Goal: Information Seeking & Learning: Find contact information

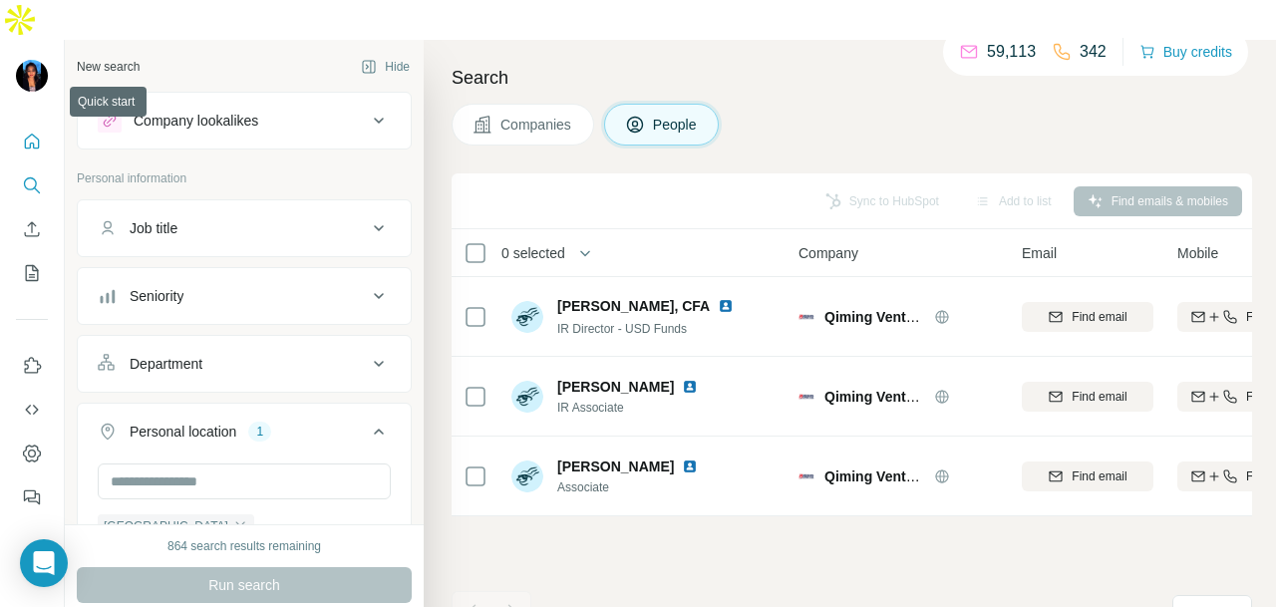
click at [32, 132] on icon "Quick start" at bounding box center [32, 142] width 20 height 20
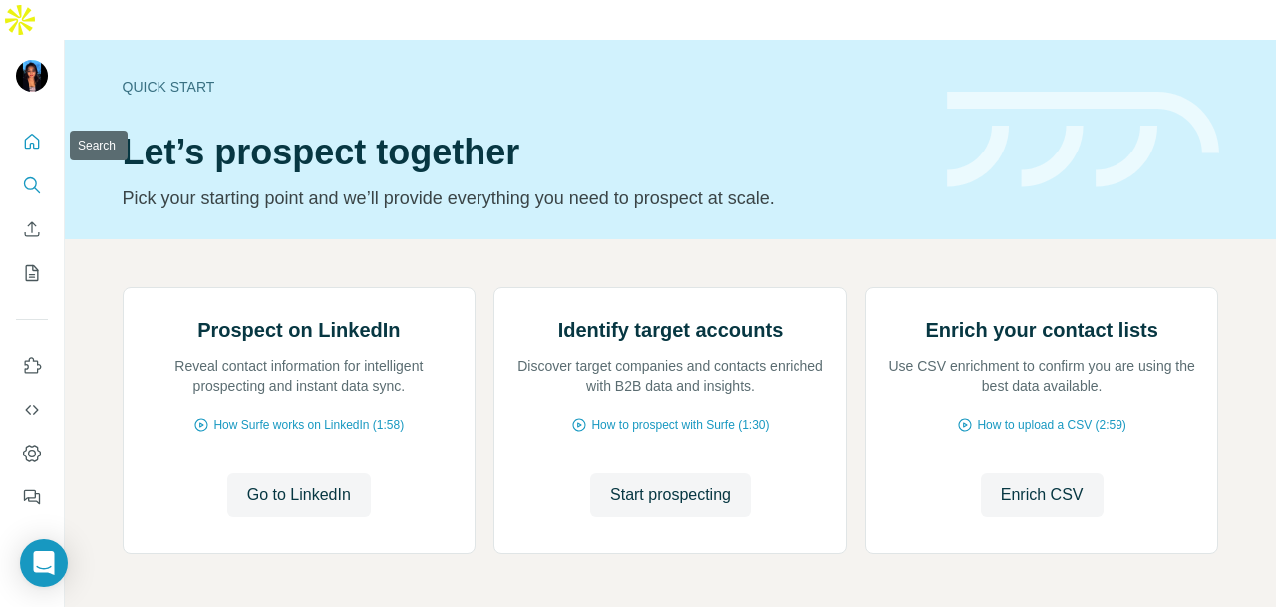
click at [34, 187] on icon "Search" at bounding box center [37, 190] width 6 height 6
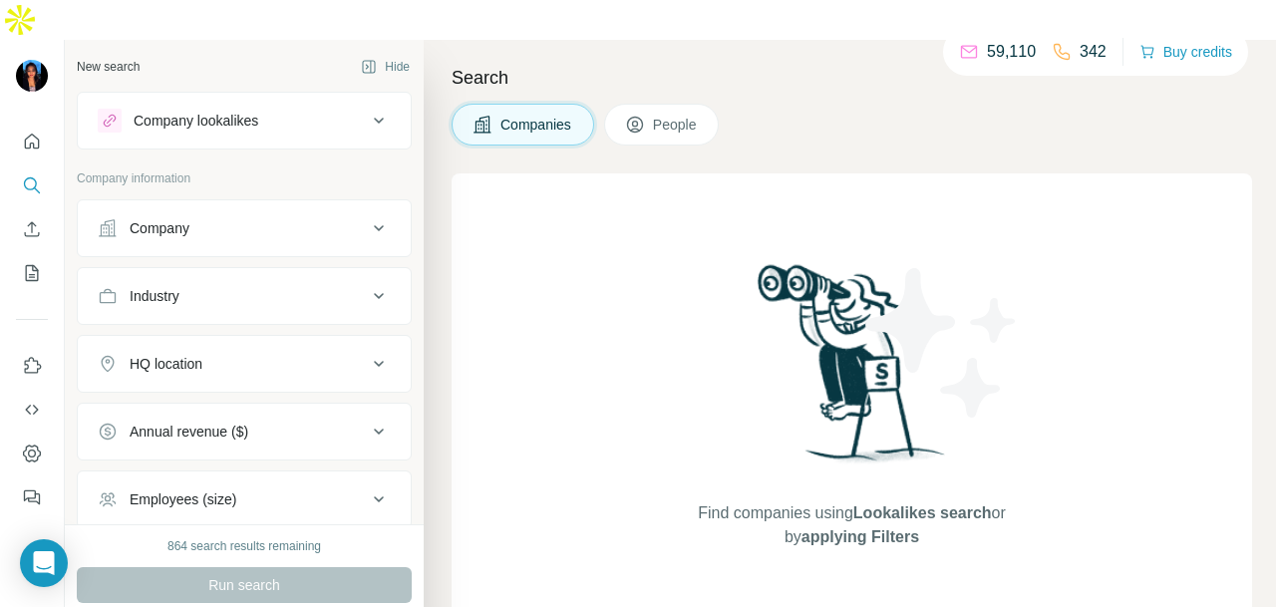
drag, startPoint x: 128, startPoint y: 176, endPoint x: 141, endPoint y: 208, distance: 34.4
click at [128, 204] on button "Company" at bounding box center [244, 228] width 333 height 48
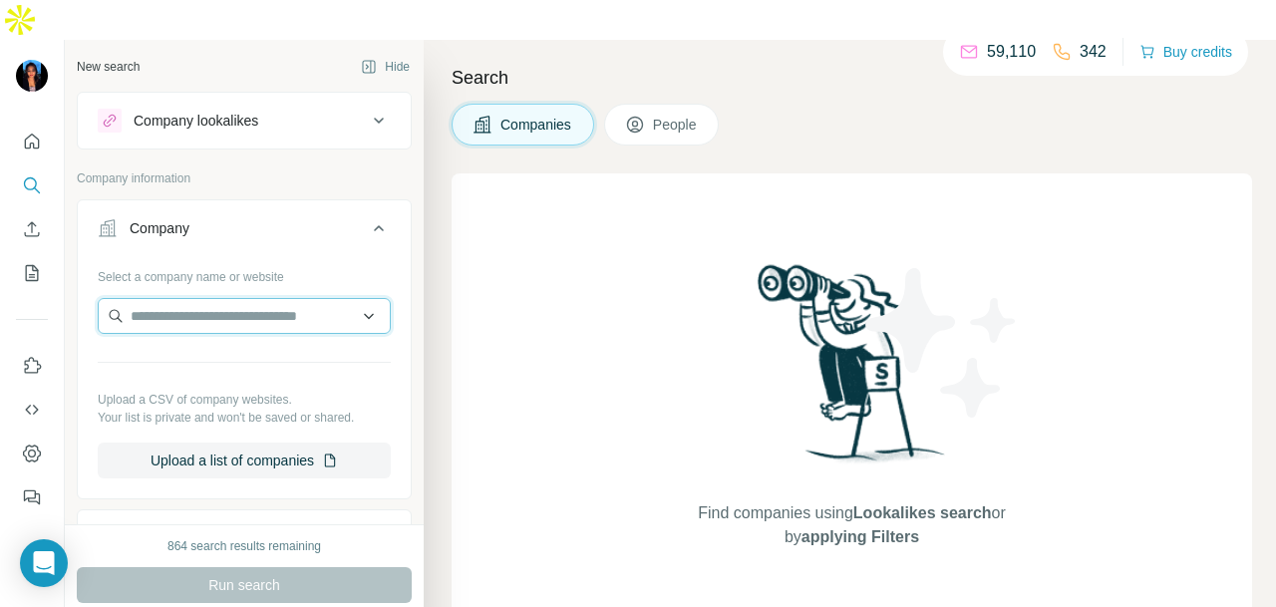
click at [171, 298] on input "text" at bounding box center [244, 316] width 293 height 36
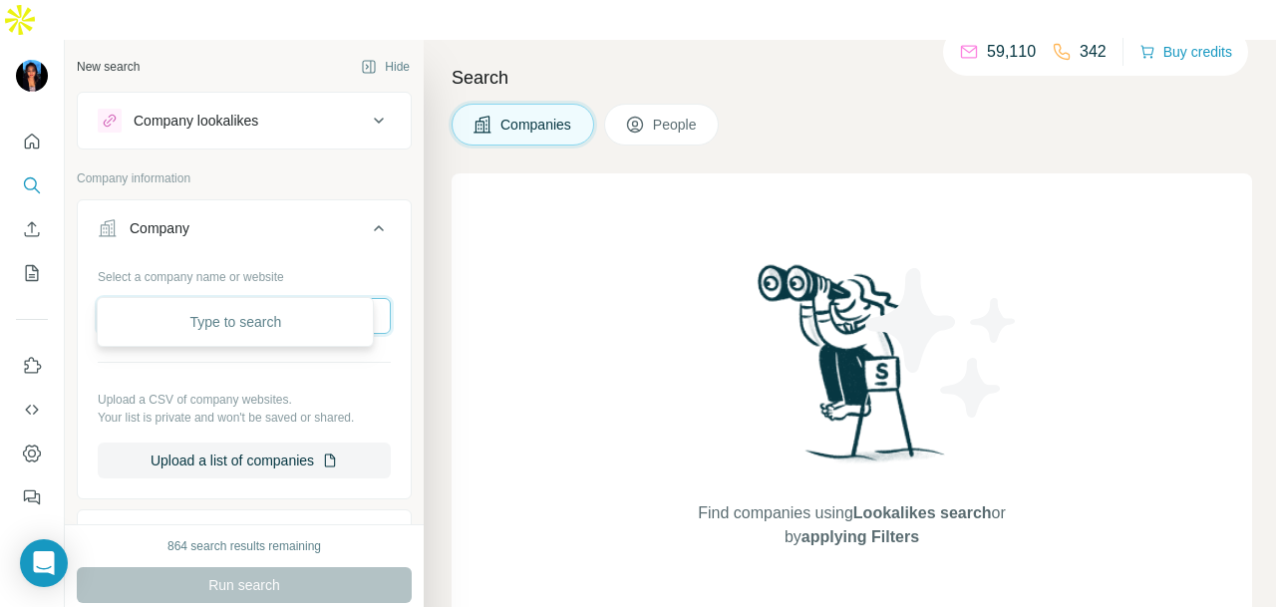
paste input "**********"
type input "**********"
click at [252, 328] on div "Dealogic dealogic.com" at bounding box center [235, 329] width 267 height 54
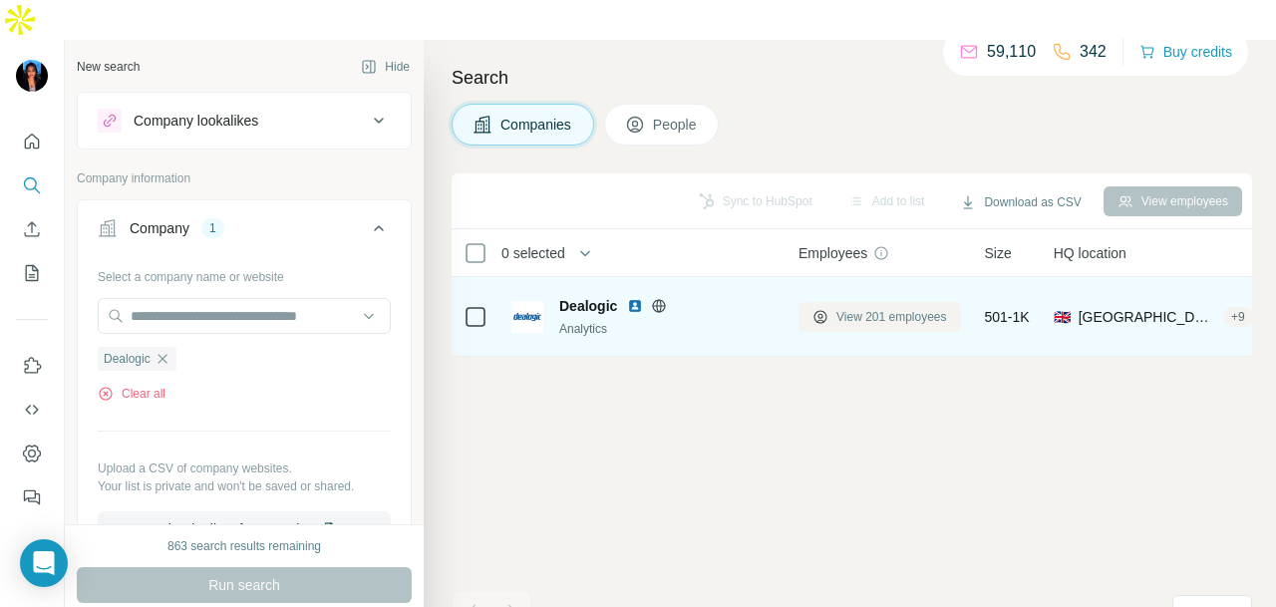
click at [864, 302] on button "View 201 employees" at bounding box center [880, 317] width 163 height 30
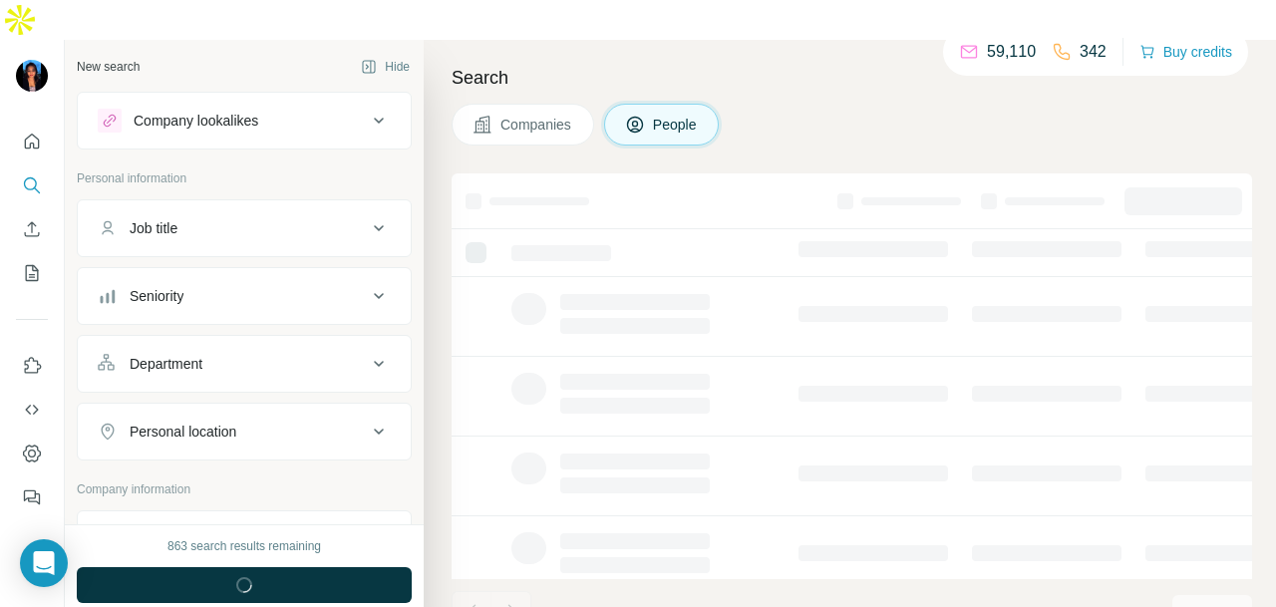
click at [202, 422] on div "Personal location" at bounding box center [183, 432] width 107 height 20
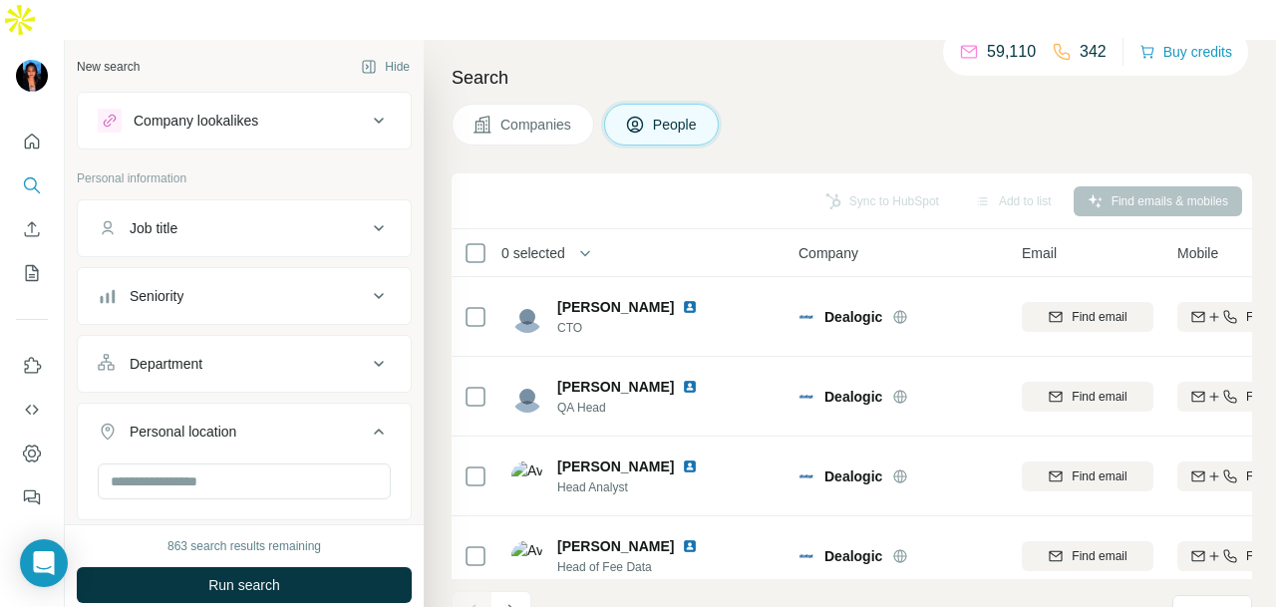
click at [211, 340] on button "Department" at bounding box center [244, 364] width 333 height 48
click at [205, 403] on input at bounding box center [234, 414] width 246 height 22
type input "**"
click at [158, 399] on div "PR and Communications" at bounding box center [235, 417] width 267 height 36
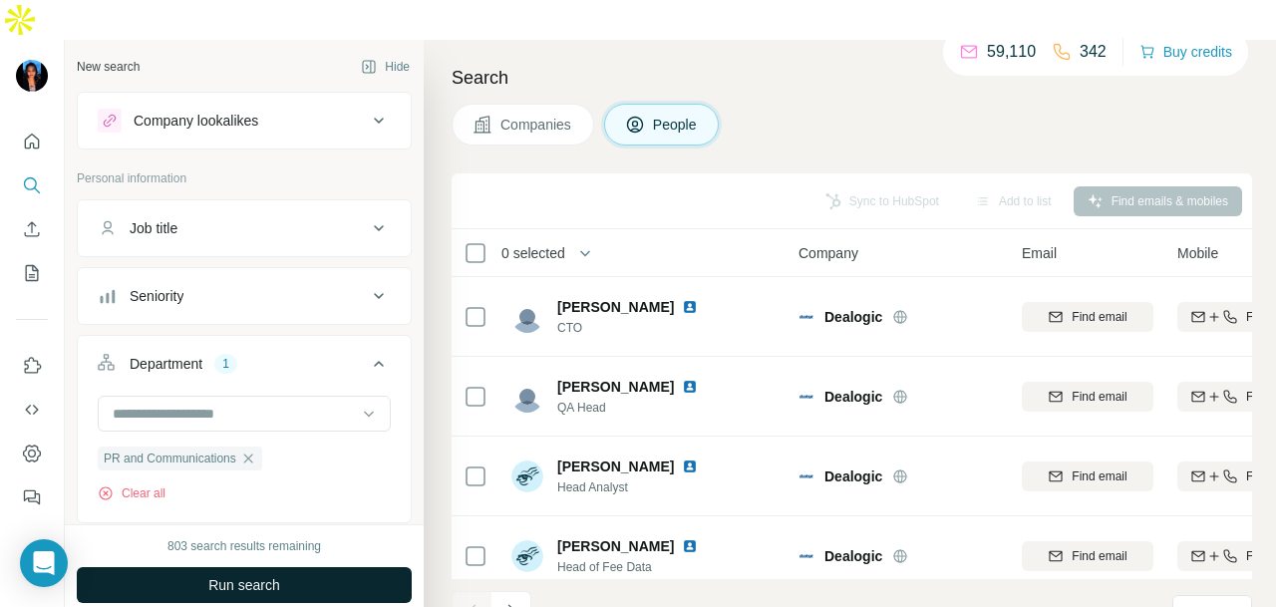
click at [263, 575] on span "Run search" at bounding box center [244, 585] width 72 height 20
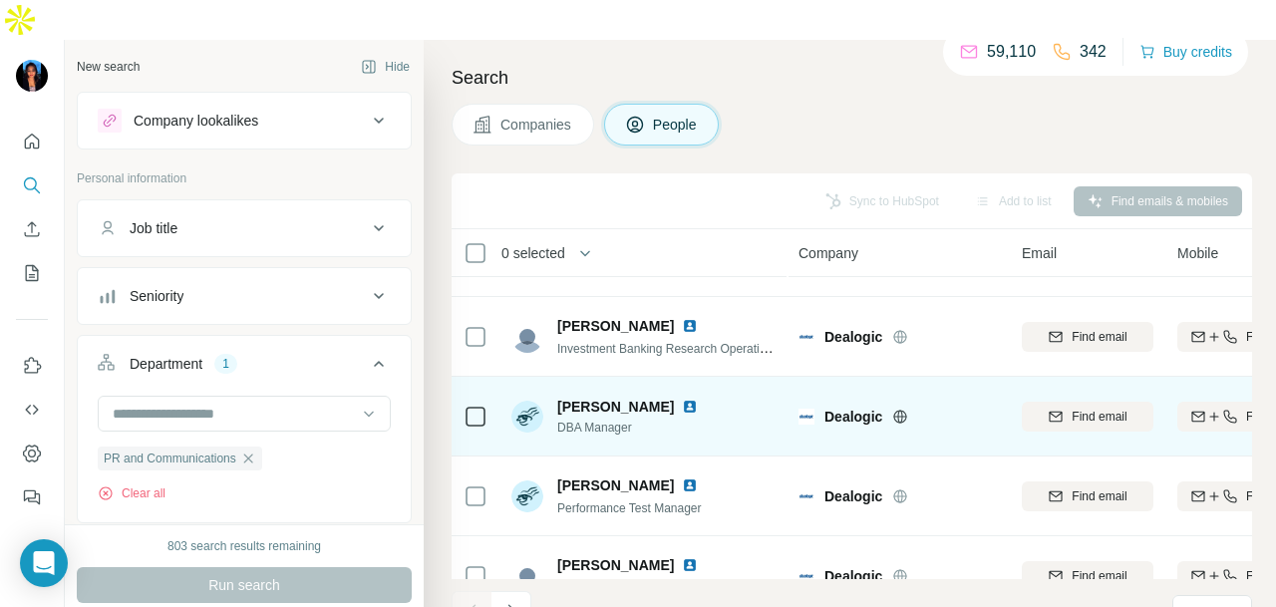
scroll to position [4489, 0]
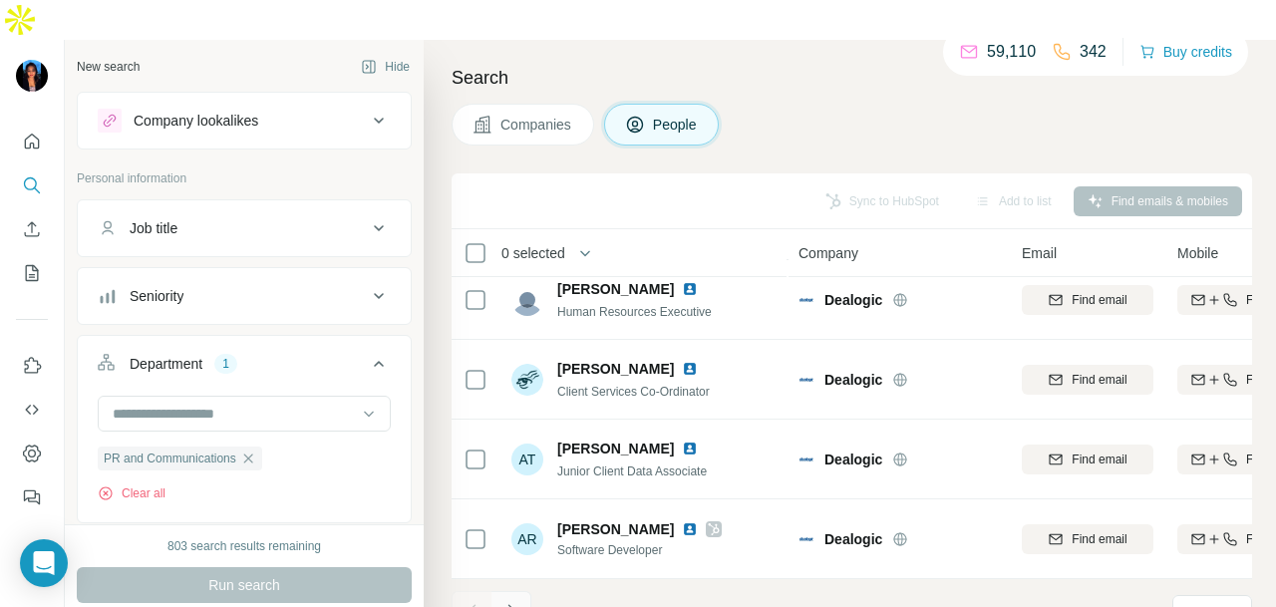
click at [517, 601] on icon "Navigate to next page" at bounding box center [512, 611] width 20 height 20
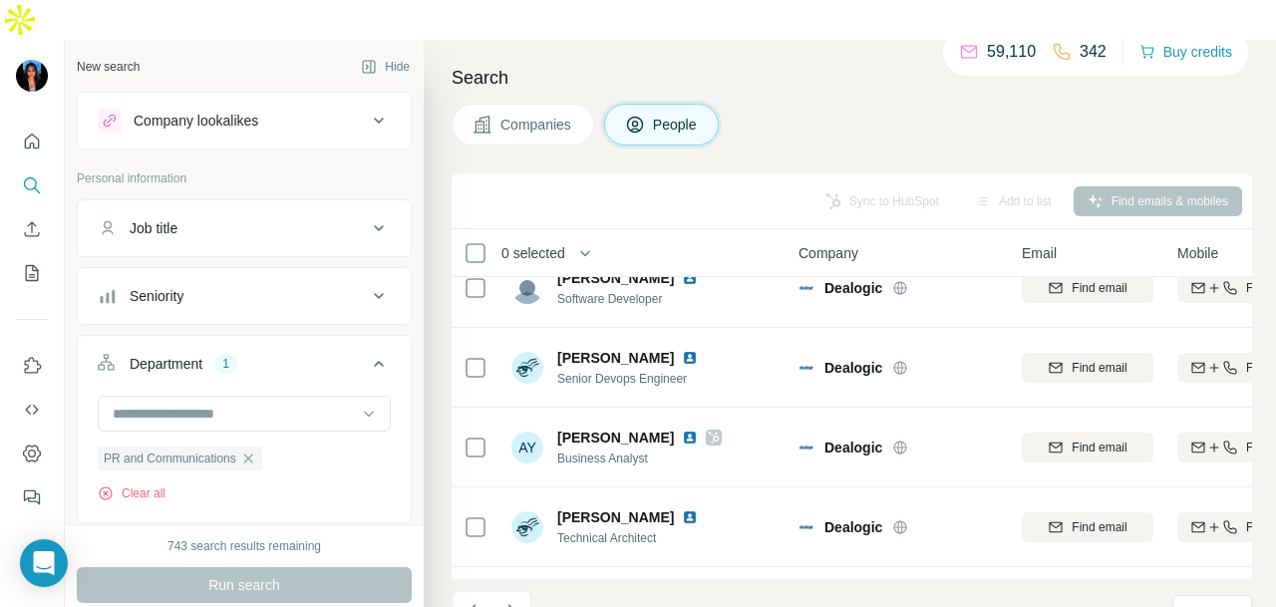
scroll to position [0, 0]
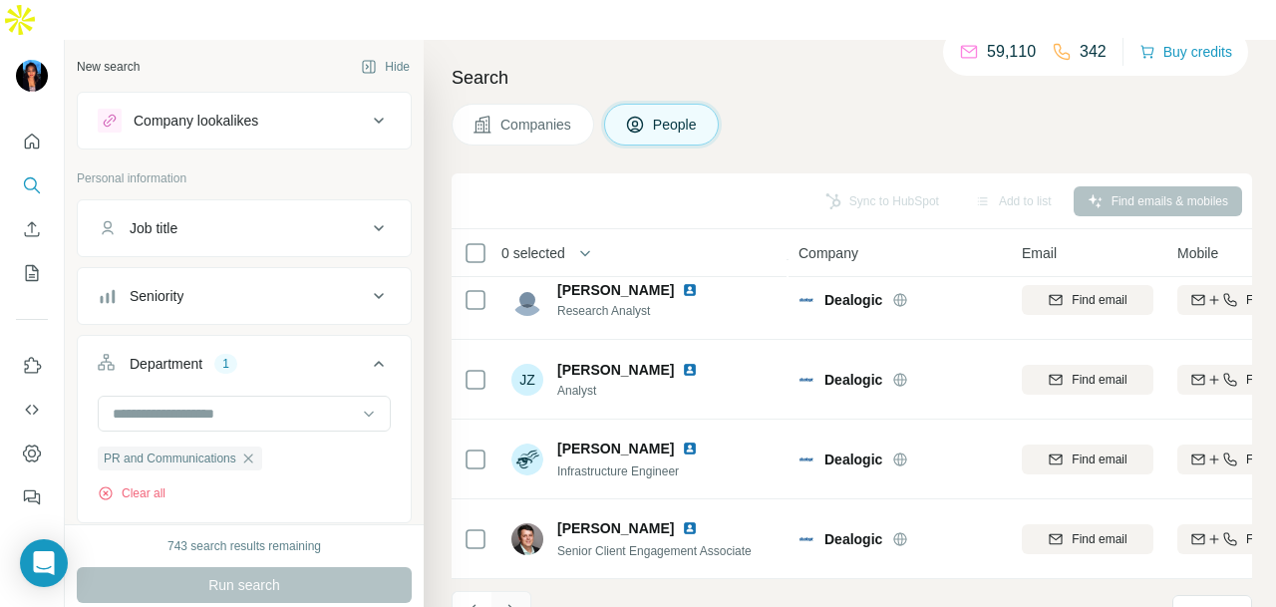
click at [527, 591] on button "Navigate to next page" at bounding box center [512, 611] width 40 height 40
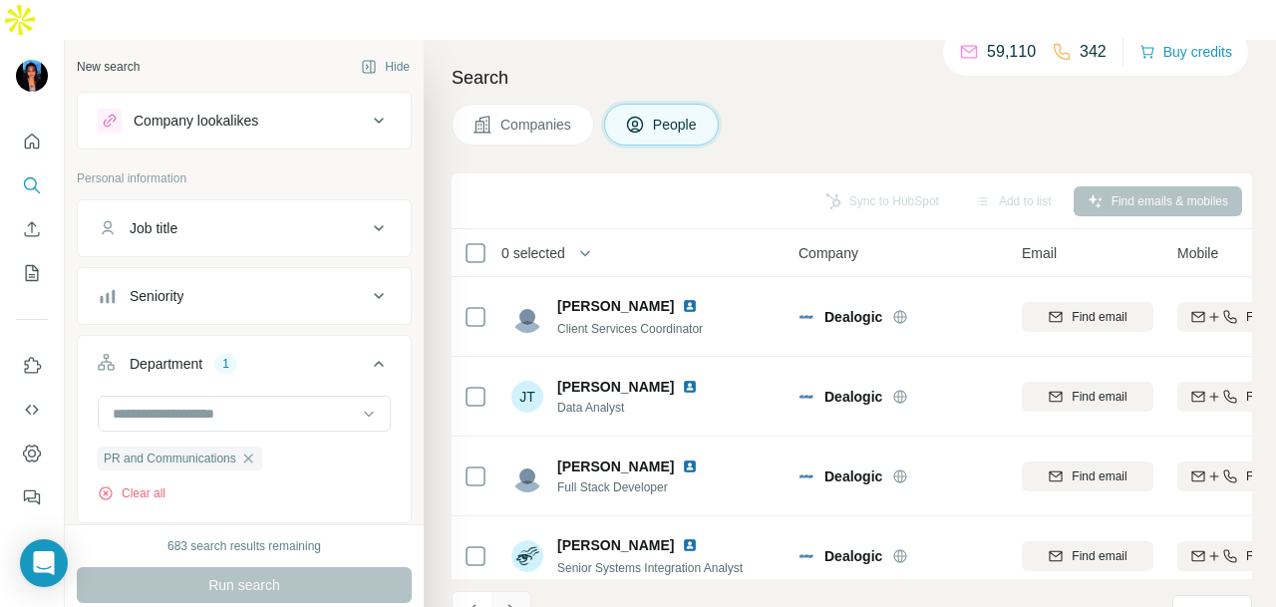
click at [522, 591] on button "Navigate to next page" at bounding box center [512, 611] width 40 height 40
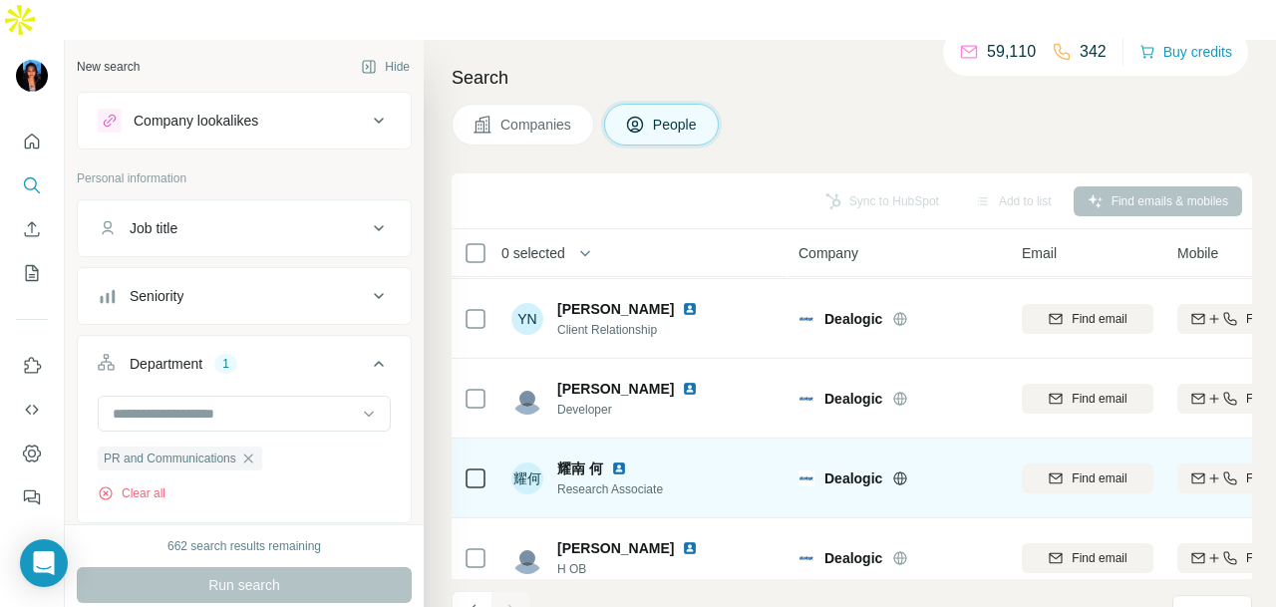
scroll to position [1378, 0]
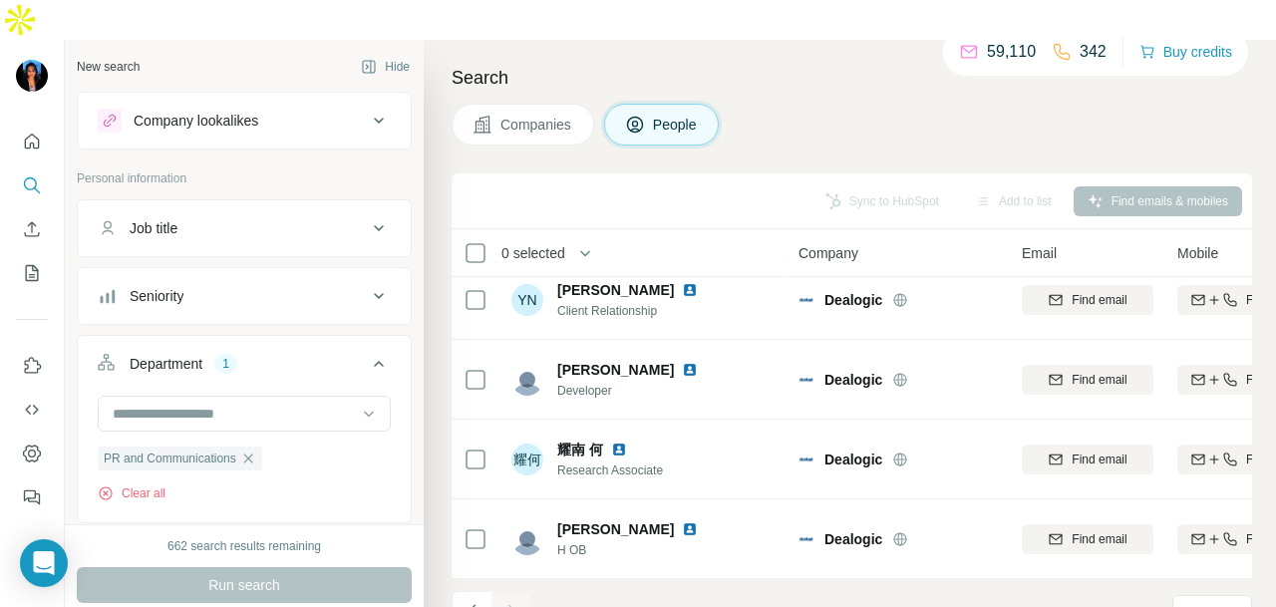
drag, startPoint x: 701, startPoint y: 593, endPoint x: 693, endPoint y: 575, distance: 19.6
click at [25, 134] on icon "Quick start" at bounding box center [32, 141] width 15 height 15
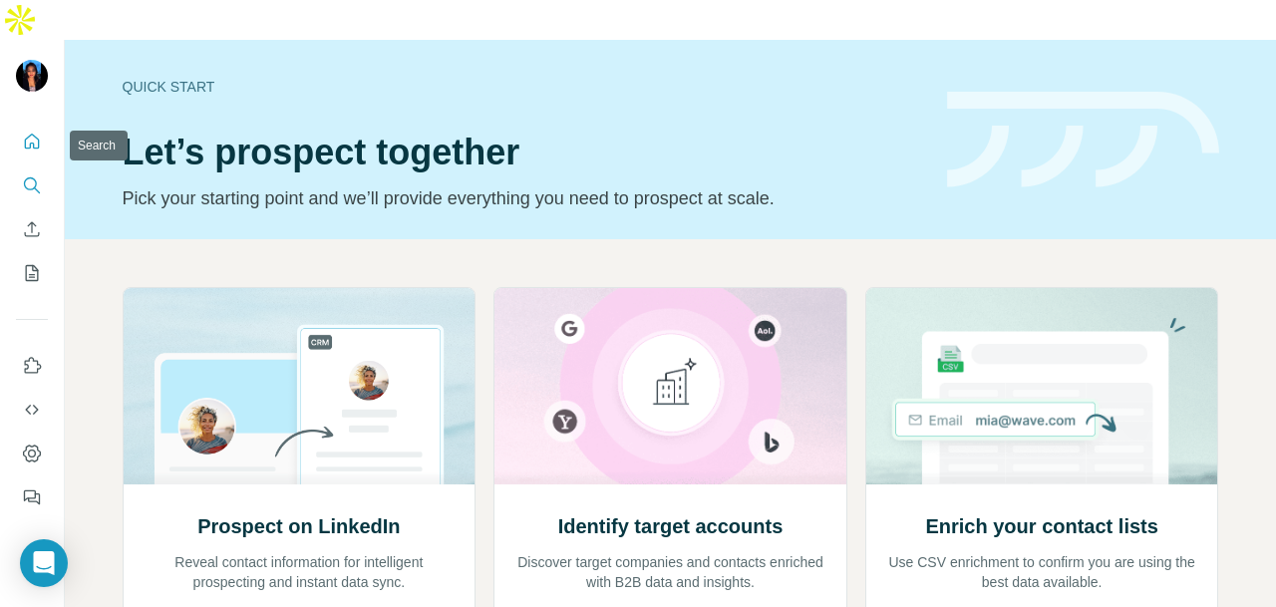
click at [18, 168] on button "Search" at bounding box center [32, 186] width 32 height 36
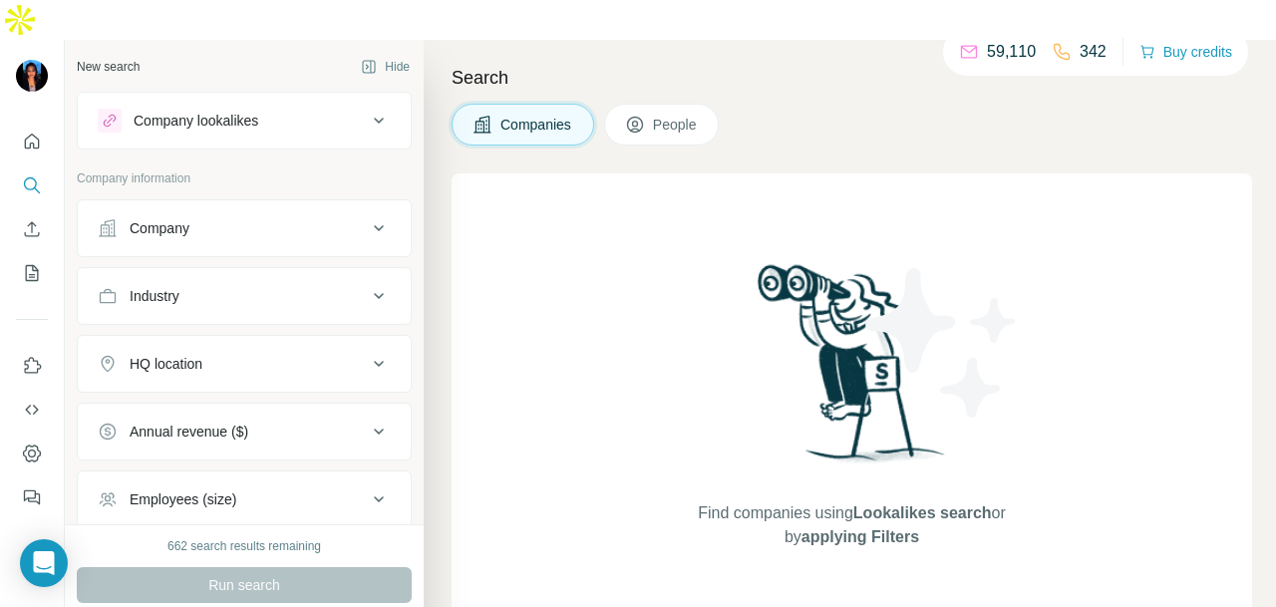
click at [151, 218] on div "Company" at bounding box center [160, 228] width 60 height 20
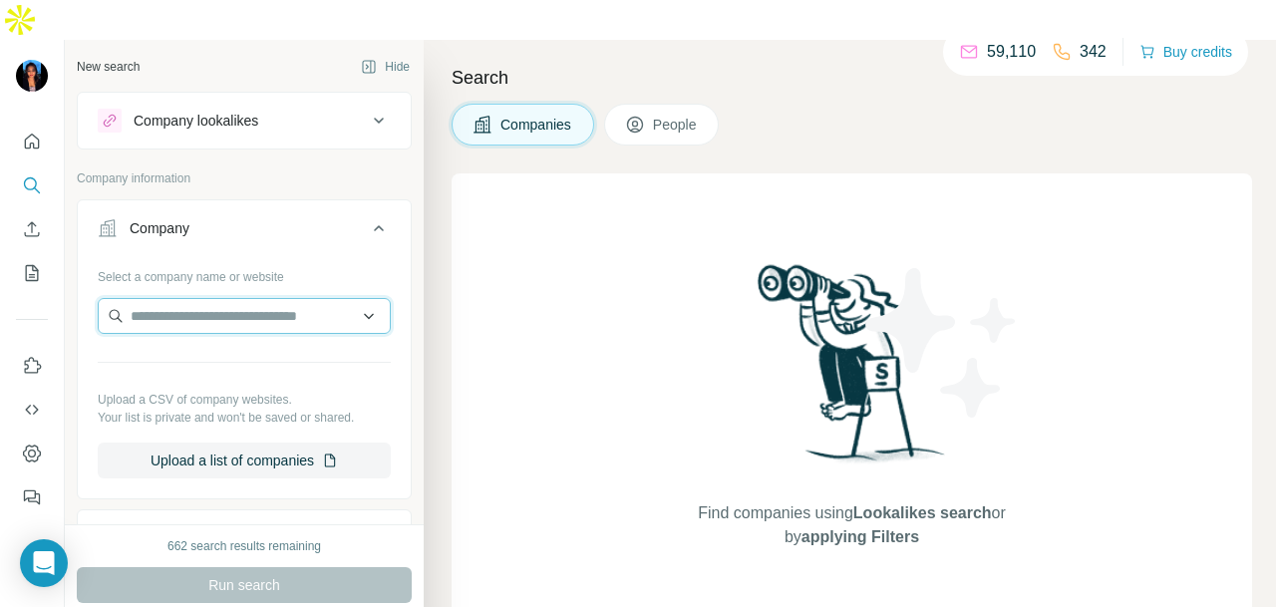
click at [159, 298] on input "text" at bounding box center [244, 316] width 293 height 36
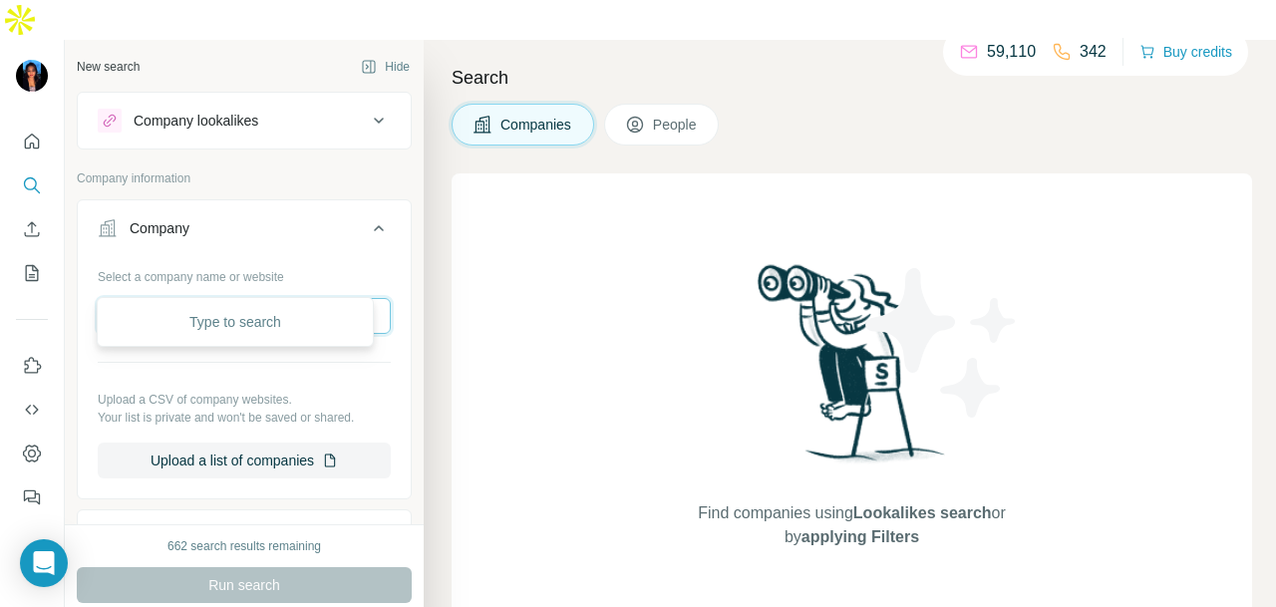
paste input "**********"
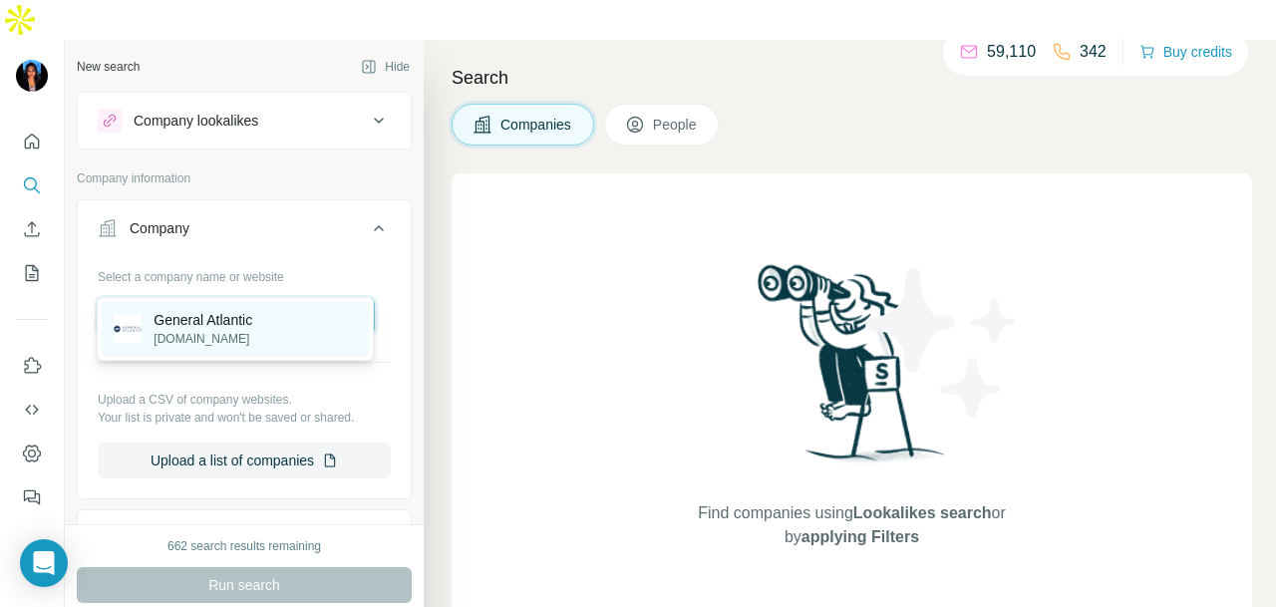
type input "**********"
click at [225, 332] on p "generalatlantic.com" at bounding box center [203, 339] width 99 height 18
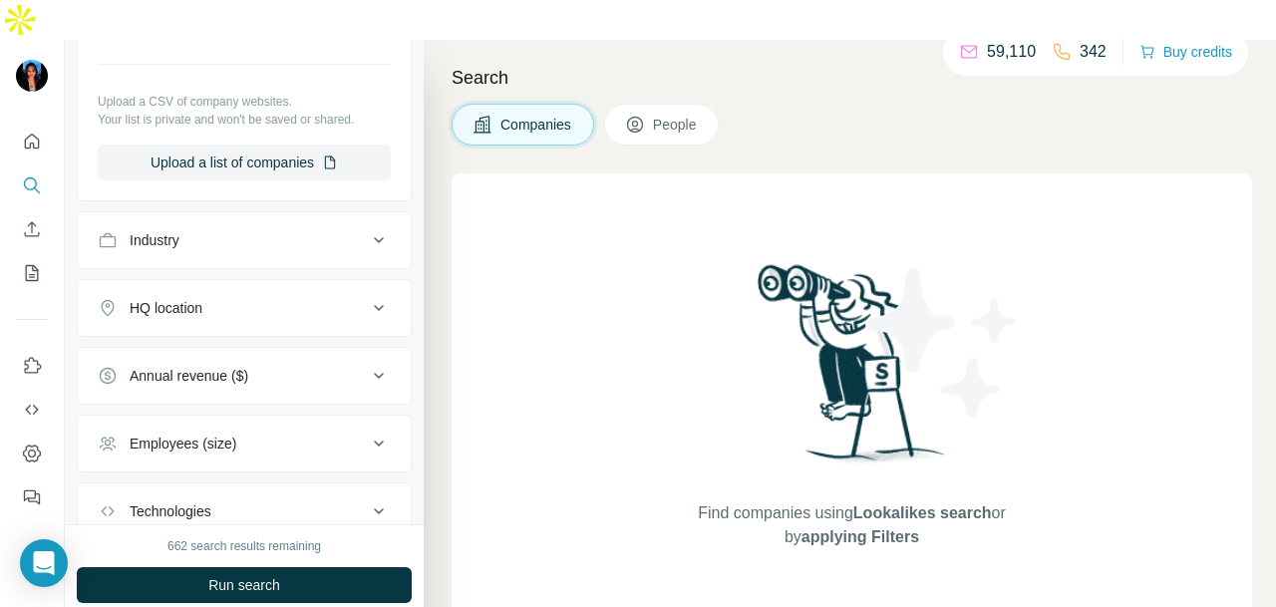
scroll to position [399, 0]
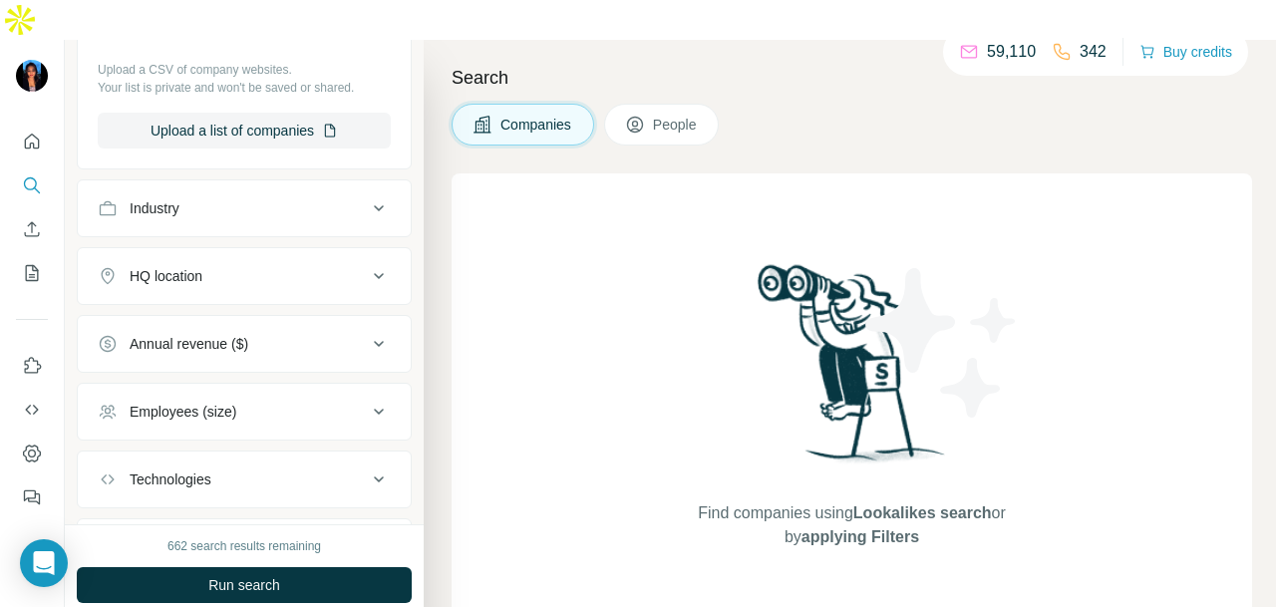
click at [627, 115] on icon at bounding box center [635, 125] width 20 height 20
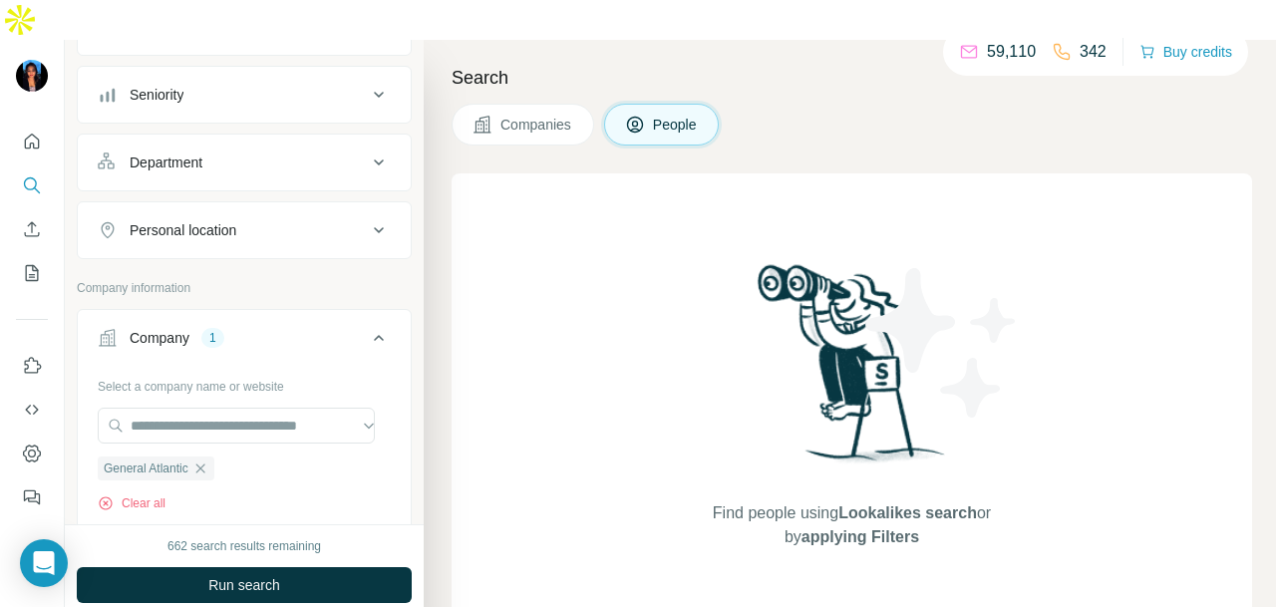
scroll to position [199, 0]
click at [254, 208] on button "Personal location" at bounding box center [244, 232] width 333 height 48
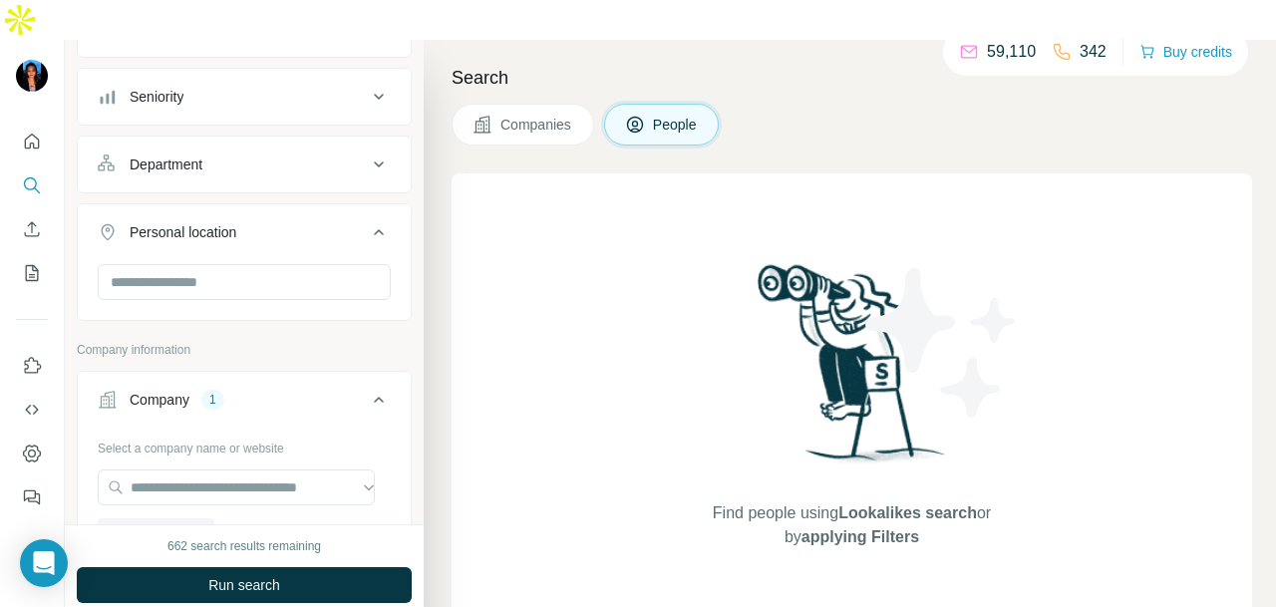
drag, startPoint x: 254, startPoint y: 262, endPoint x: 287, endPoint y: 272, distance: 34.4
click at [257, 264] on div at bounding box center [244, 290] width 333 height 52
click at [233, 264] on input "text" at bounding box center [244, 282] width 293 height 36
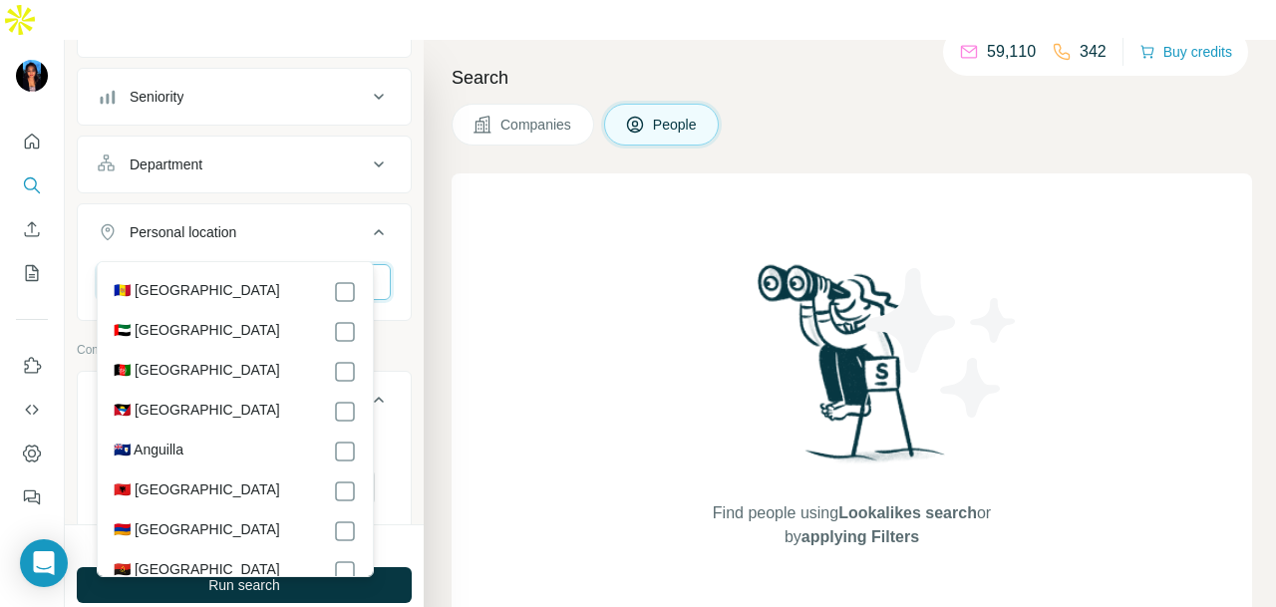
click at [233, 264] on input "text" at bounding box center [244, 282] width 293 height 36
click at [245, 264] on input "text" at bounding box center [244, 282] width 293 height 36
click at [181, 264] on input "text" at bounding box center [244, 282] width 293 height 36
click at [148, 264] on input "text" at bounding box center [244, 282] width 293 height 36
click at [263, 208] on button "Personal location" at bounding box center [244, 236] width 333 height 56
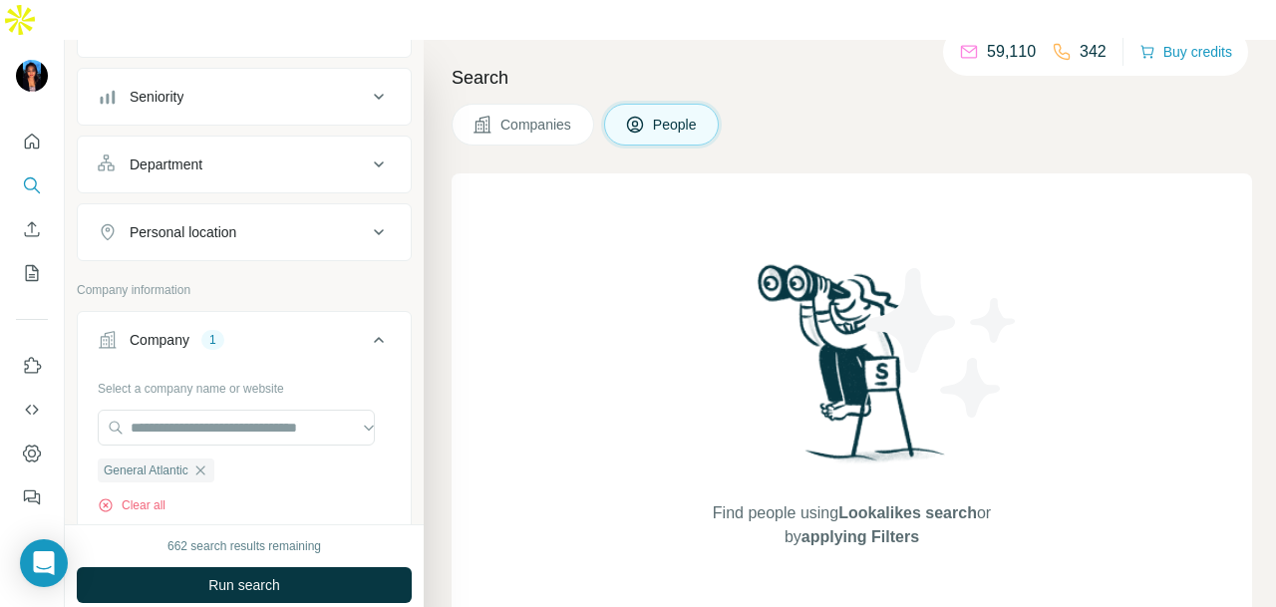
click at [269, 208] on button "Personal location" at bounding box center [244, 232] width 333 height 48
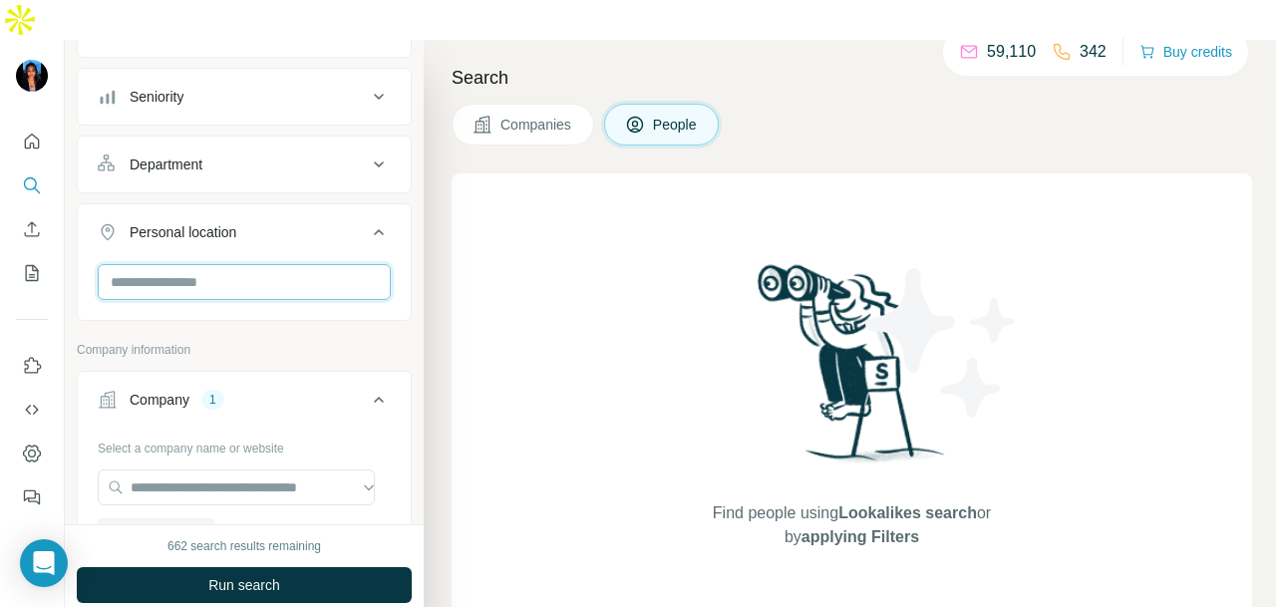
click at [231, 264] on input "text" at bounding box center [244, 282] width 293 height 36
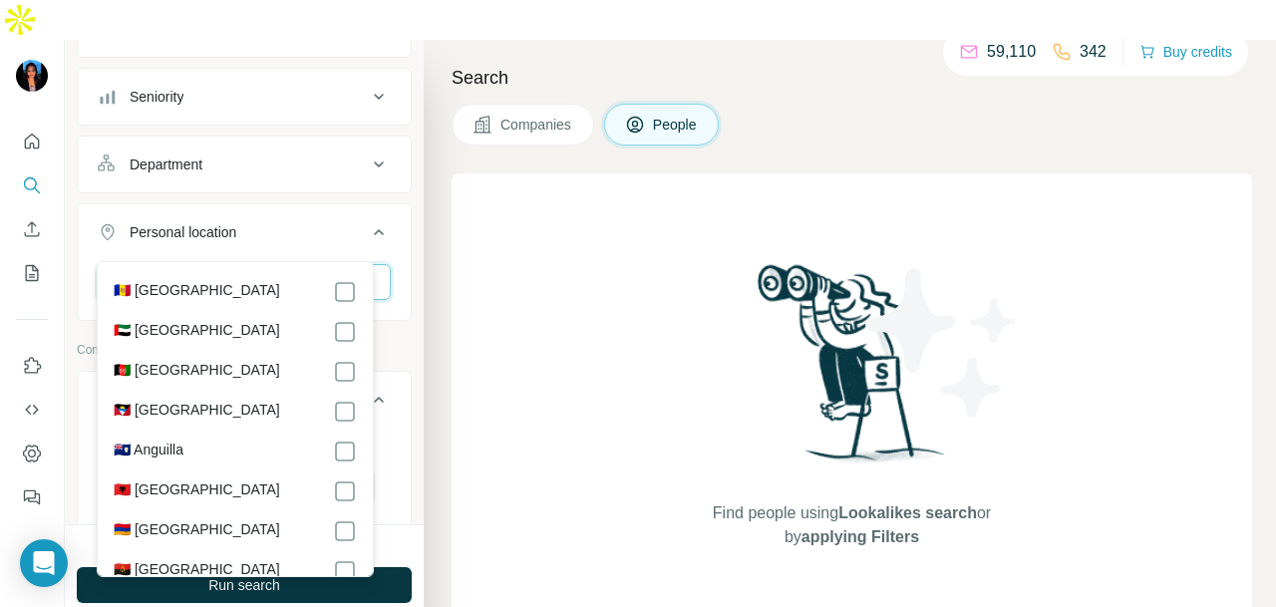
click at [180, 264] on input "text" at bounding box center [244, 282] width 293 height 36
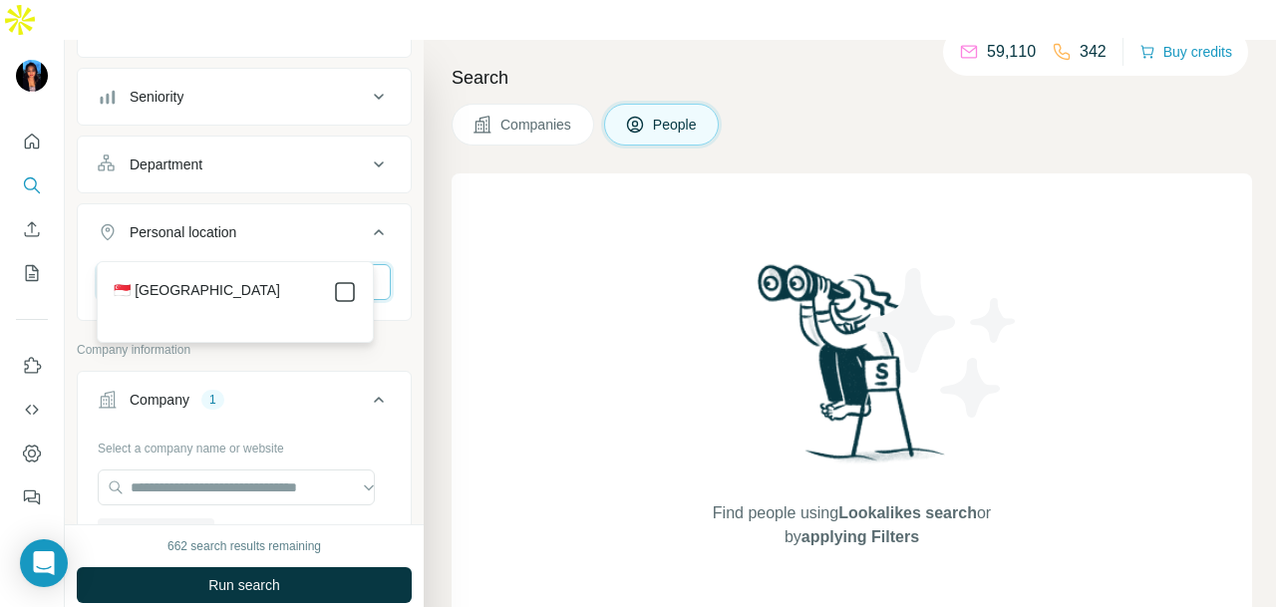
type input "****"
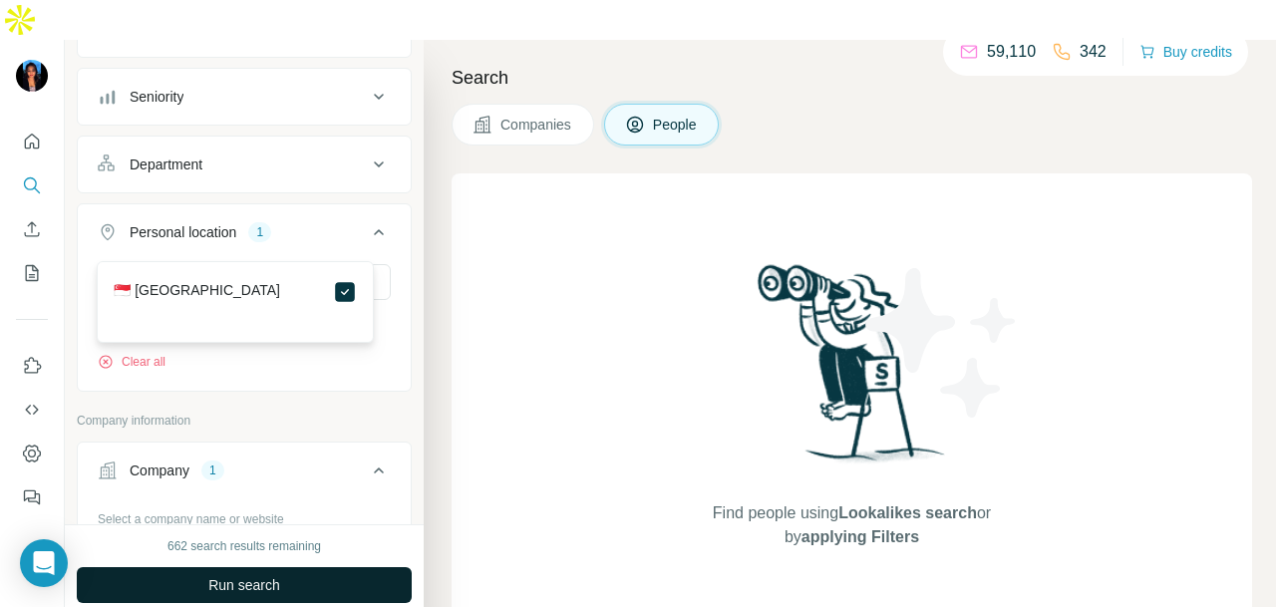
click at [321, 567] on button "Run search" at bounding box center [244, 585] width 335 height 36
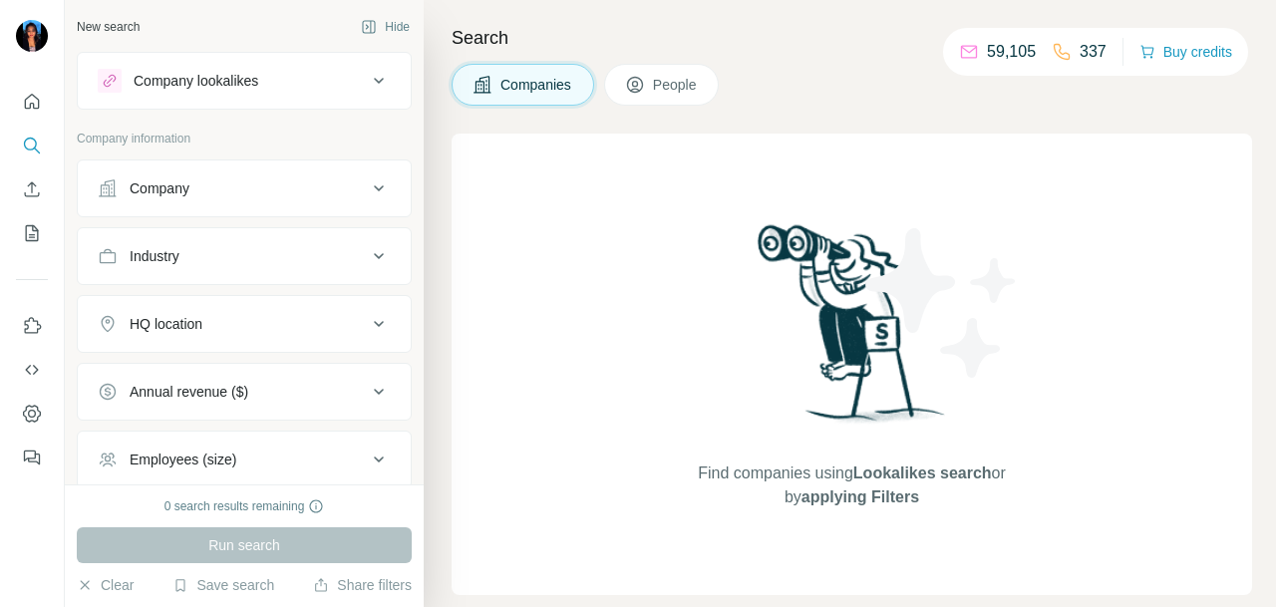
click at [169, 199] on button "Company" at bounding box center [244, 189] width 333 height 48
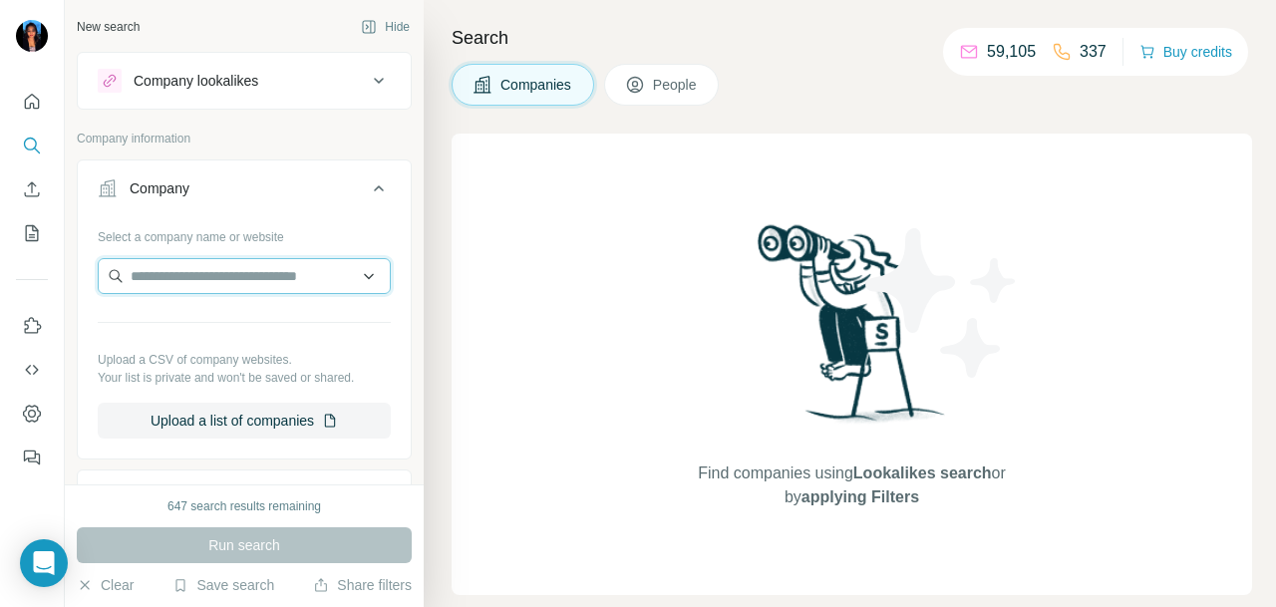
paste input "**********"
click at [333, 276] on input "**********" at bounding box center [244, 276] width 293 height 36
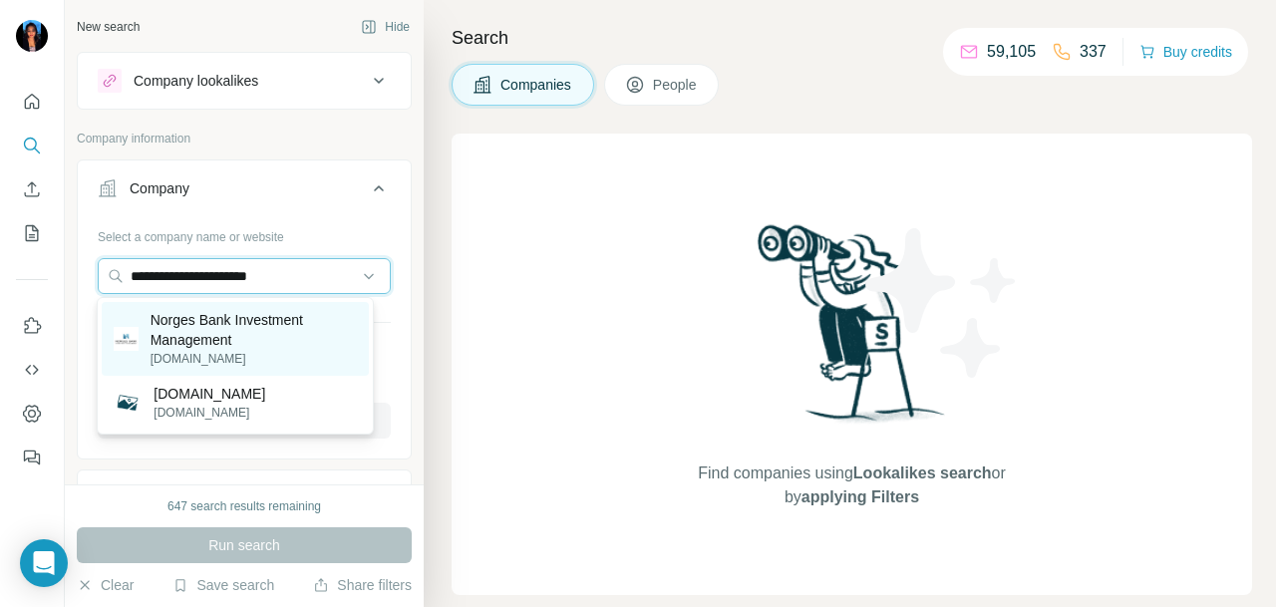
type input "**********"
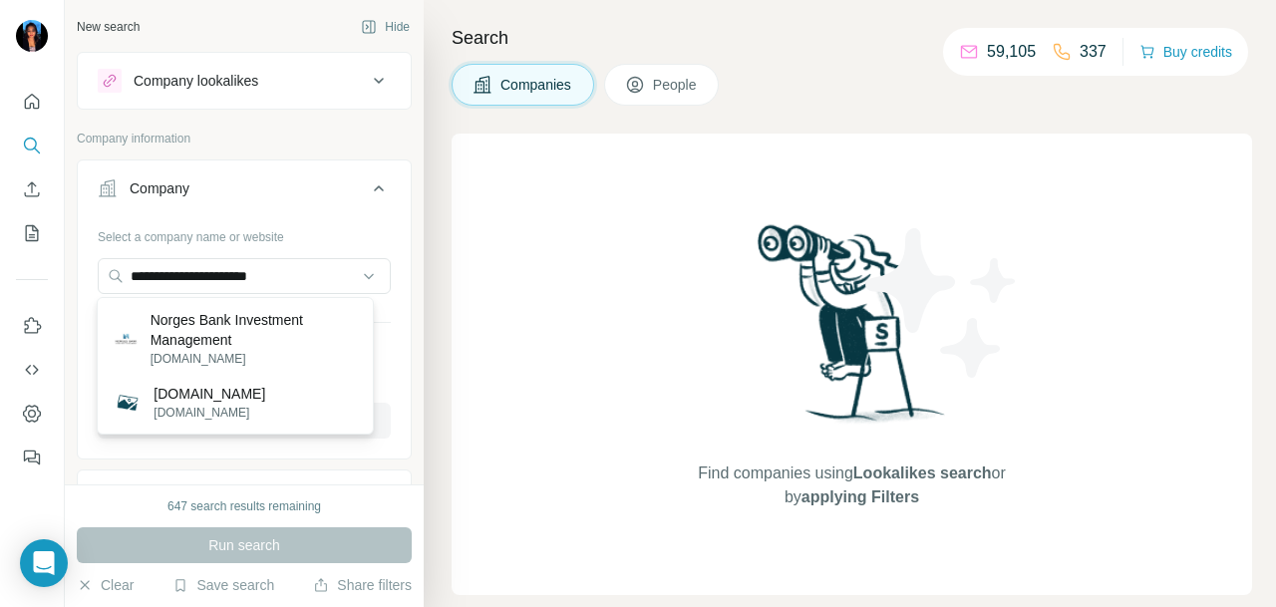
drag, startPoint x: 317, startPoint y: 336, endPoint x: 304, endPoint y: 368, distance: 34.4
click at [315, 334] on p "Norges Bank Investment Management" at bounding box center [254, 330] width 207 height 40
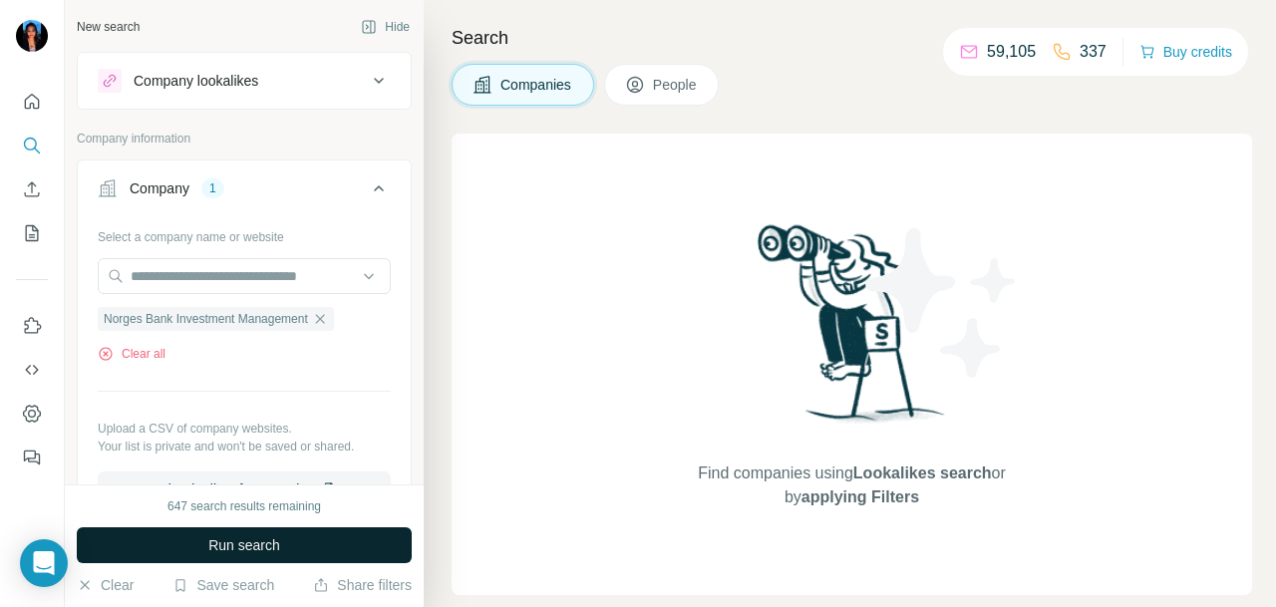
click at [309, 545] on button "Run search" at bounding box center [244, 545] width 335 height 36
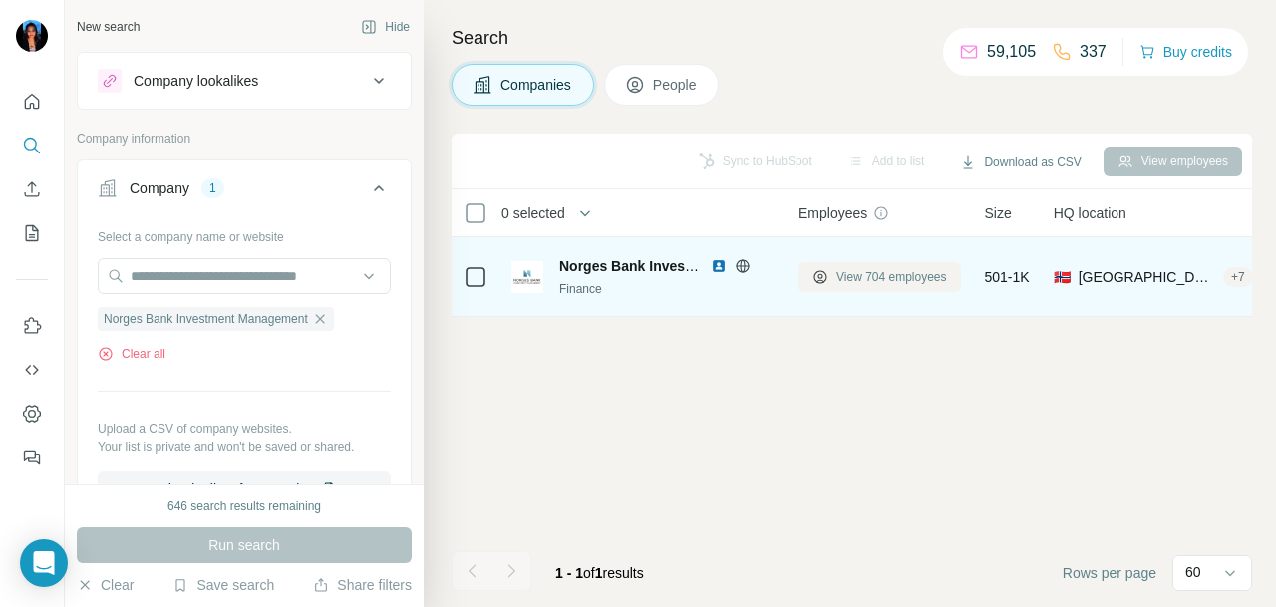
click at [866, 283] on span "View 704 employees" at bounding box center [892, 277] width 111 height 18
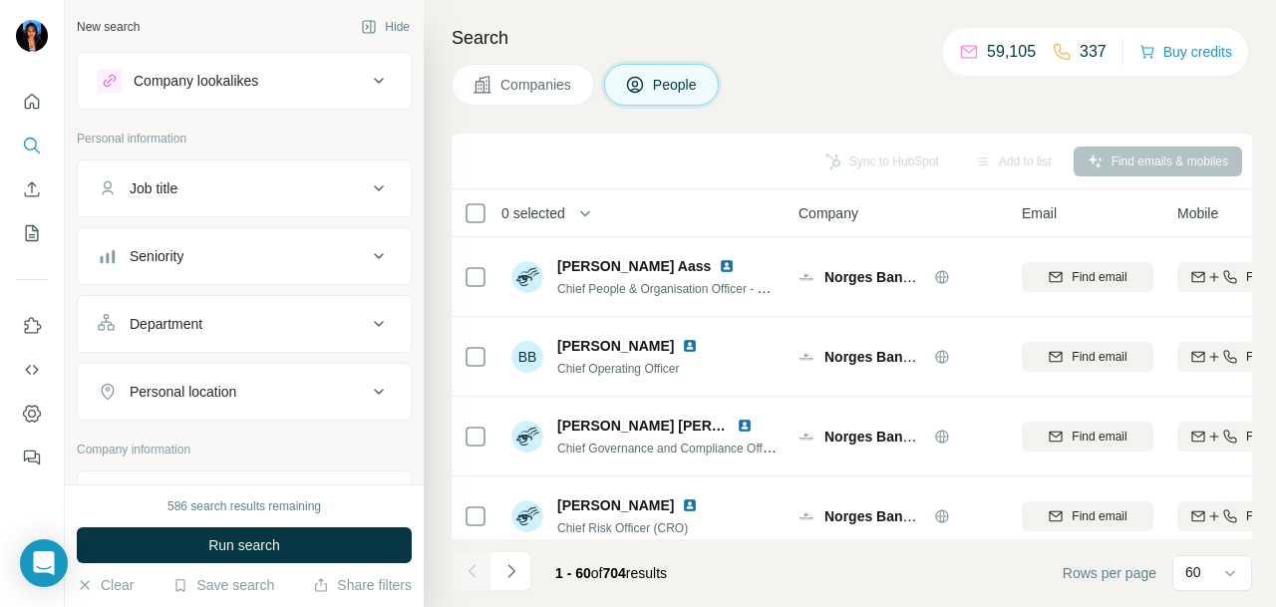
click at [297, 314] on div "Department" at bounding box center [232, 324] width 269 height 20
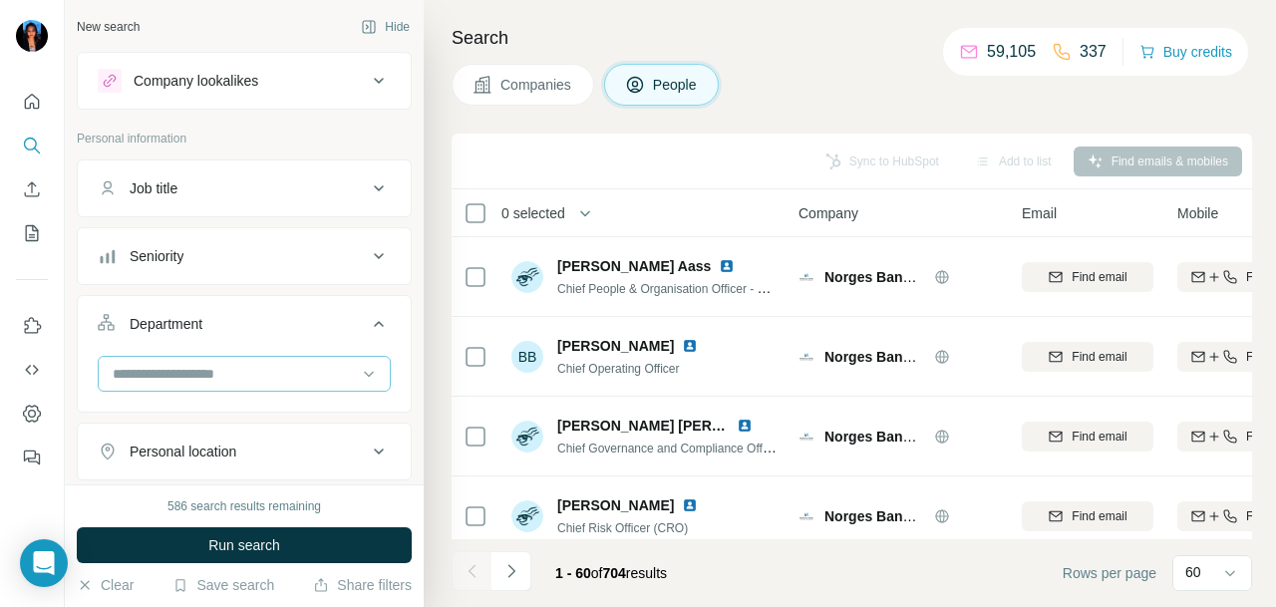
click at [289, 359] on div at bounding box center [234, 374] width 246 height 34
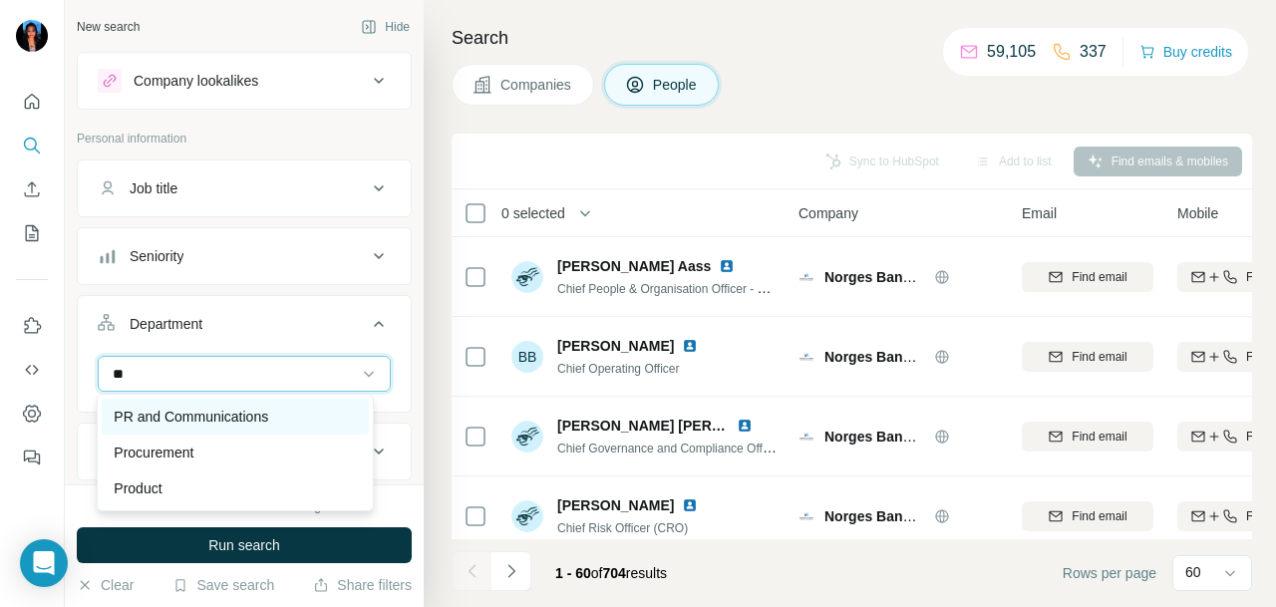
type input "**"
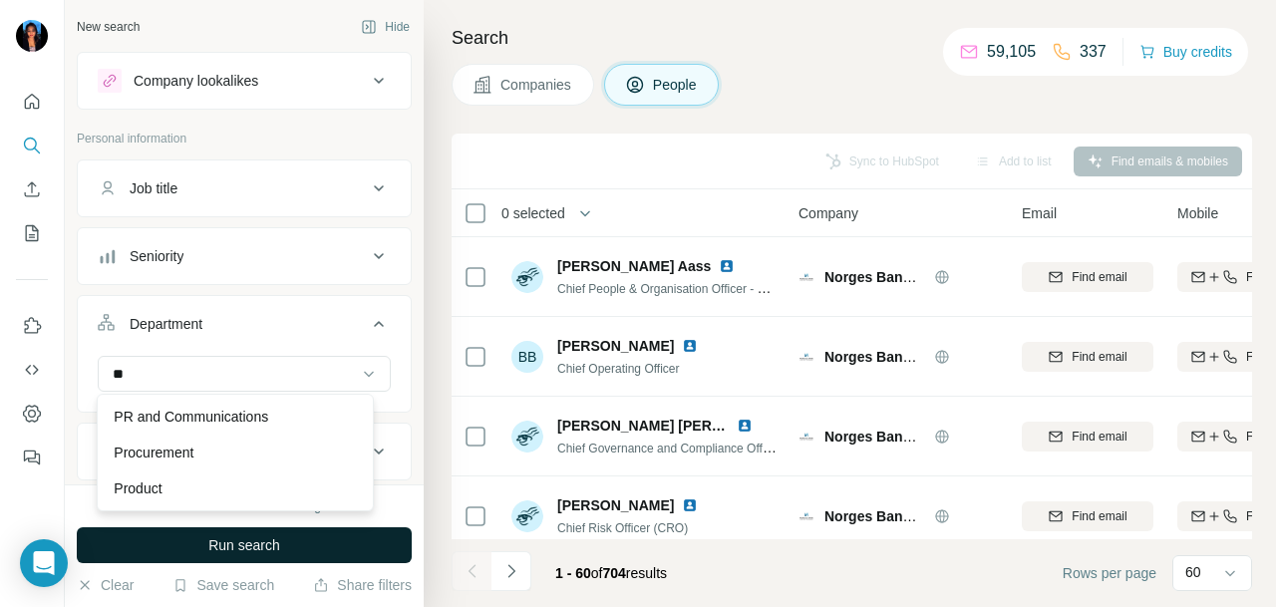
drag, startPoint x: 321, startPoint y: 413, endPoint x: 351, endPoint y: 556, distance: 146.7
click at [320, 412] on div "PR and Communications" at bounding box center [235, 417] width 243 height 20
click at [375, 533] on button "Run search" at bounding box center [244, 545] width 335 height 36
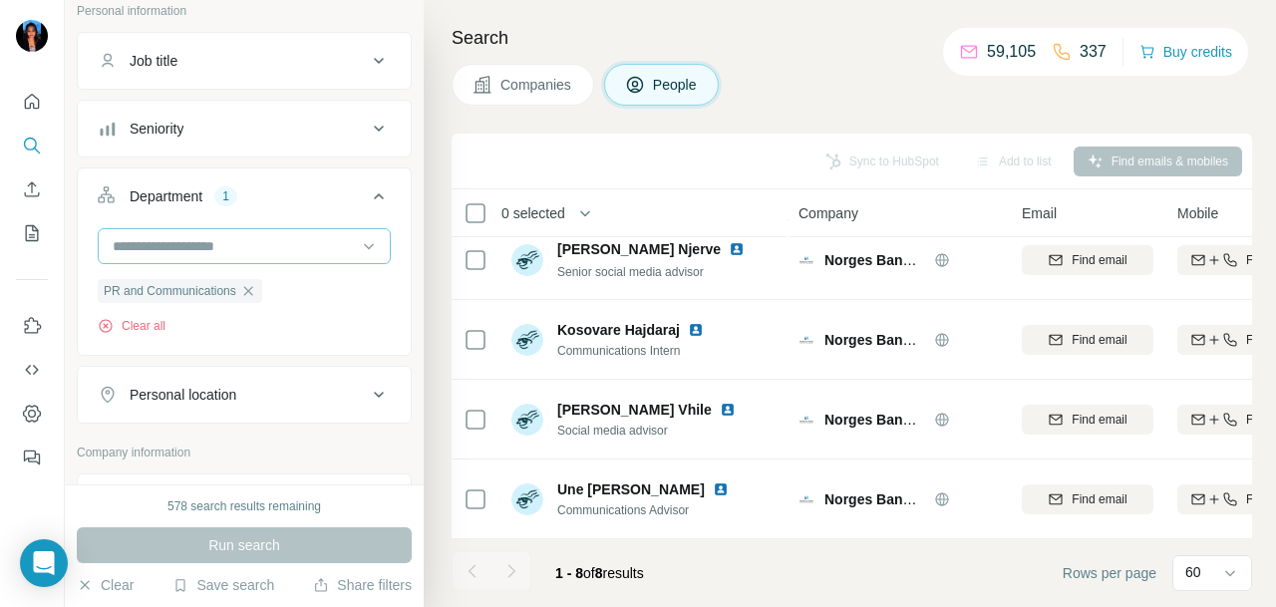
scroll to position [199, 0]
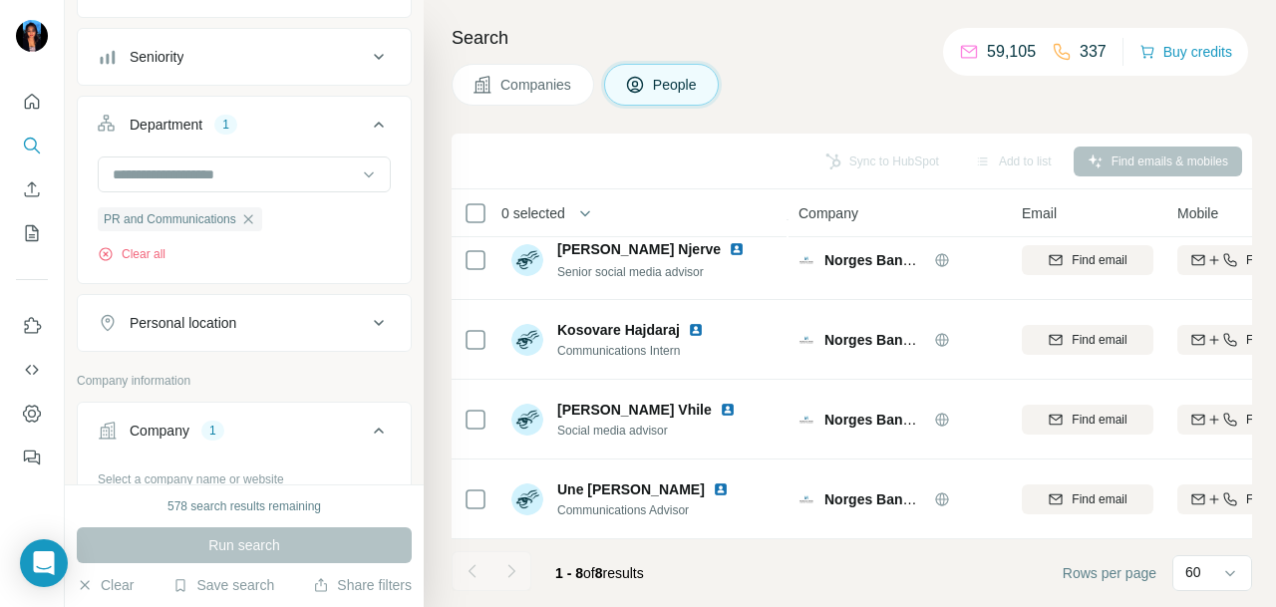
click at [296, 326] on div "Personal location" at bounding box center [232, 323] width 269 height 20
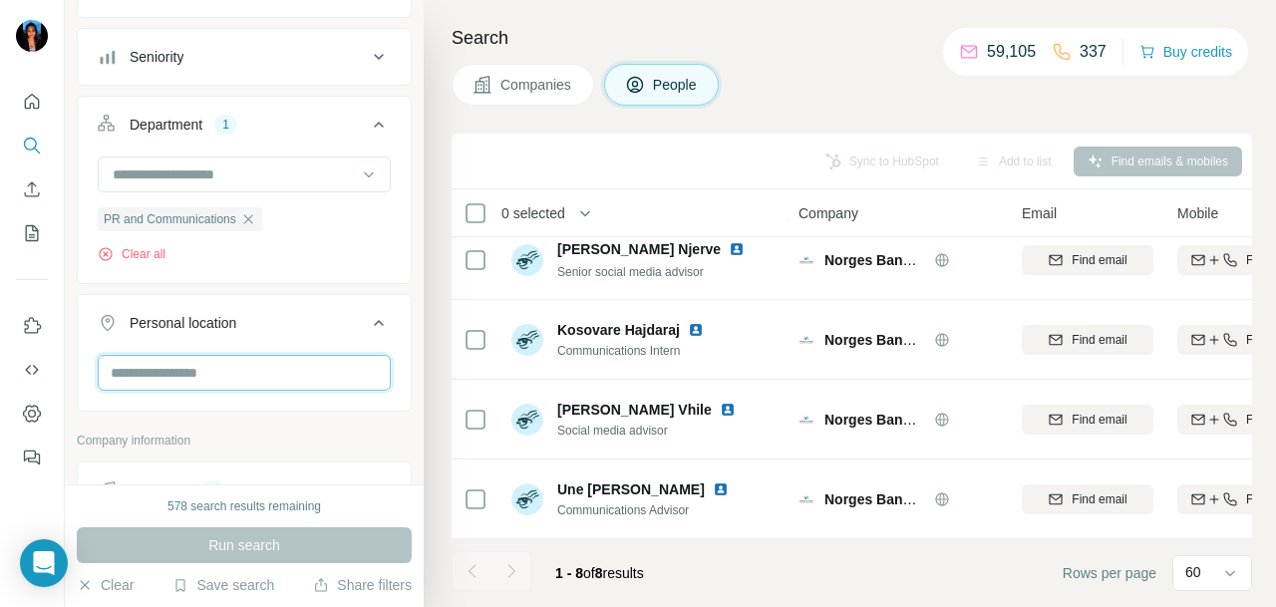
click at [269, 369] on input "text" at bounding box center [244, 373] width 293 height 36
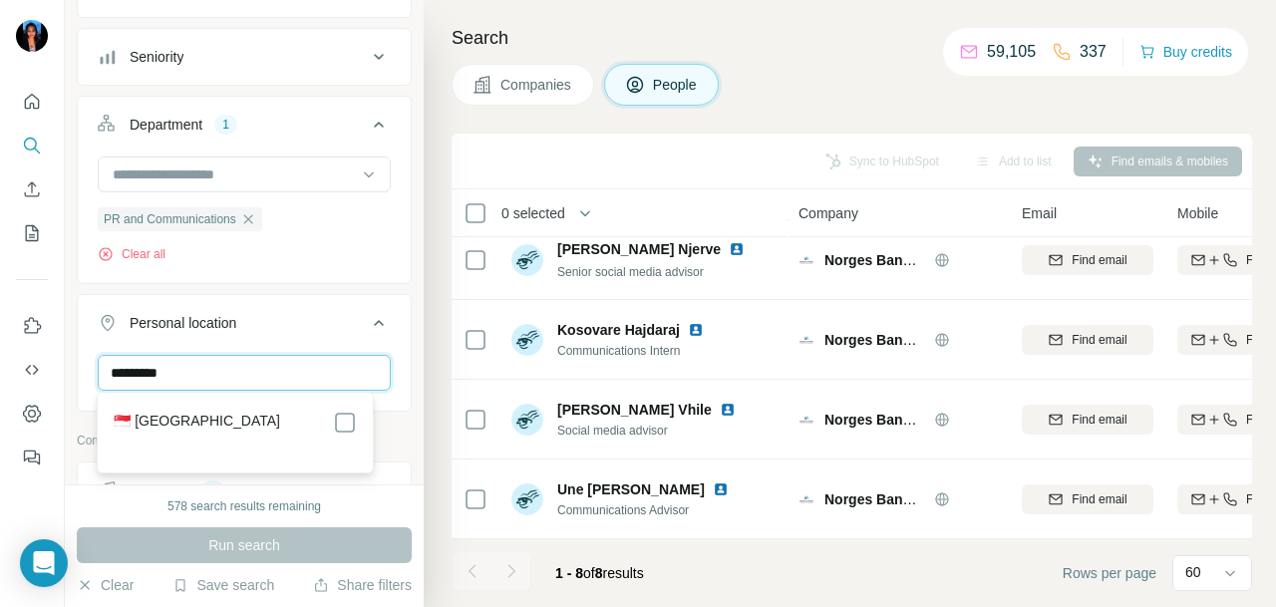
type input "*********"
click at [357, 414] on div "🇸🇬 [GEOGRAPHIC_DATA]" at bounding box center [235, 433] width 267 height 72
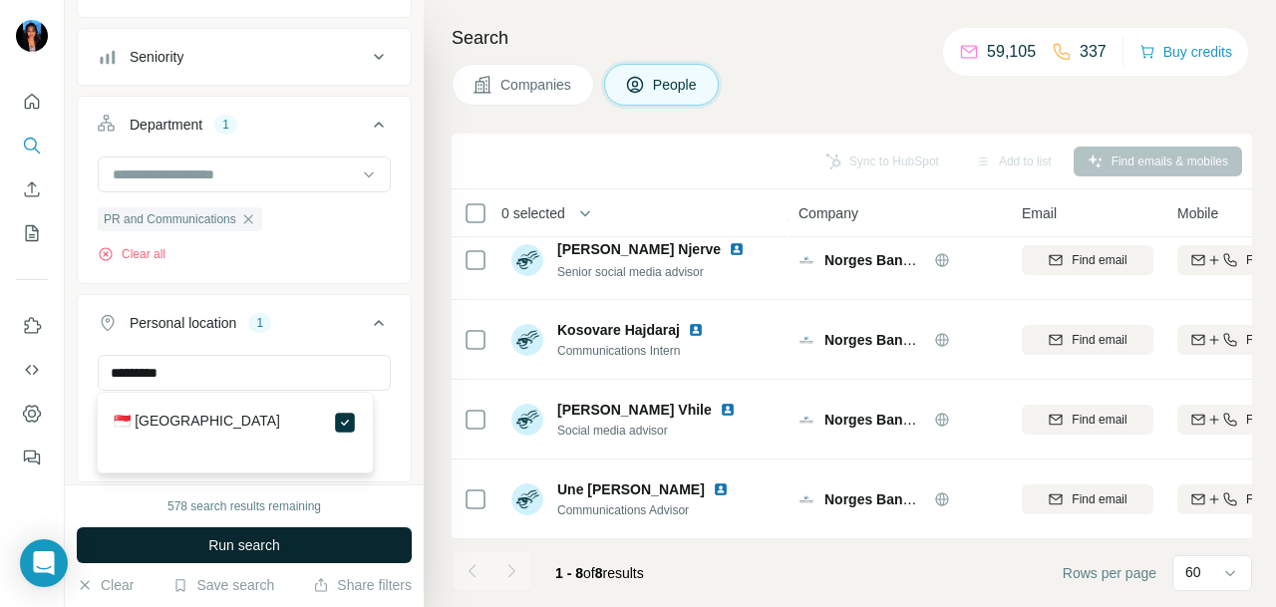
click at [361, 516] on div "578 search results remaining Run search Clear Save search Share filters" at bounding box center [244, 546] width 359 height 123
click at [360, 541] on button "Run search" at bounding box center [244, 545] width 335 height 36
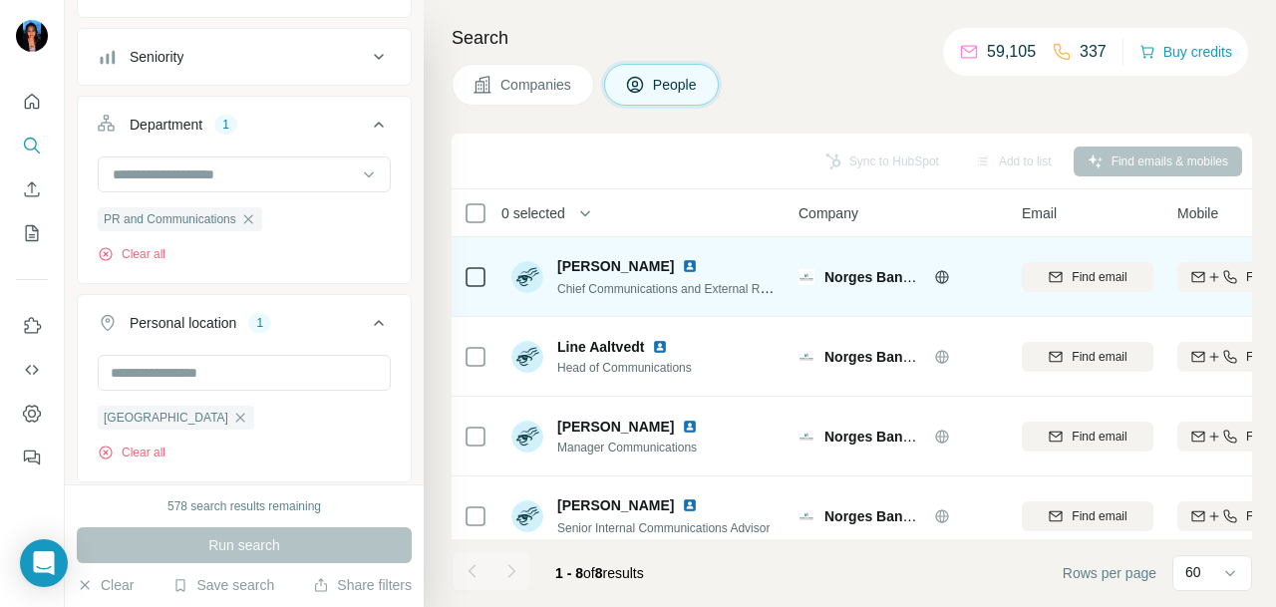
click at [682, 265] on img at bounding box center [690, 266] width 16 height 16
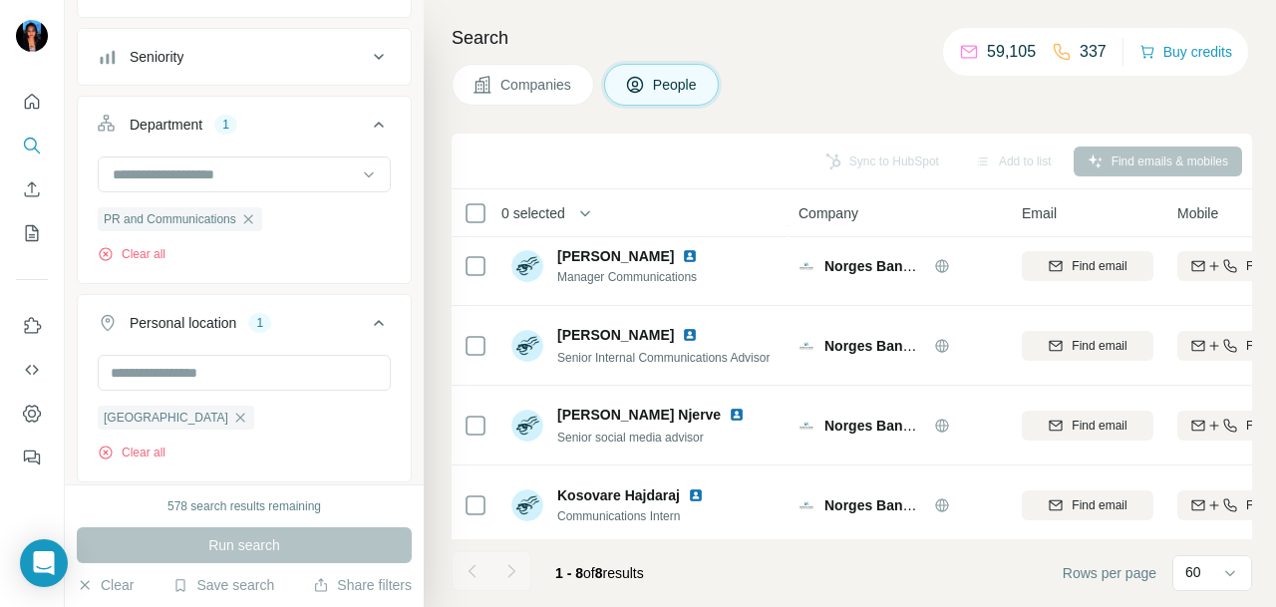
scroll to position [142, 0]
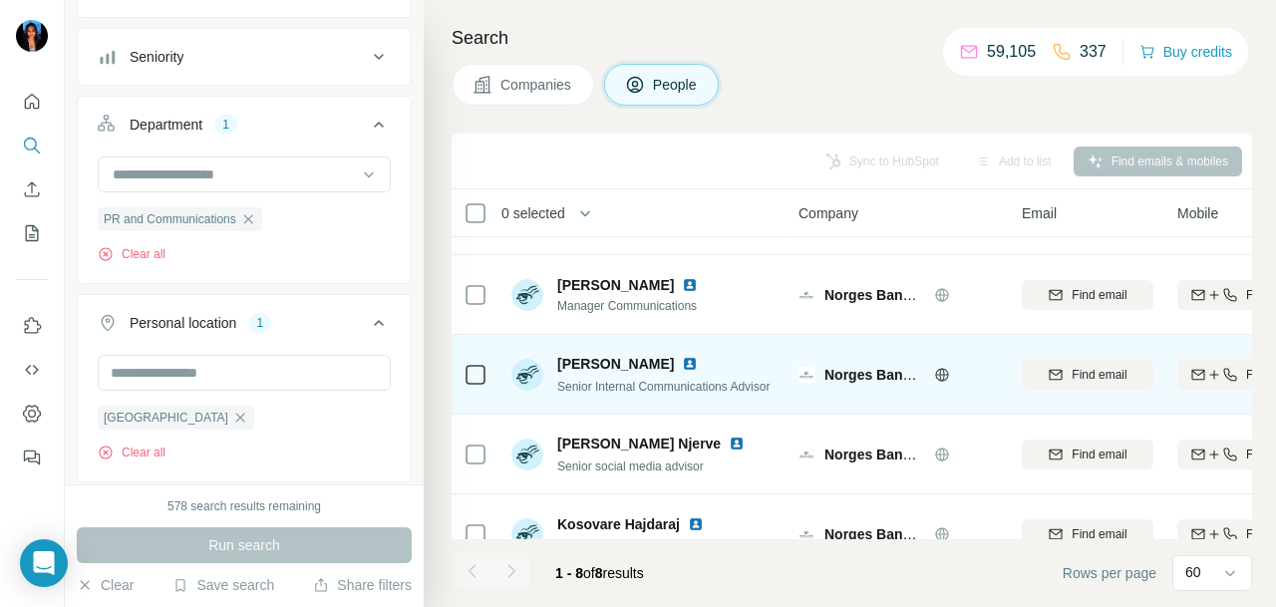
click at [682, 360] on img at bounding box center [690, 364] width 16 height 16
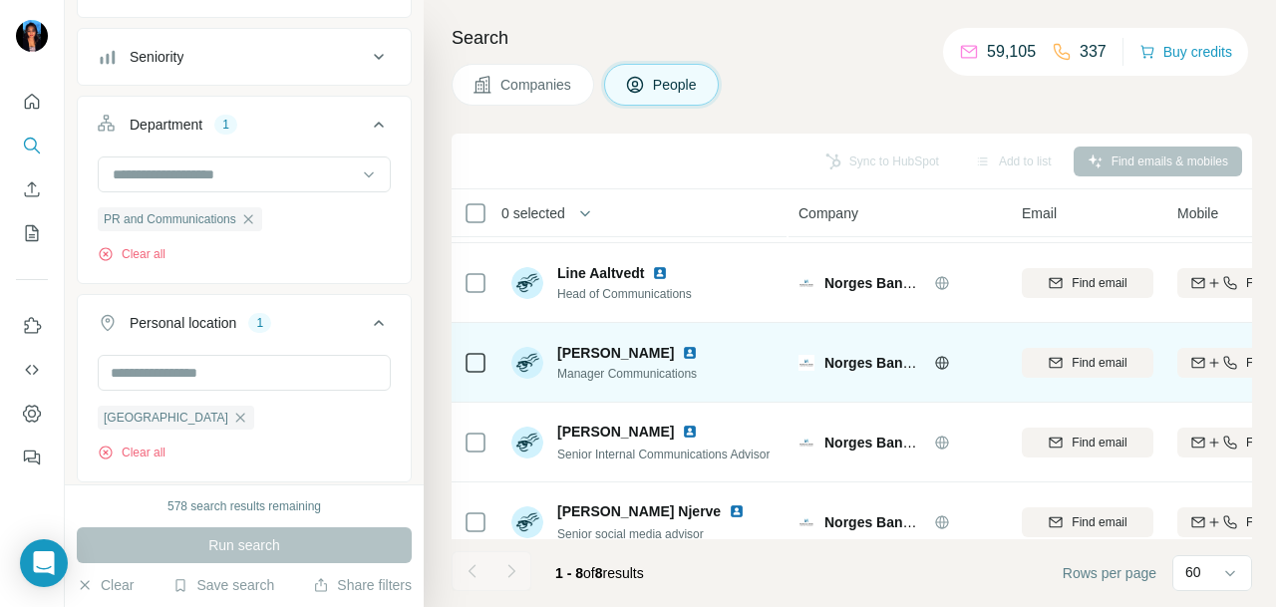
scroll to position [42, 0]
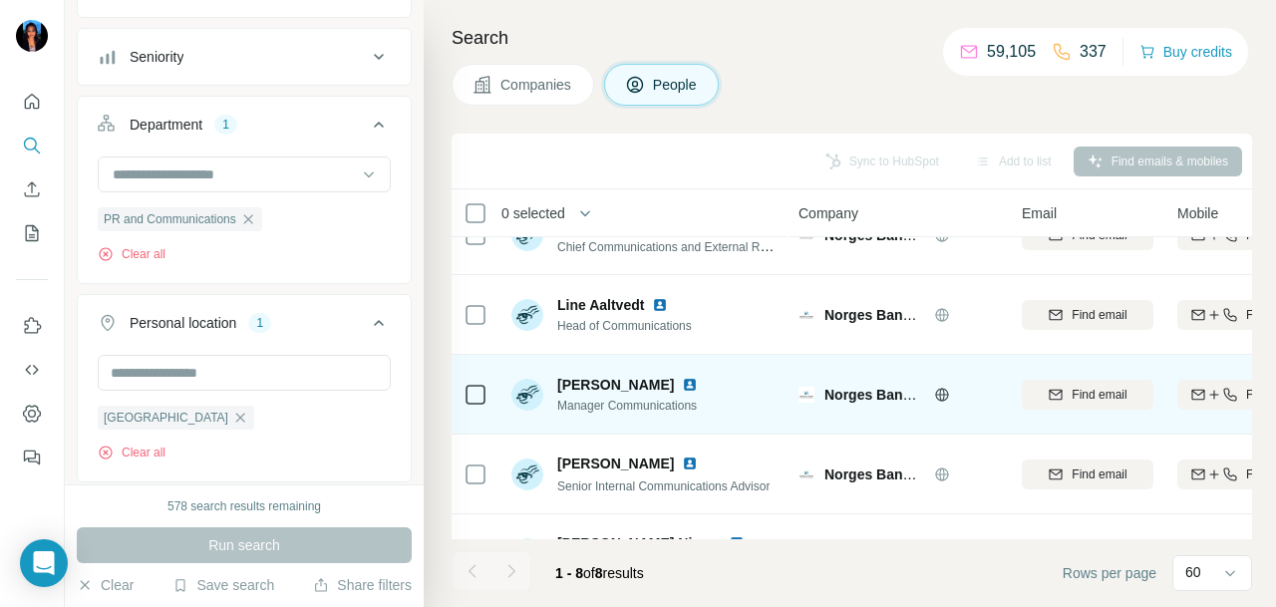
click at [698, 378] on img at bounding box center [690, 385] width 16 height 16
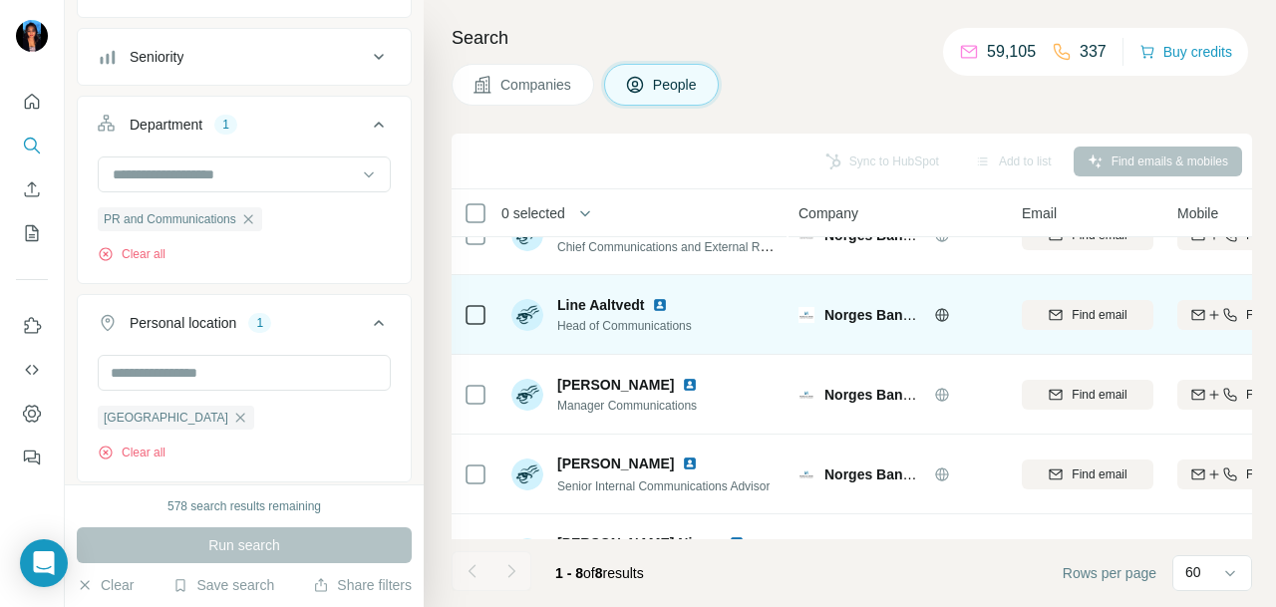
click at [657, 302] on img at bounding box center [660, 305] width 16 height 16
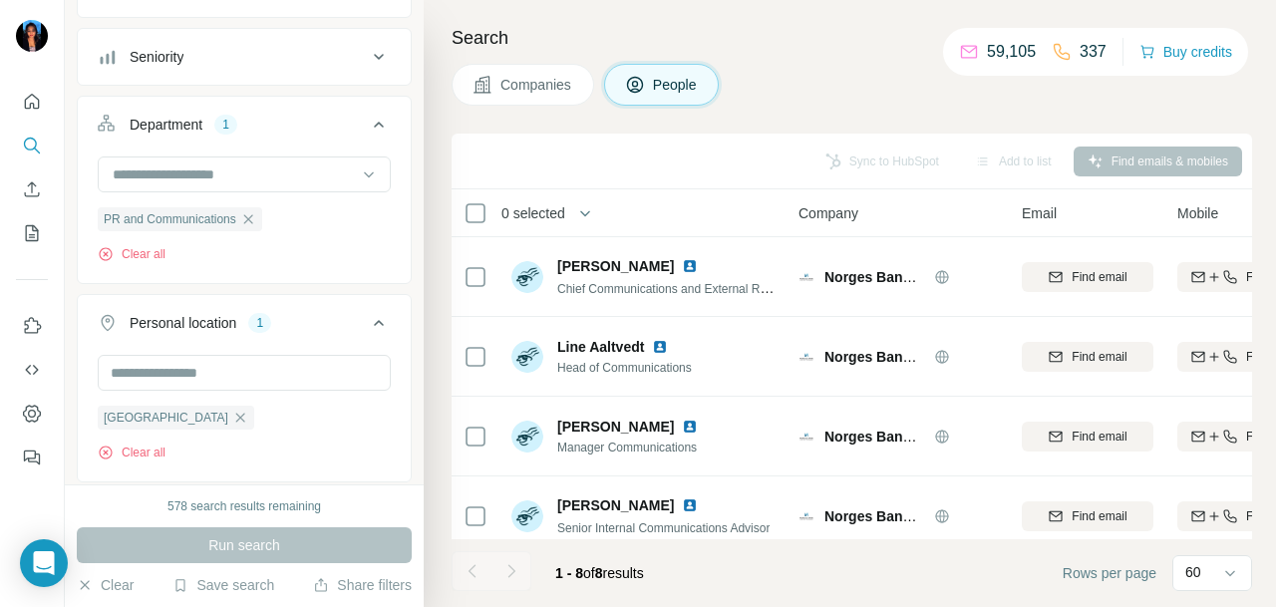
scroll to position [341, 0]
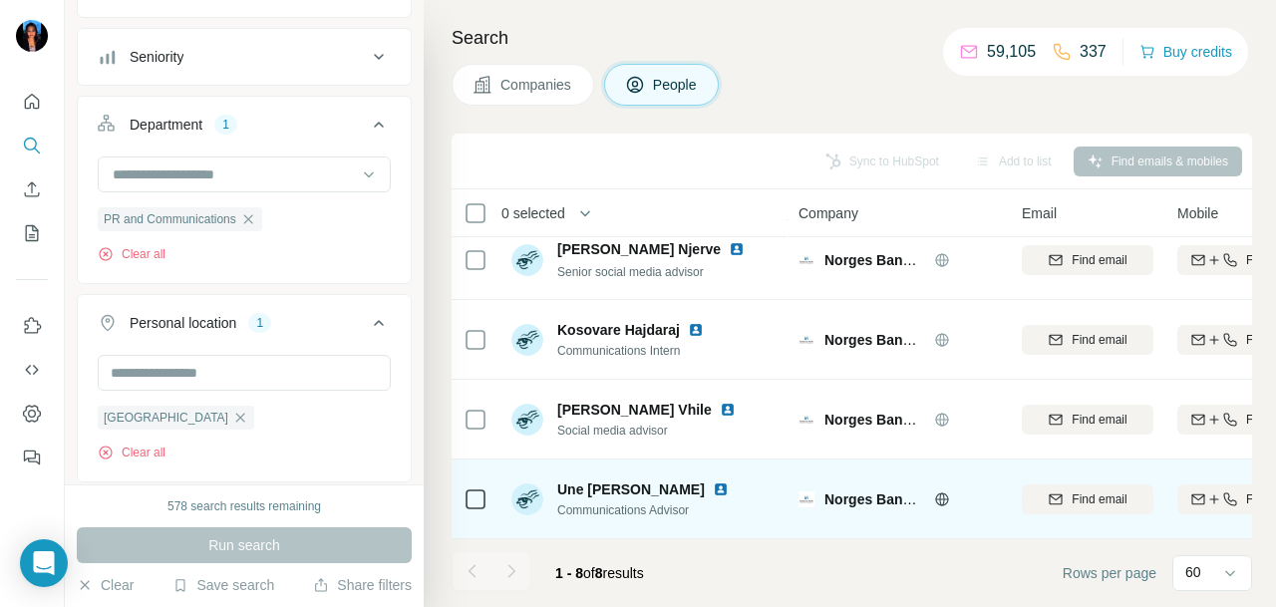
click at [713, 490] on img at bounding box center [721, 490] width 16 height 16
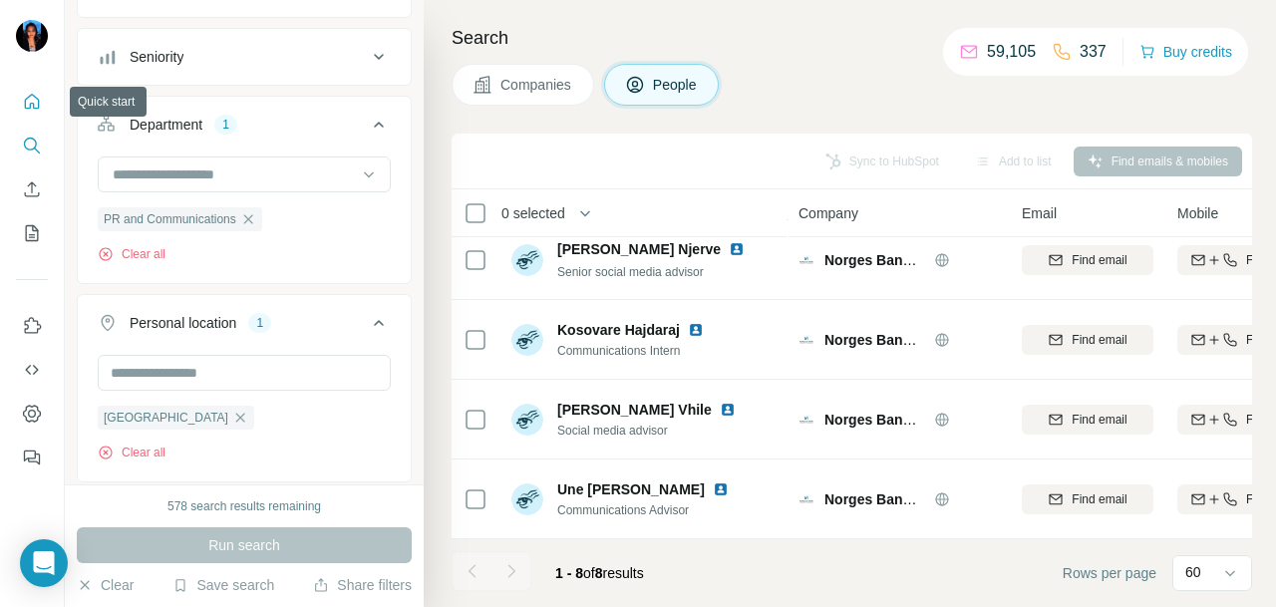
click at [45, 96] on button "Quick start" at bounding box center [32, 102] width 32 height 36
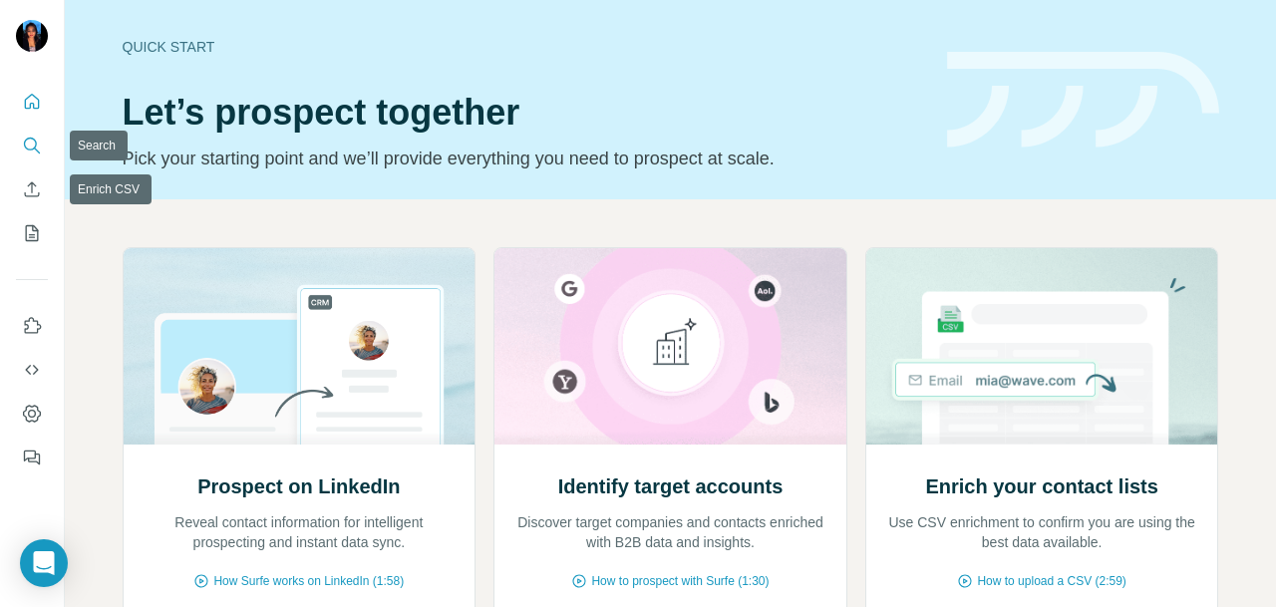
click at [36, 145] on icon "Search" at bounding box center [30, 144] width 13 height 13
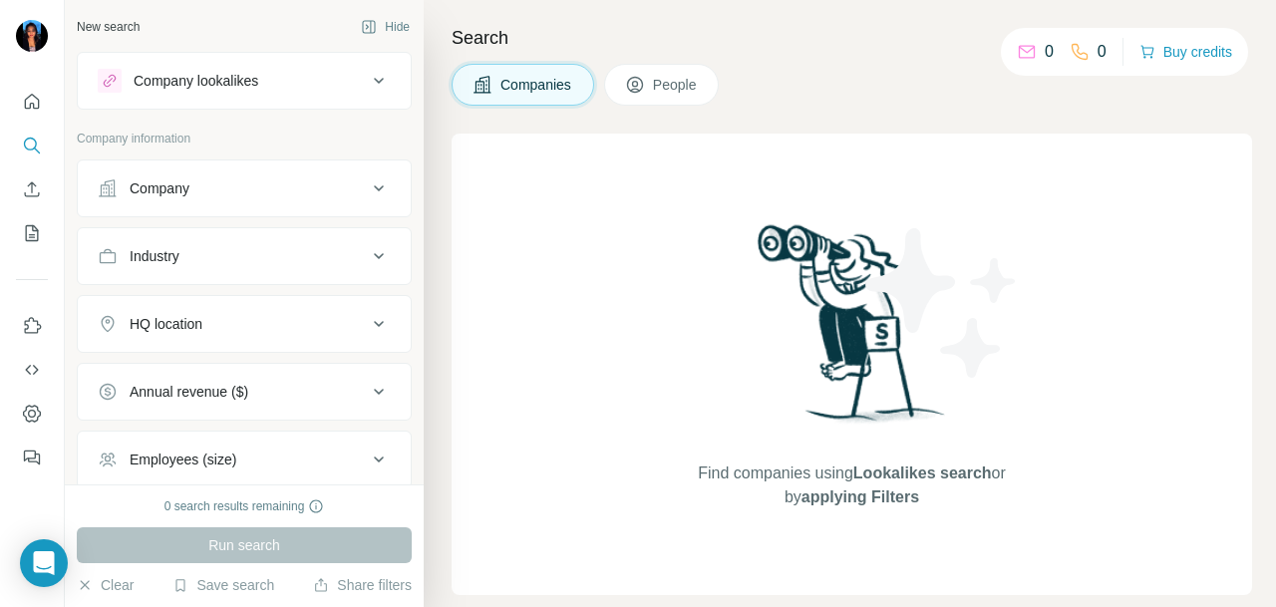
drag, startPoint x: 166, startPoint y: 194, endPoint x: 171, endPoint y: 208, distance: 14.8
click at [166, 194] on div "Company" at bounding box center [160, 188] width 60 height 20
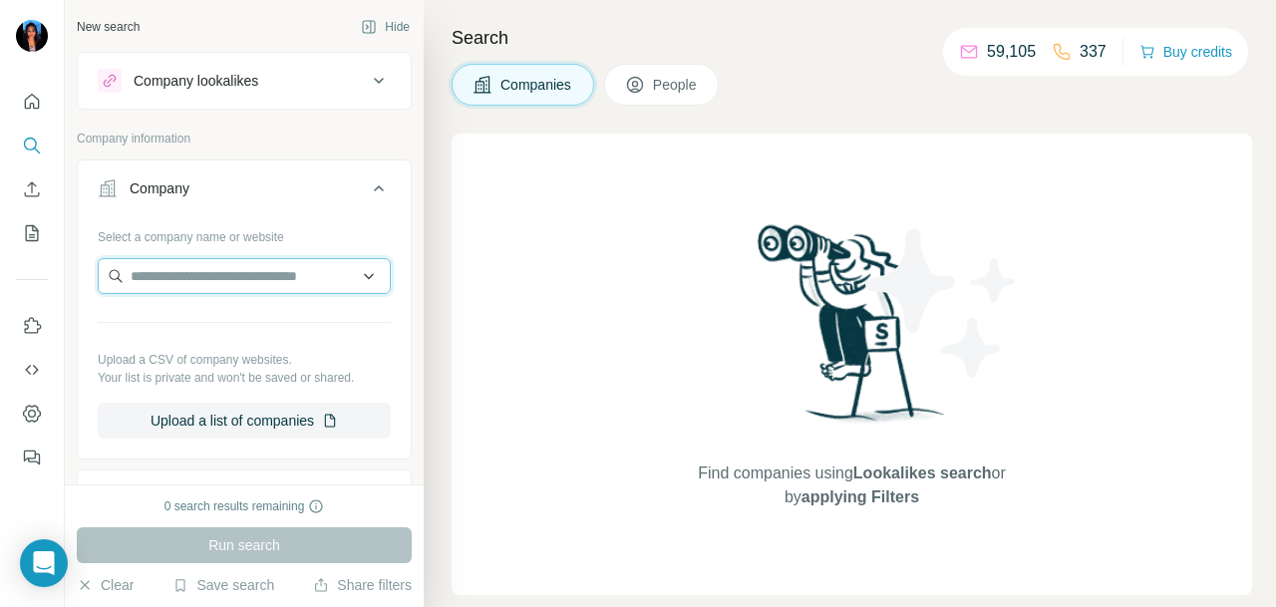
click at [201, 266] on input "text" at bounding box center [244, 276] width 293 height 36
paste input "**********"
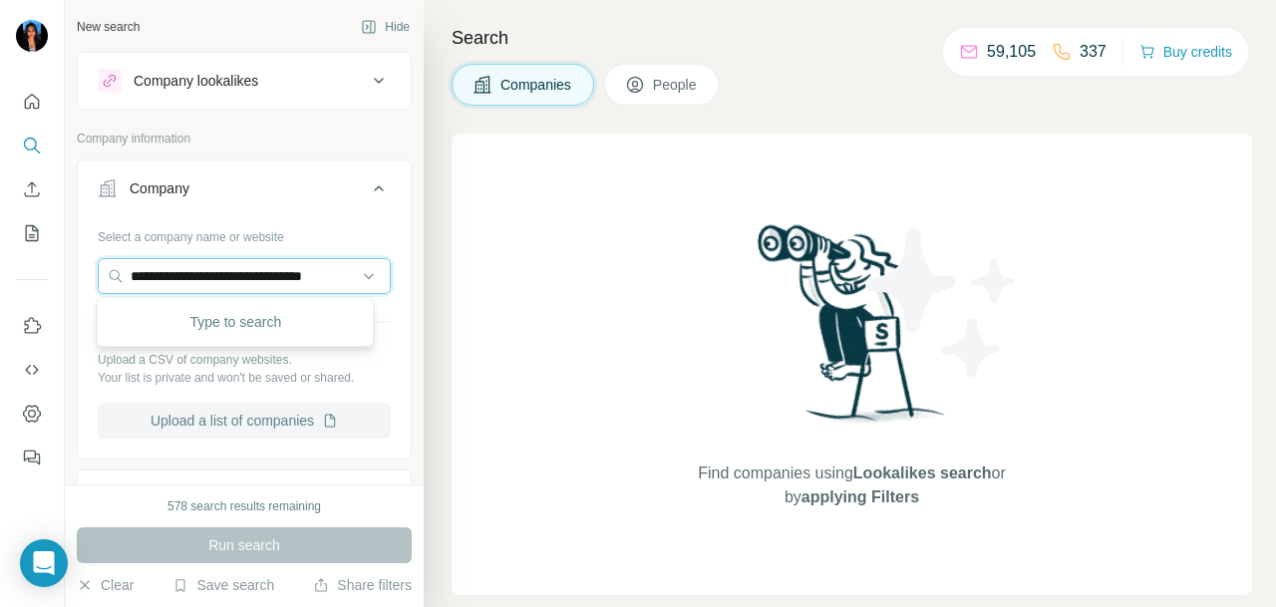
scroll to position [0, 32]
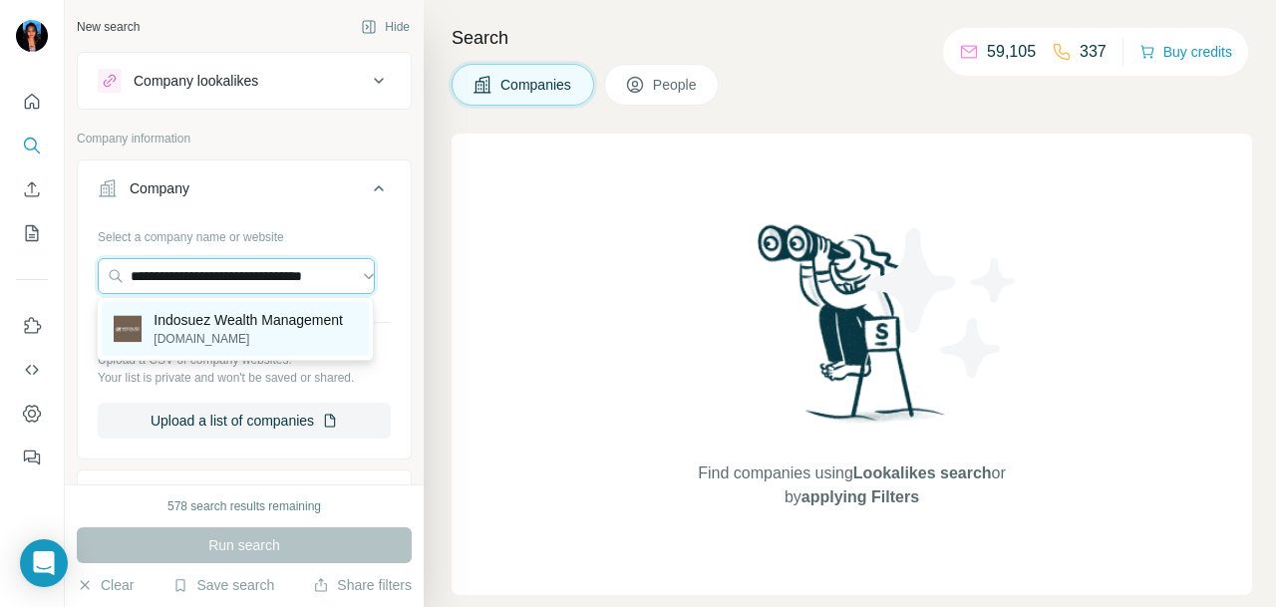
type input "**********"
click at [299, 333] on p "[DOMAIN_NAME]" at bounding box center [248, 339] width 189 height 18
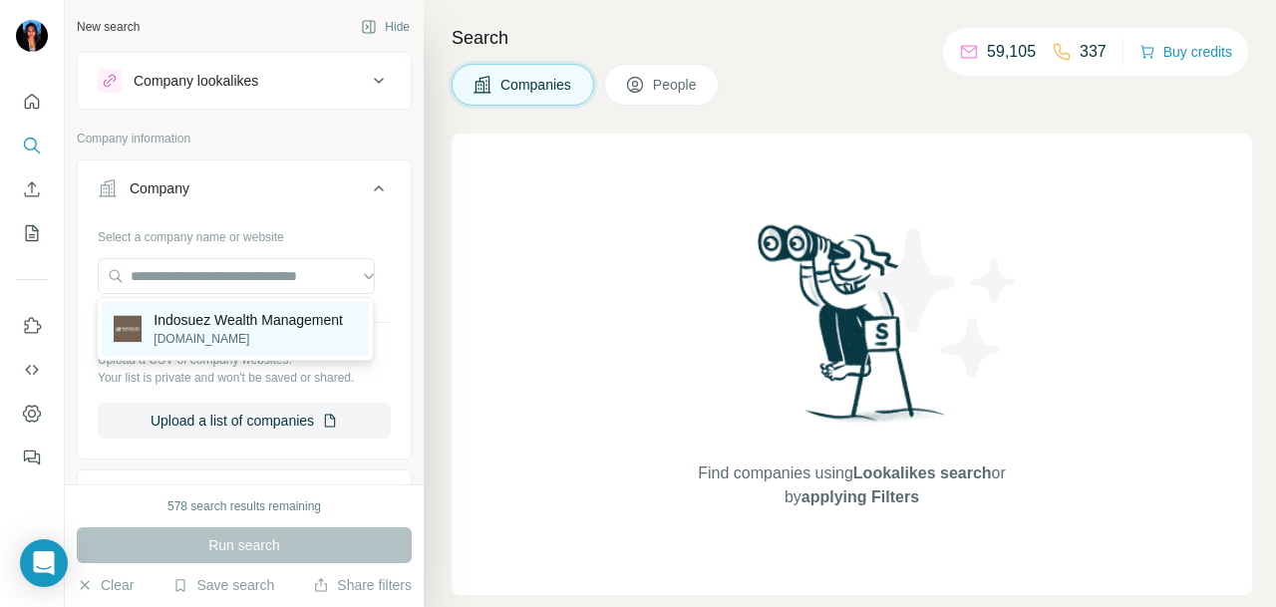
scroll to position [0, 0]
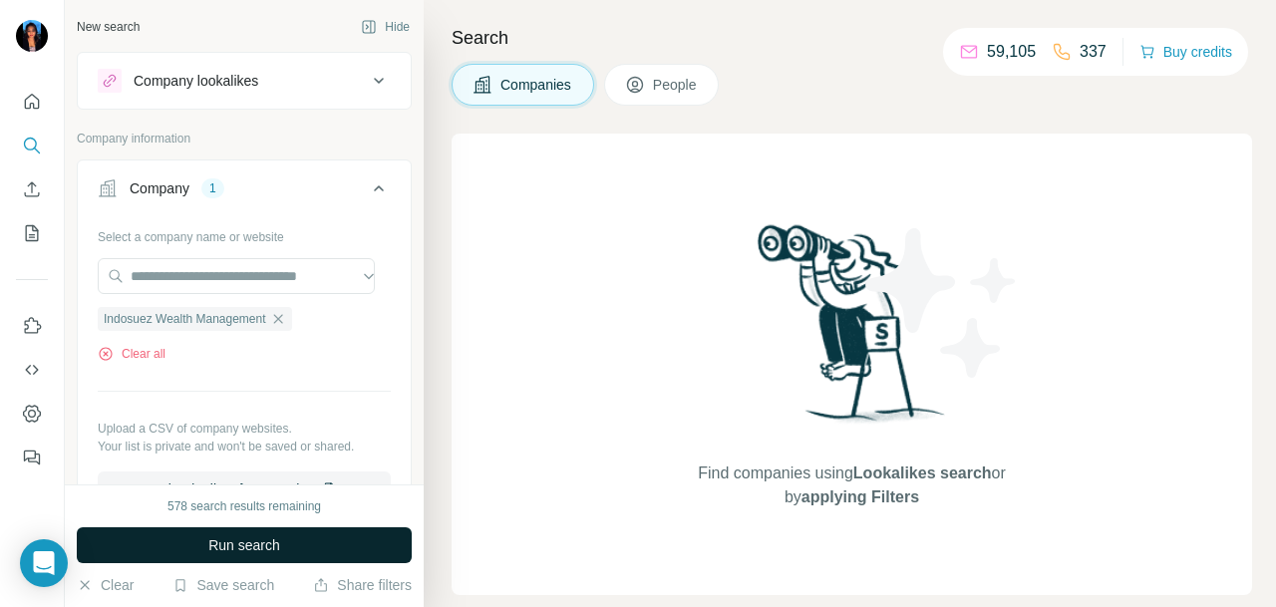
click at [302, 537] on button "Run search" at bounding box center [244, 545] width 335 height 36
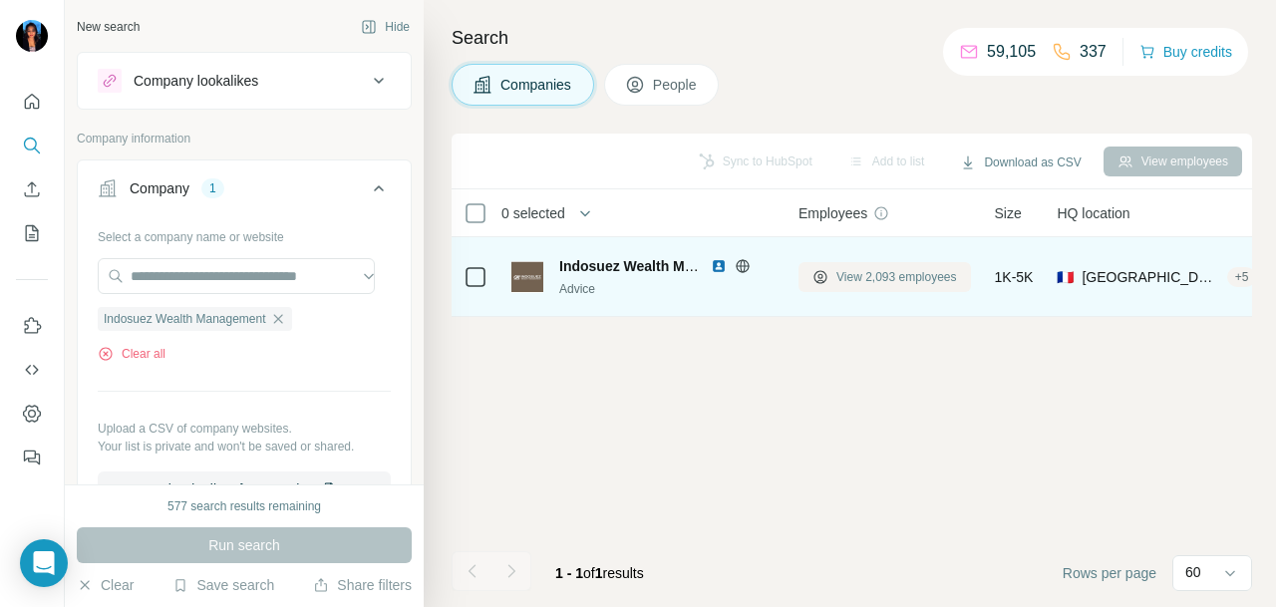
click at [941, 279] on span "View 2,093 employees" at bounding box center [897, 277] width 121 height 18
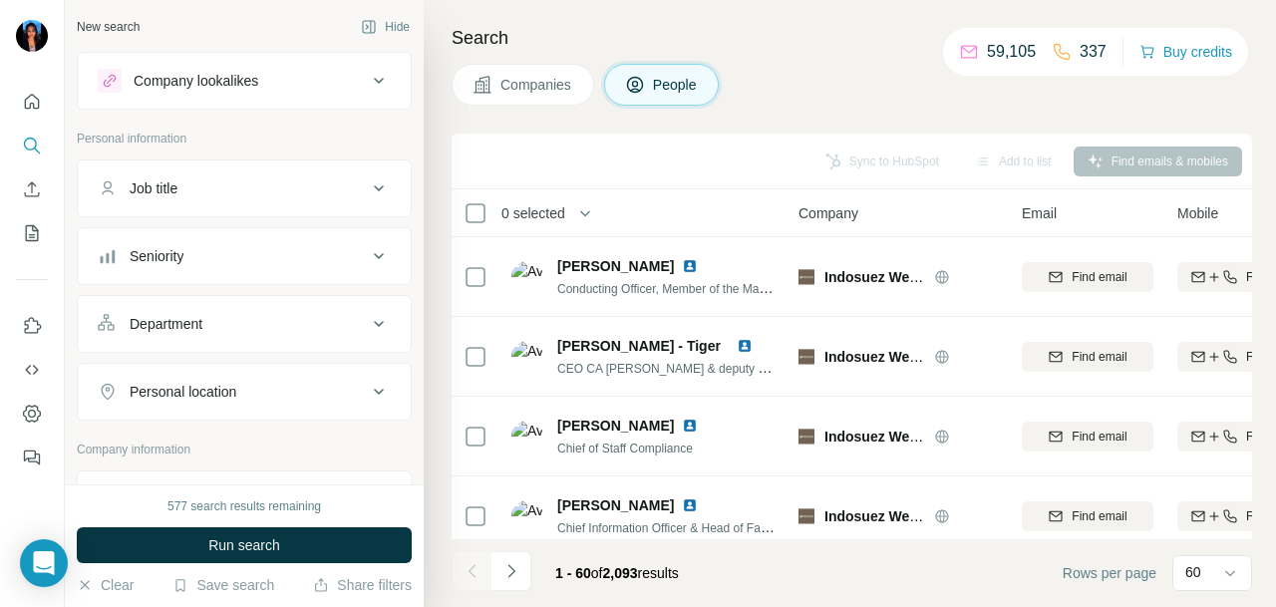
click at [296, 395] on div "Personal location" at bounding box center [232, 392] width 269 height 20
click at [259, 433] on input "text" at bounding box center [244, 442] width 293 height 36
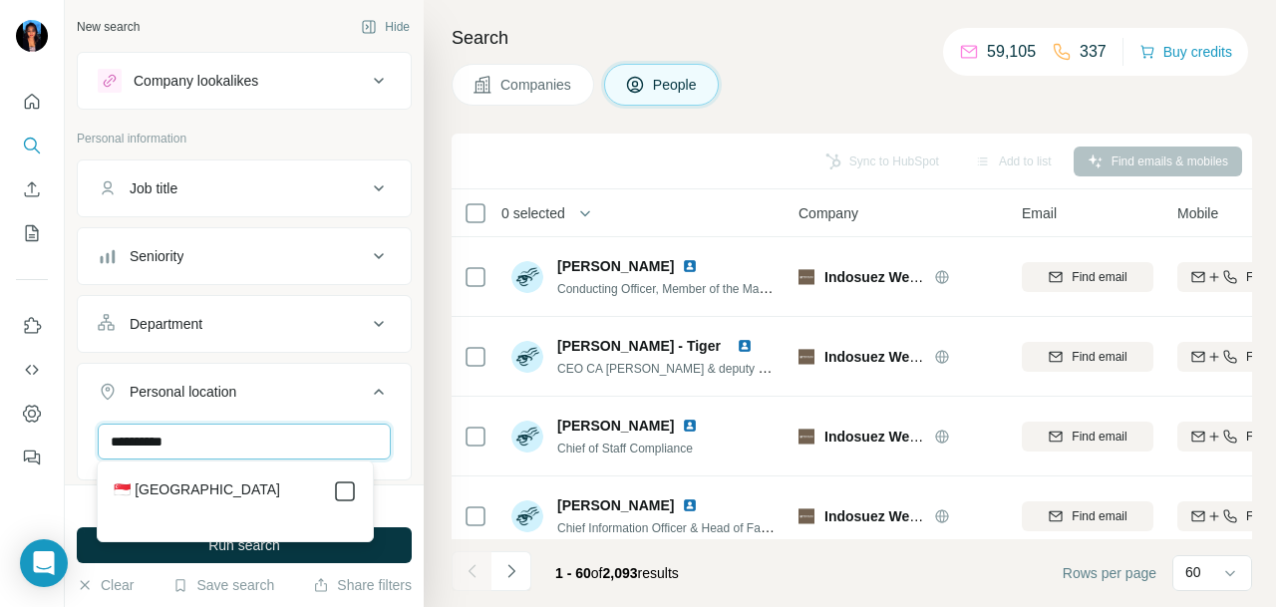
type input "*********"
click at [360, 549] on button "Run search" at bounding box center [244, 545] width 335 height 36
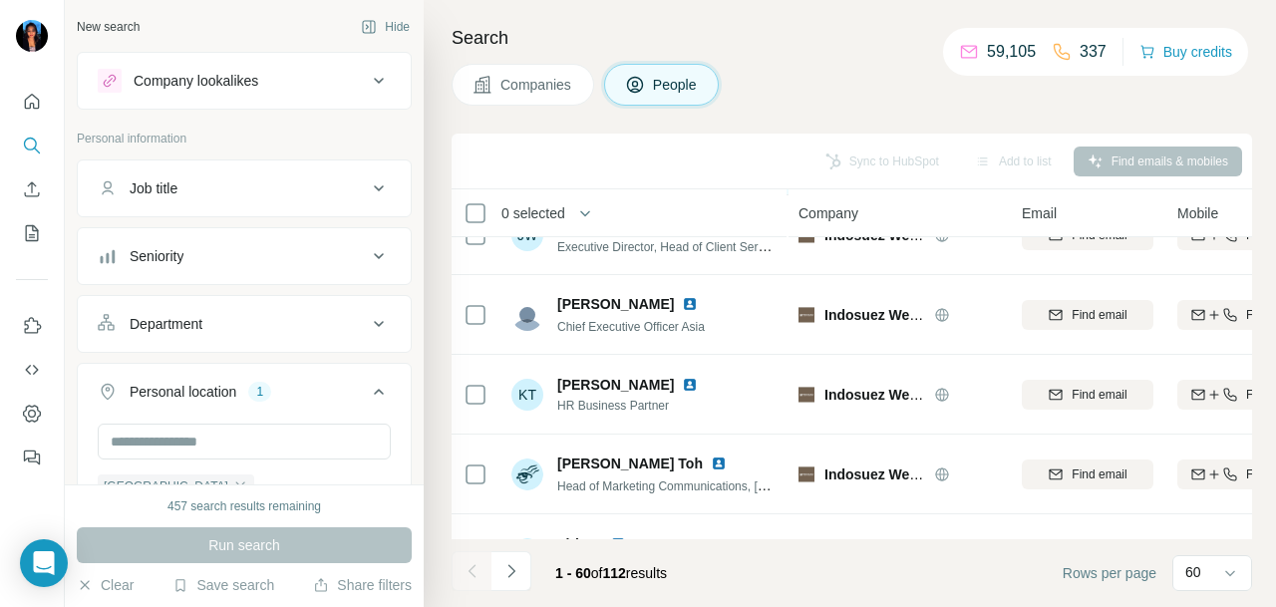
scroll to position [299, 0]
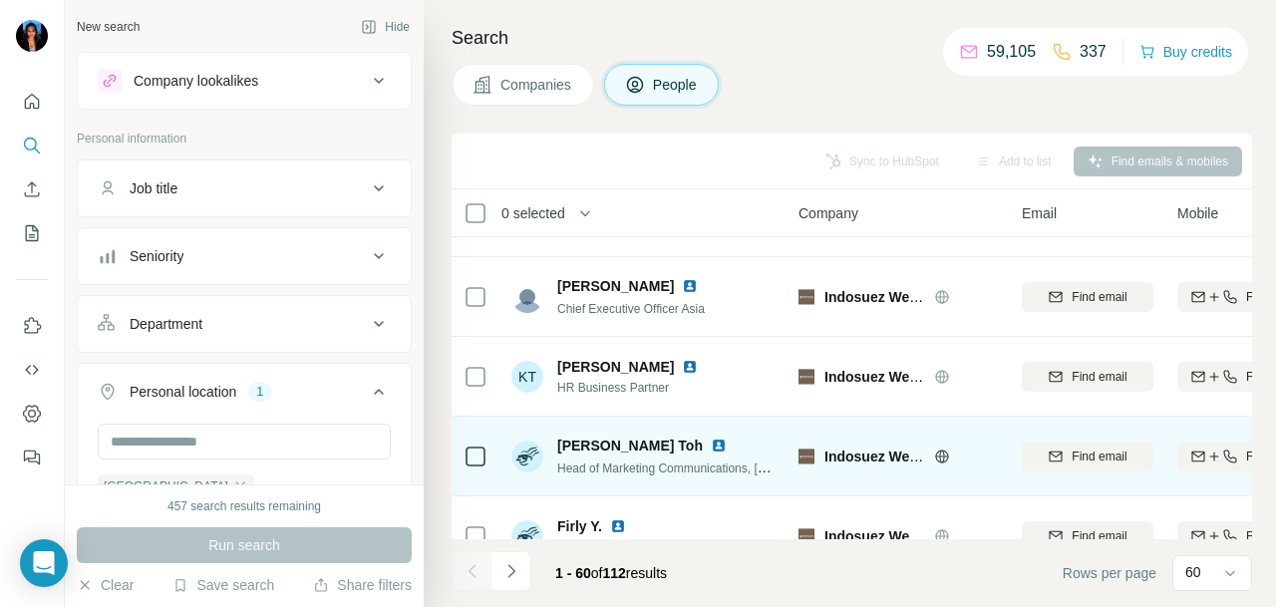
click at [711, 451] on img at bounding box center [719, 446] width 16 height 16
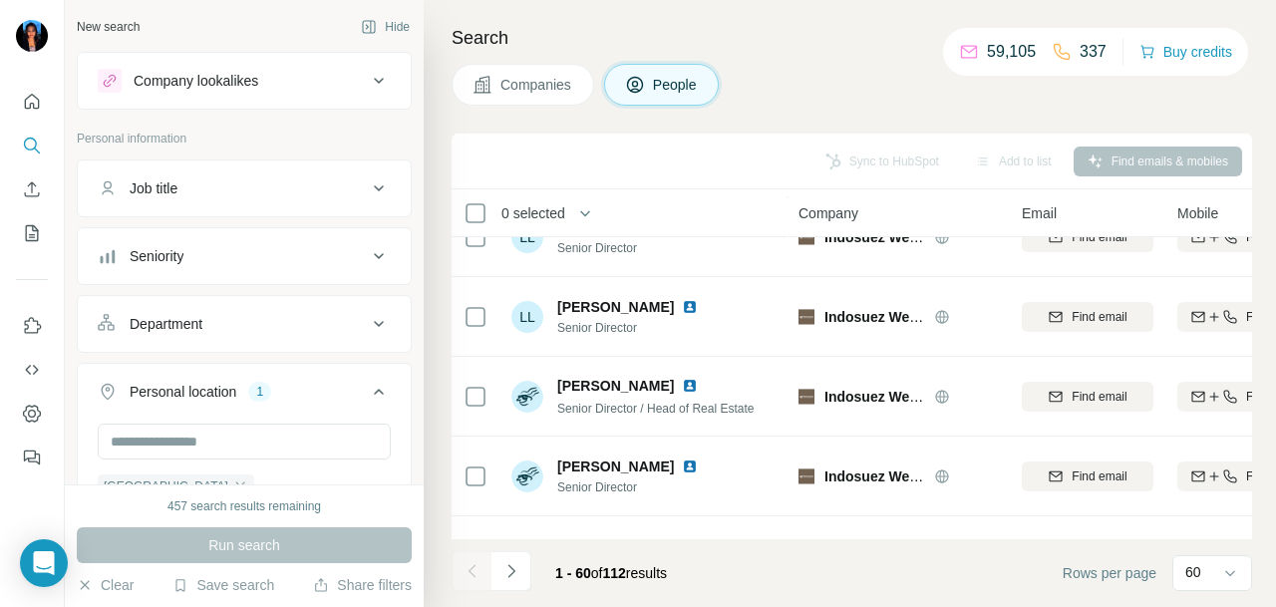
scroll to position [3091, 0]
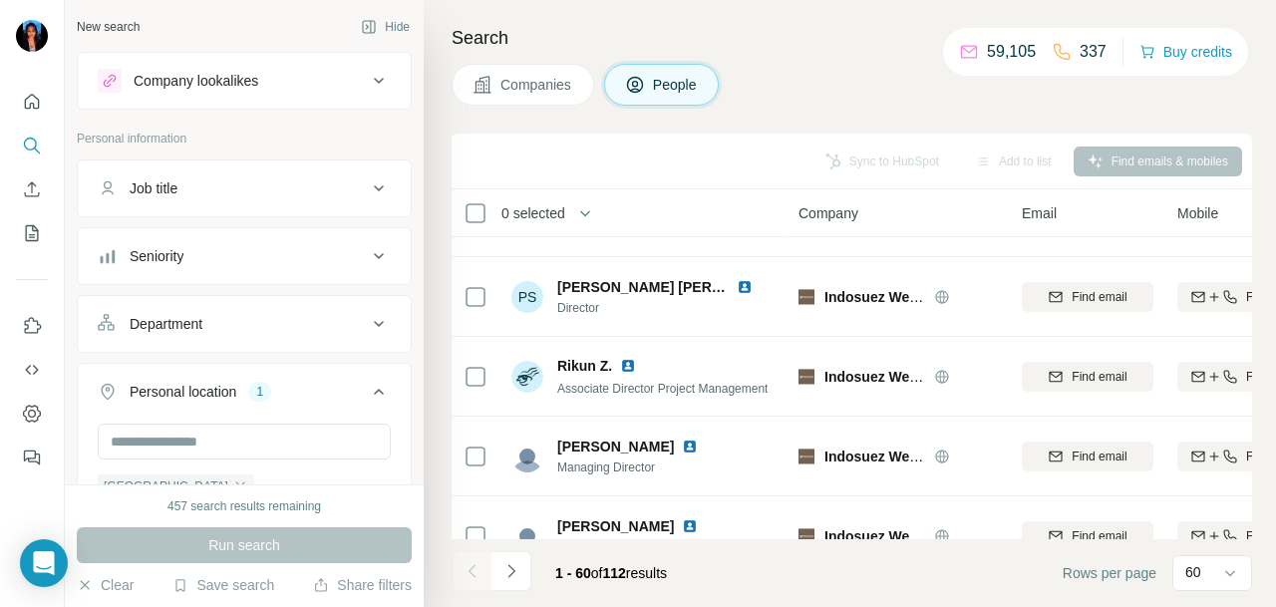
click at [306, 310] on button "Department" at bounding box center [244, 324] width 333 height 48
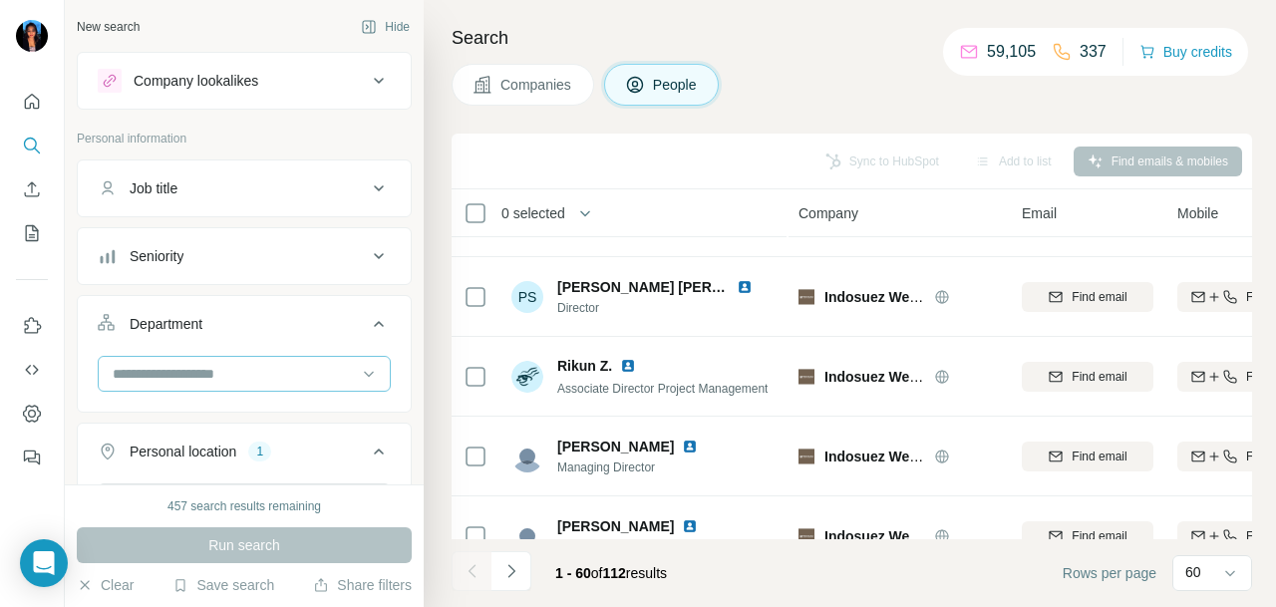
click at [303, 364] on input at bounding box center [234, 374] width 246 height 22
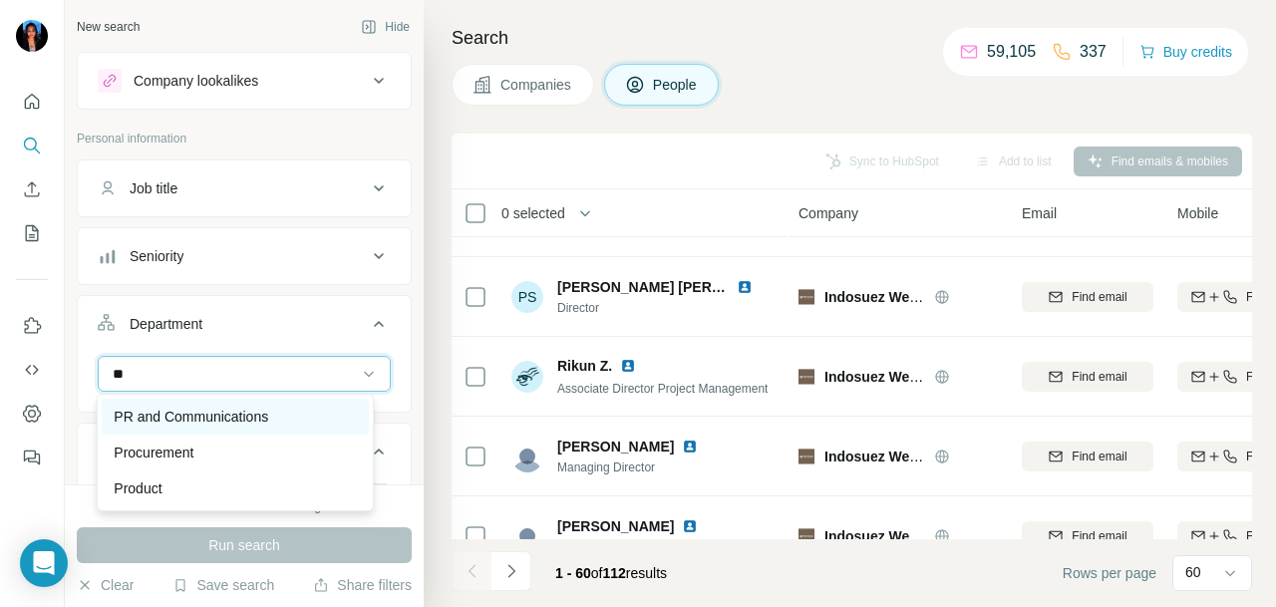
type input "**"
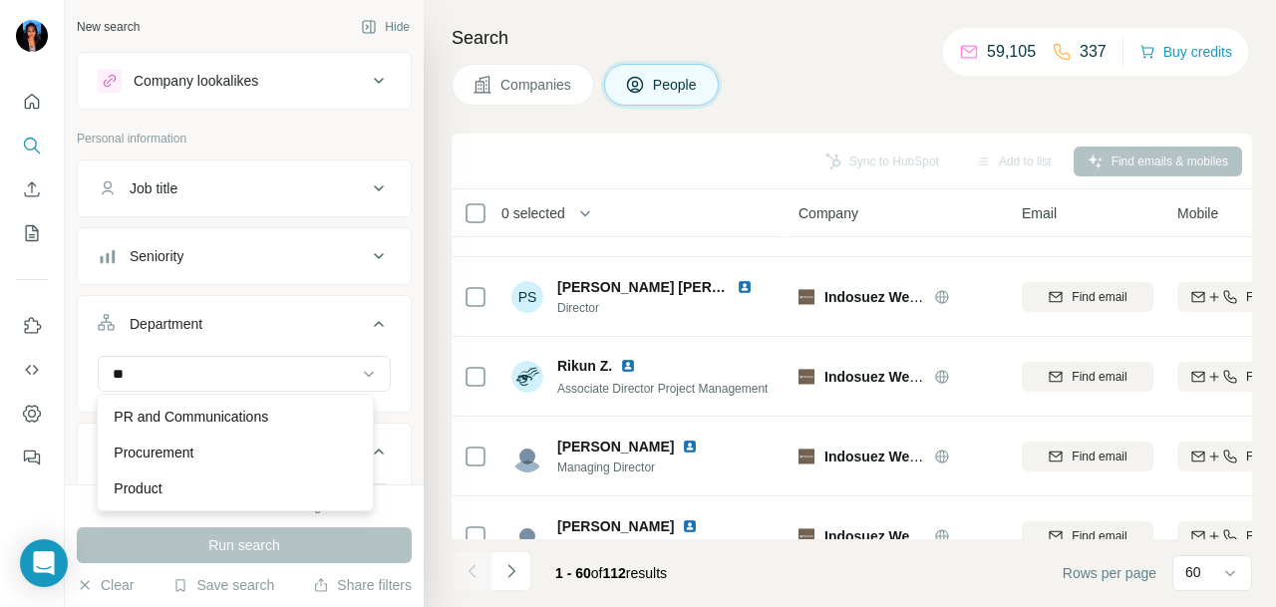
drag, startPoint x: 301, startPoint y: 407, endPoint x: 417, endPoint y: 328, distance: 139.9
click at [303, 407] on div "PR and Communications" at bounding box center [235, 417] width 243 height 20
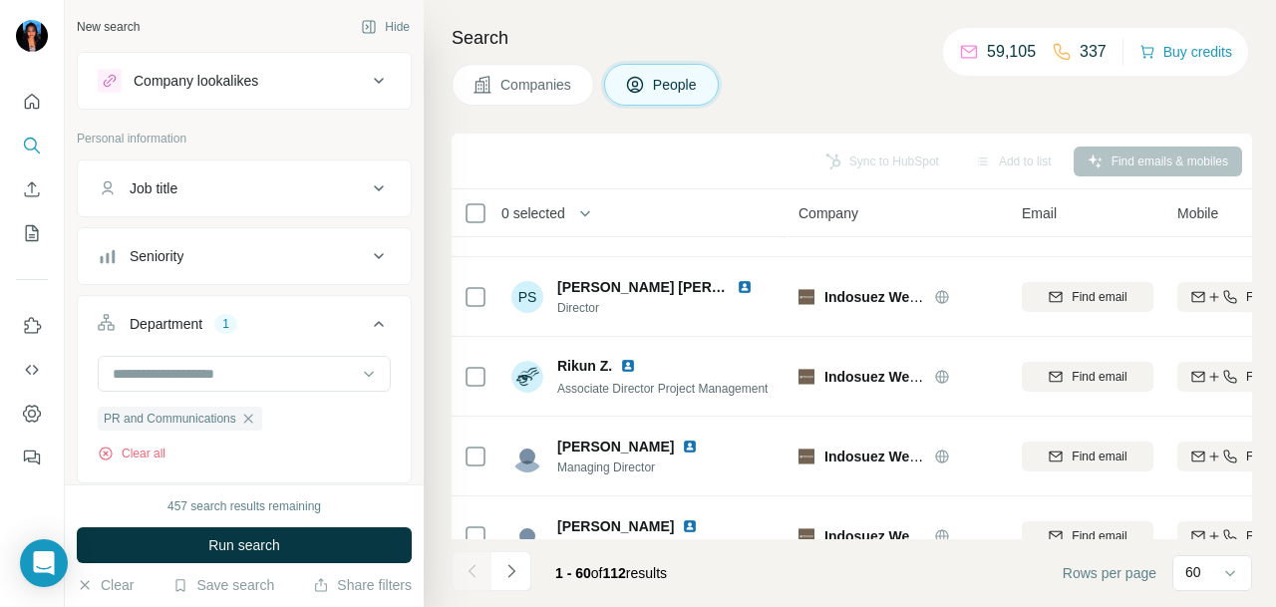
click at [405, 291] on div "New search Hide Company lookalikes Personal information Job title Seniority Dep…" at bounding box center [244, 242] width 359 height 485
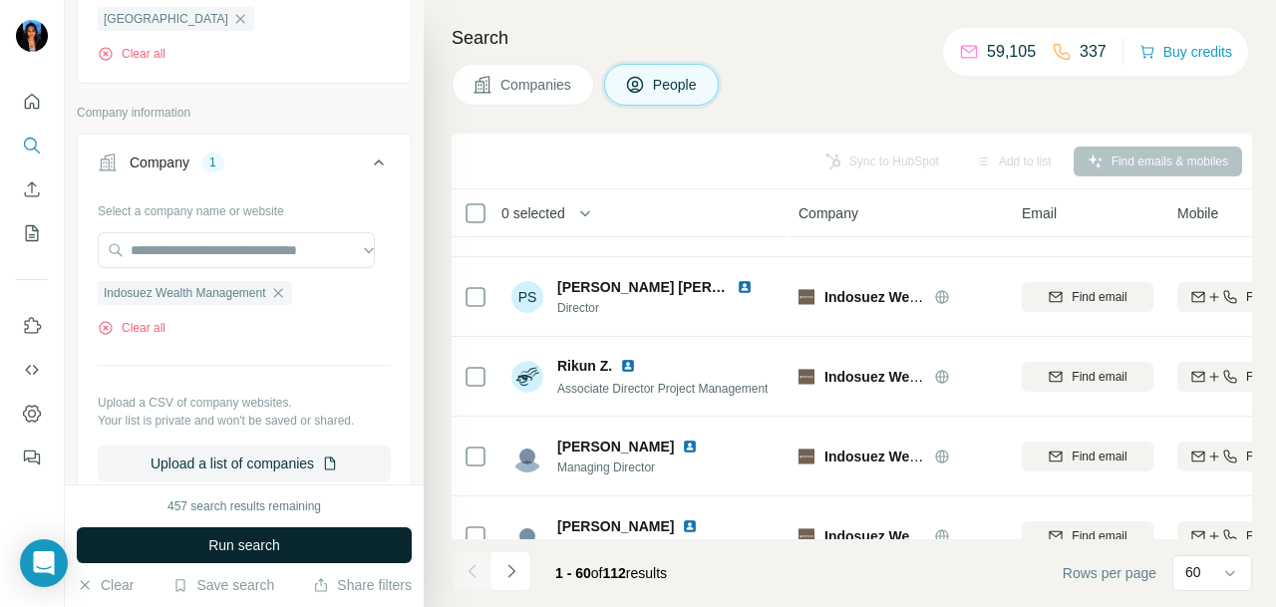
click at [251, 549] on span "Run search" at bounding box center [244, 545] width 72 height 20
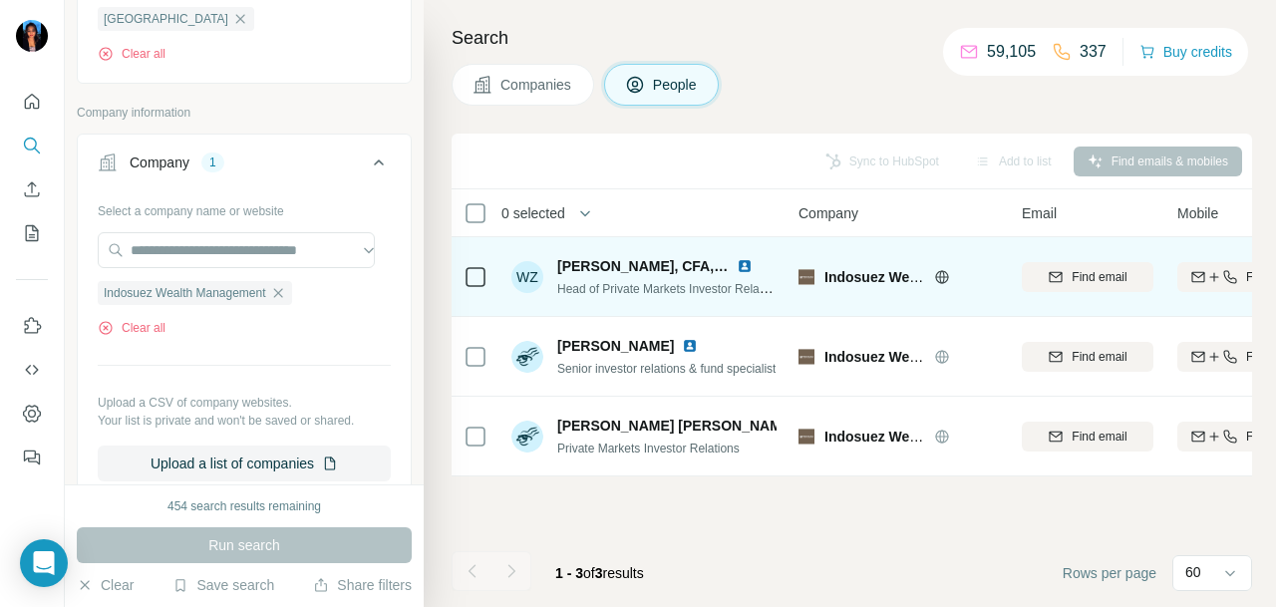
click at [941, 280] on icon at bounding box center [942, 277] width 16 height 16
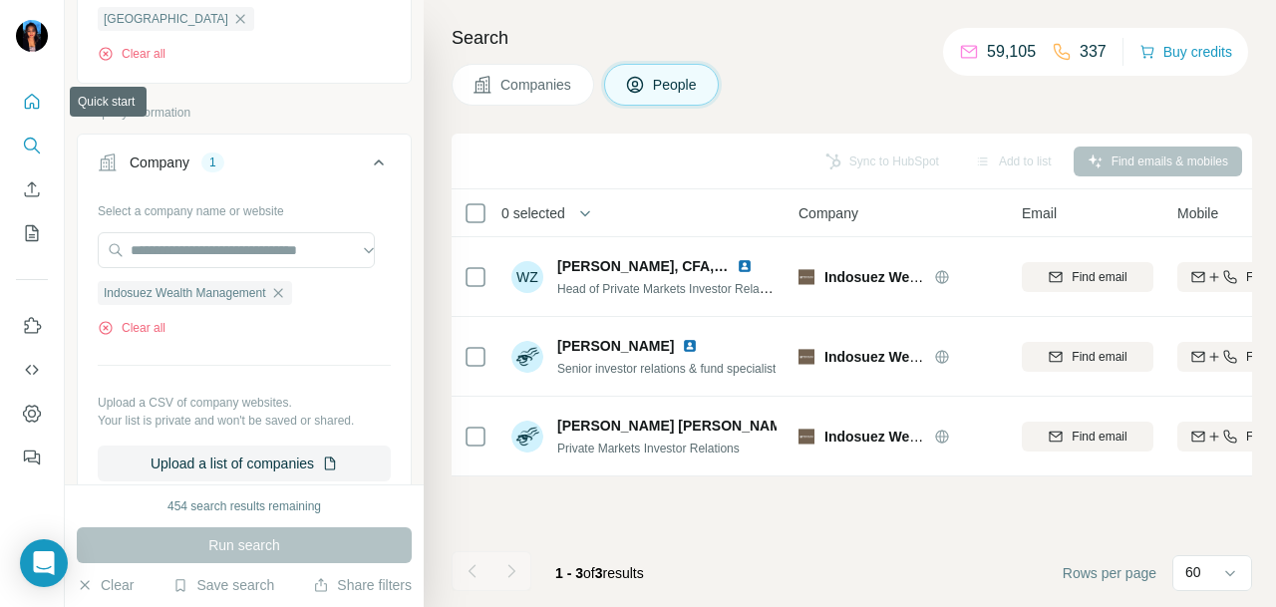
click at [30, 101] on icon "Quick start" at bounding box center [32, 102] width 20 height 20
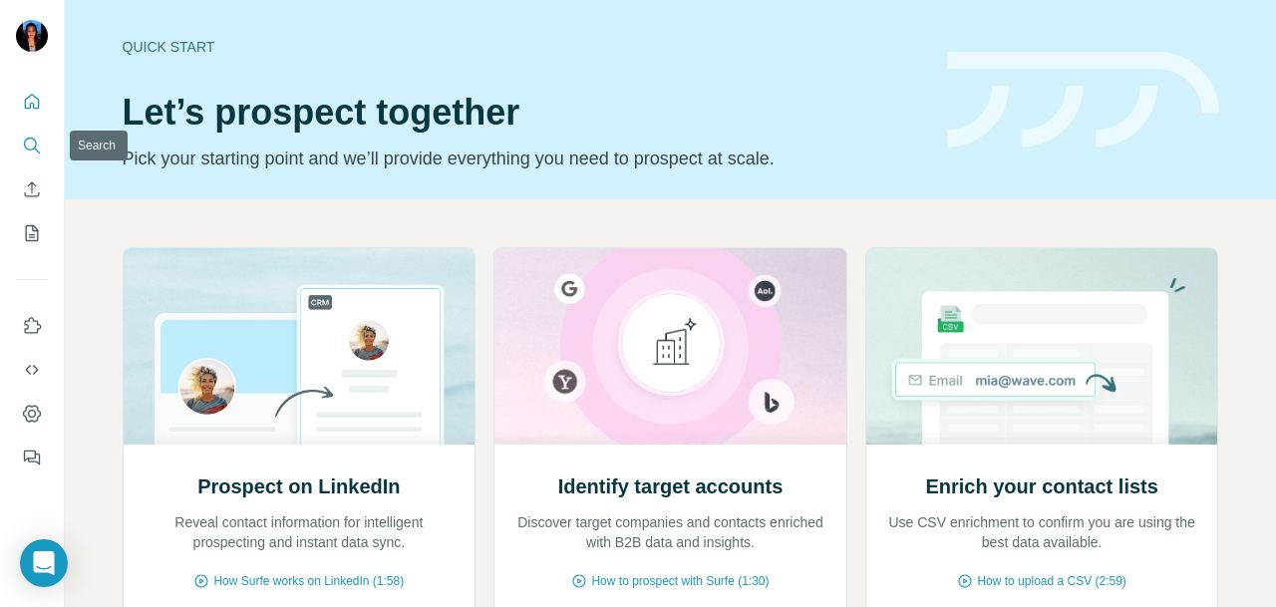
click at [41, 144] on icon "Search" at bounding box center [32, 146] width 20 height 20
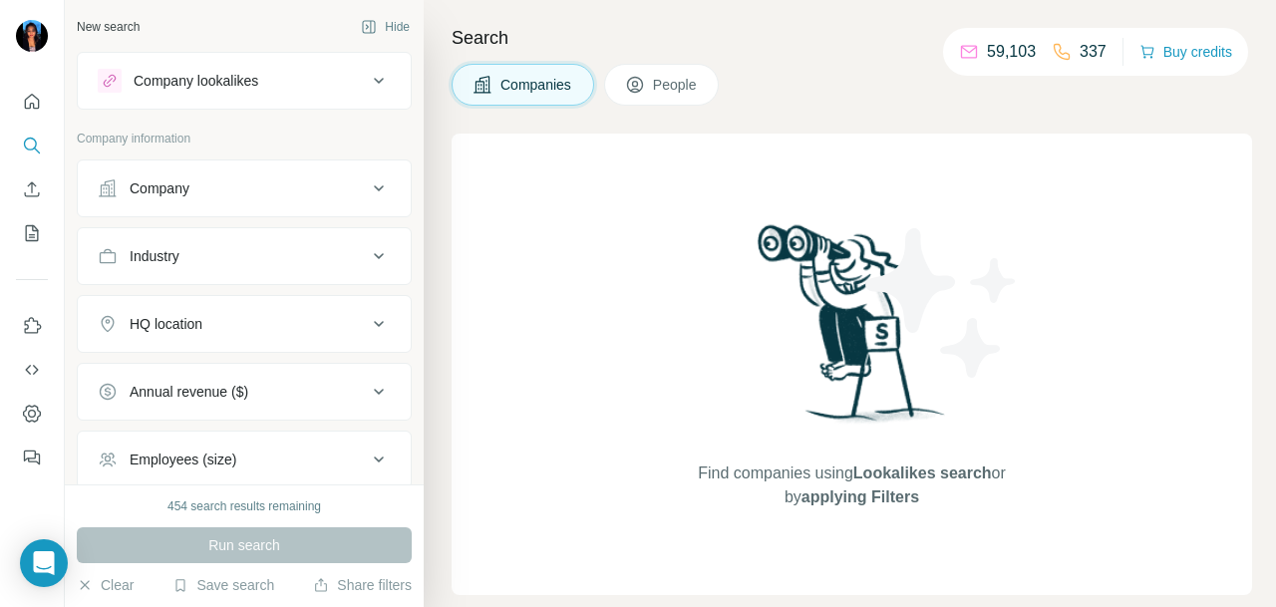
click at [181, 195] on div "Company" at bounding box center [160, 188] width 60 height 20
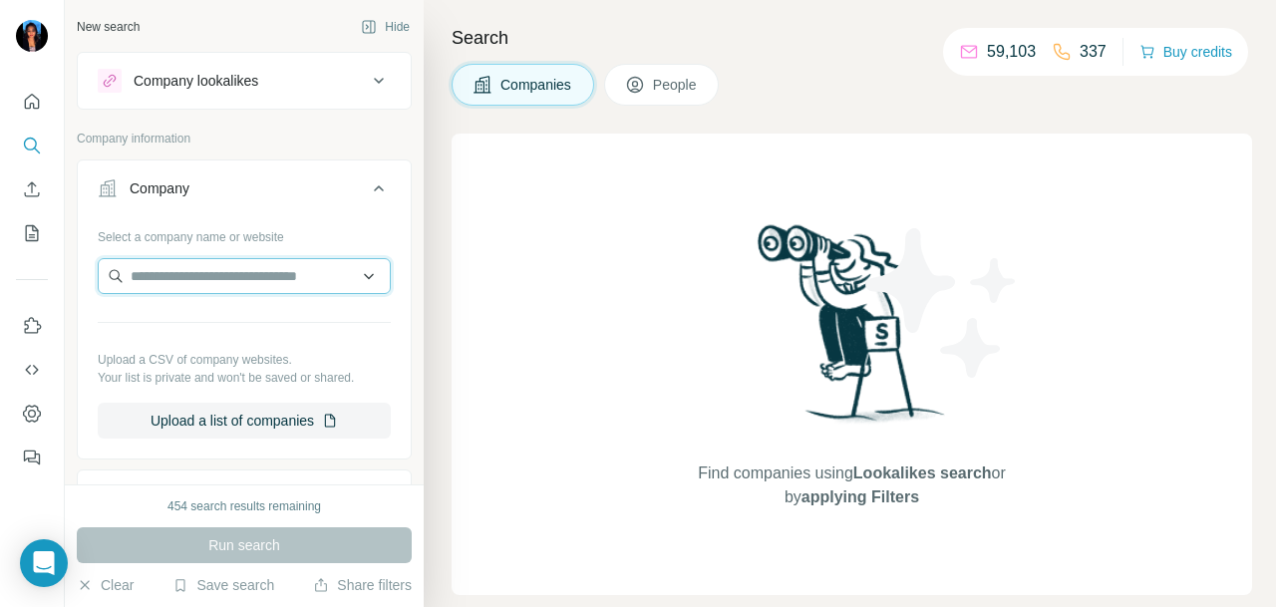
click at [203, 274] on input "text" at bounding box center [244, 276] width 293 height 36
paste input "**********"
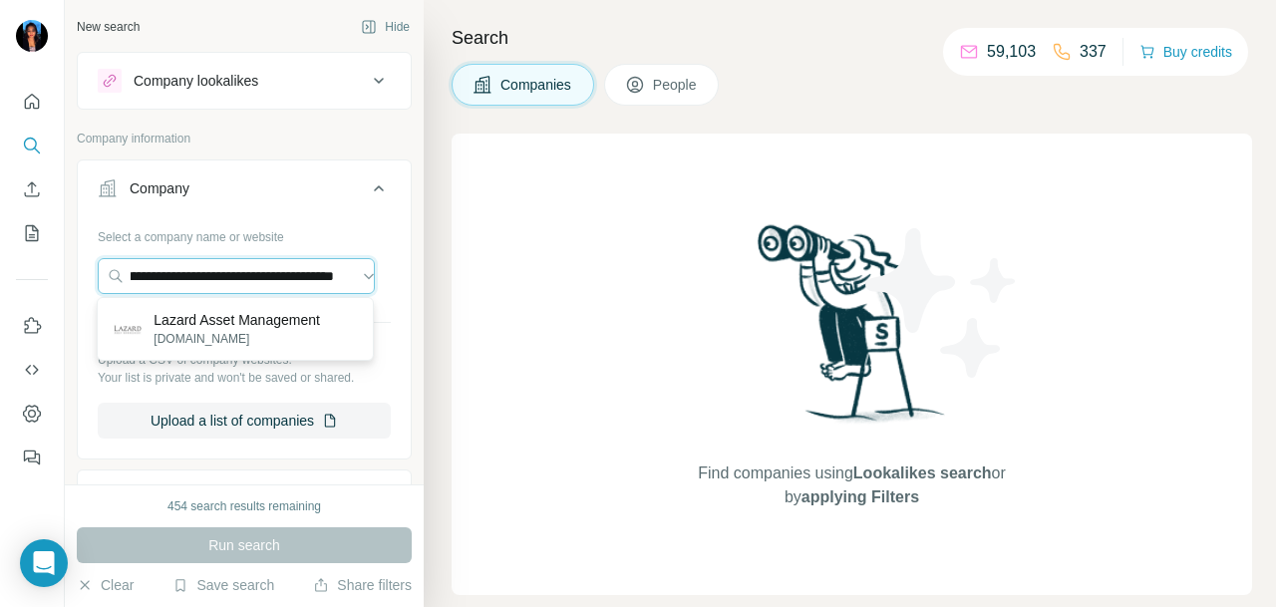
type input "**********"
click at [295, 316] on p "Lazard Asset Management" at bounding box center [237, 320] width 167 height 20
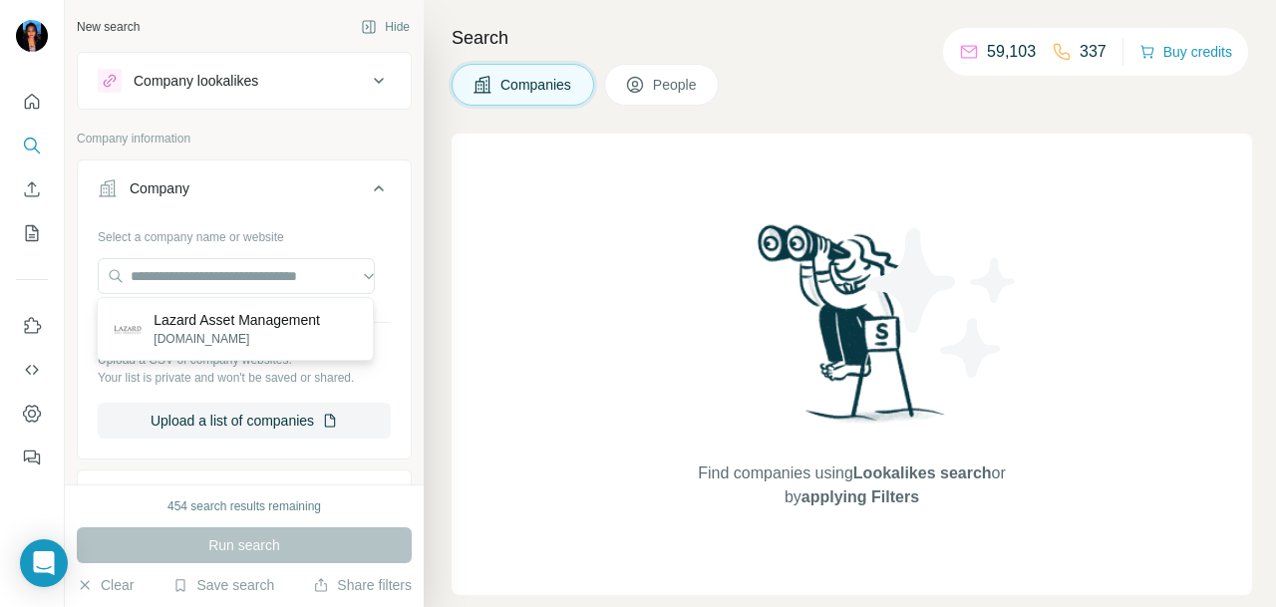
scroll to position [0, 0]
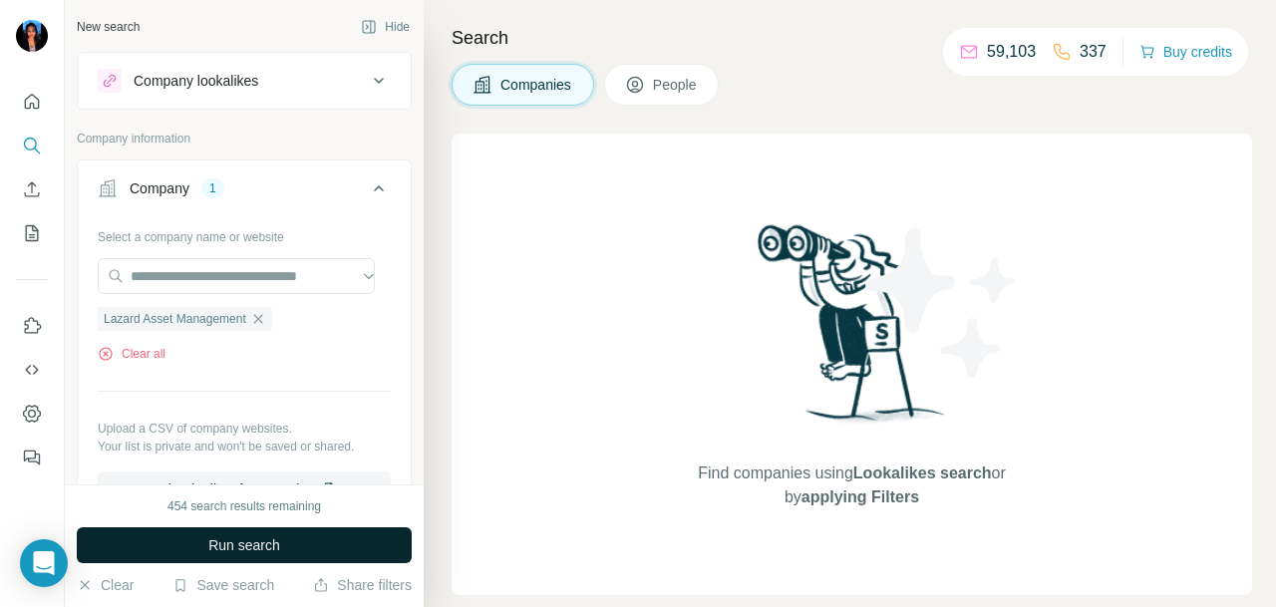
click at [269, 546] on span "Run search" at bounding box center [244, 545] width 72 height 20
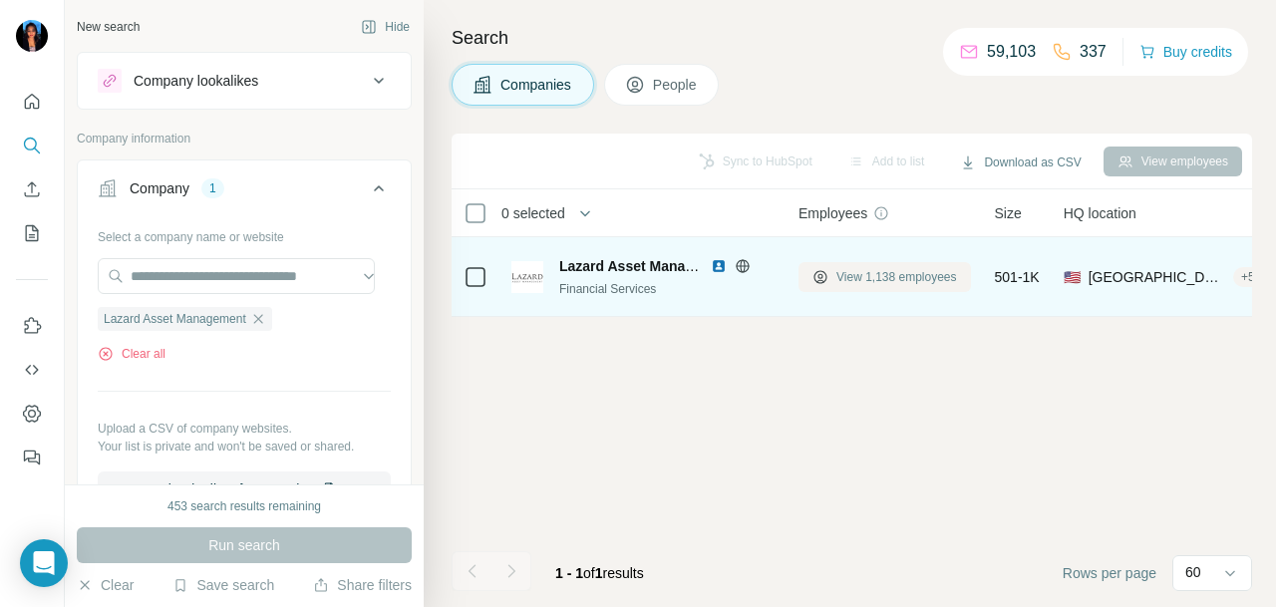
click at [846, 278] on span "View 1,138 employees" at bounding box center [897, 277] width 121 height 18
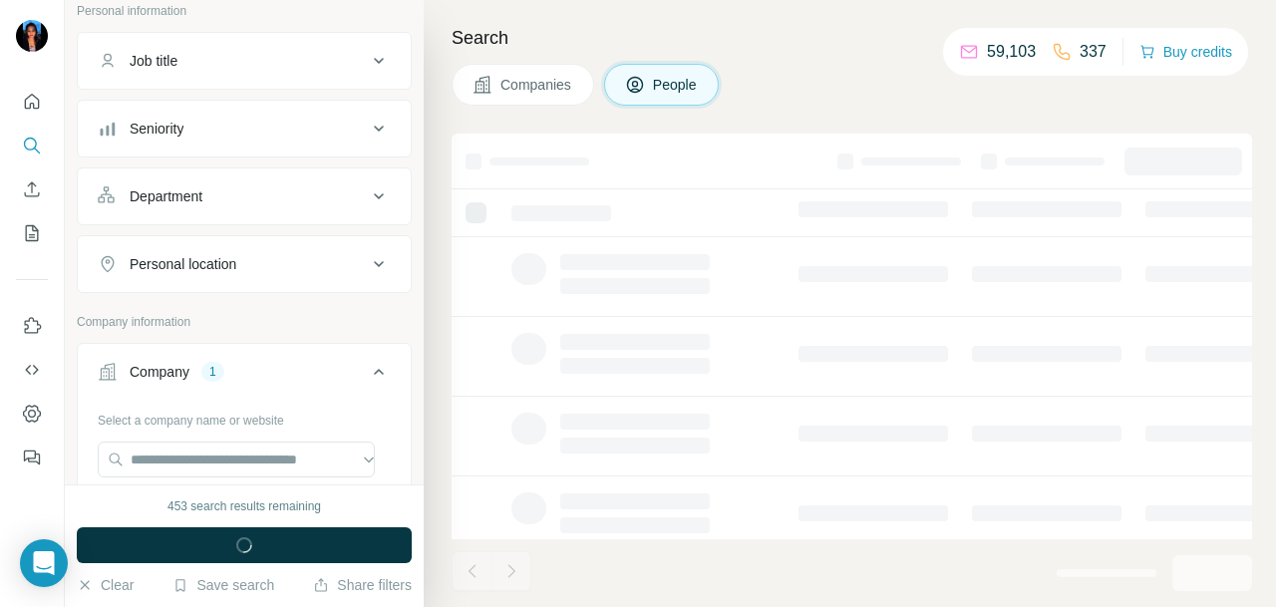
scroll to position [199, 0]
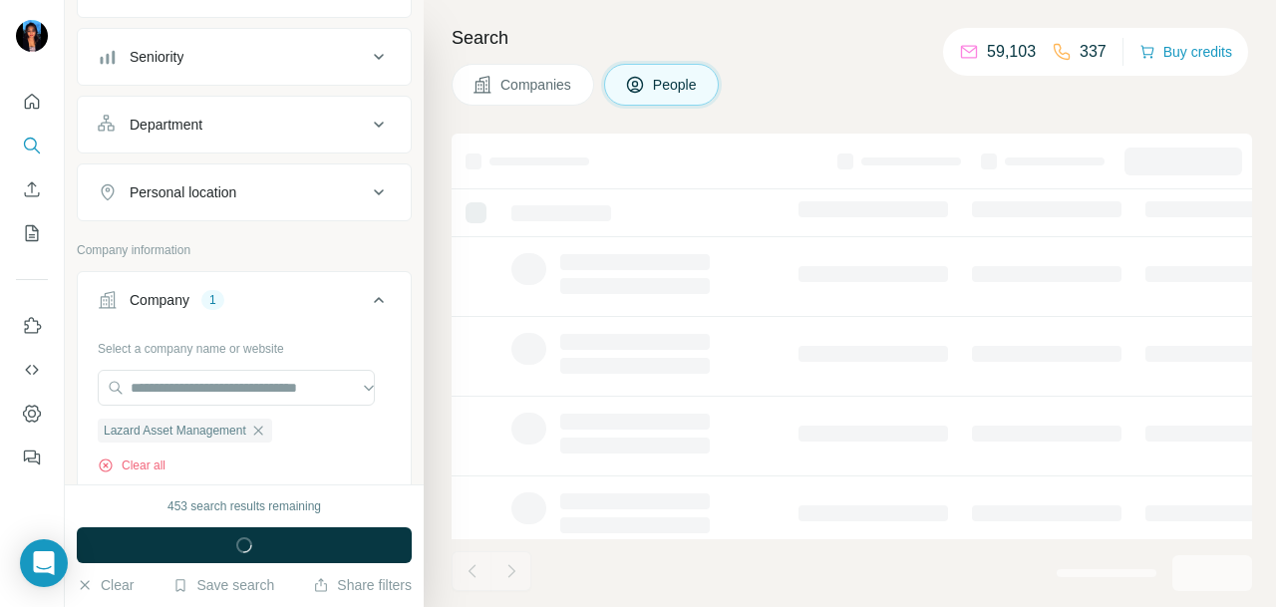
click at [257, 189] on div "Personal location" at bounding box center [232, 192] width 269 height 20
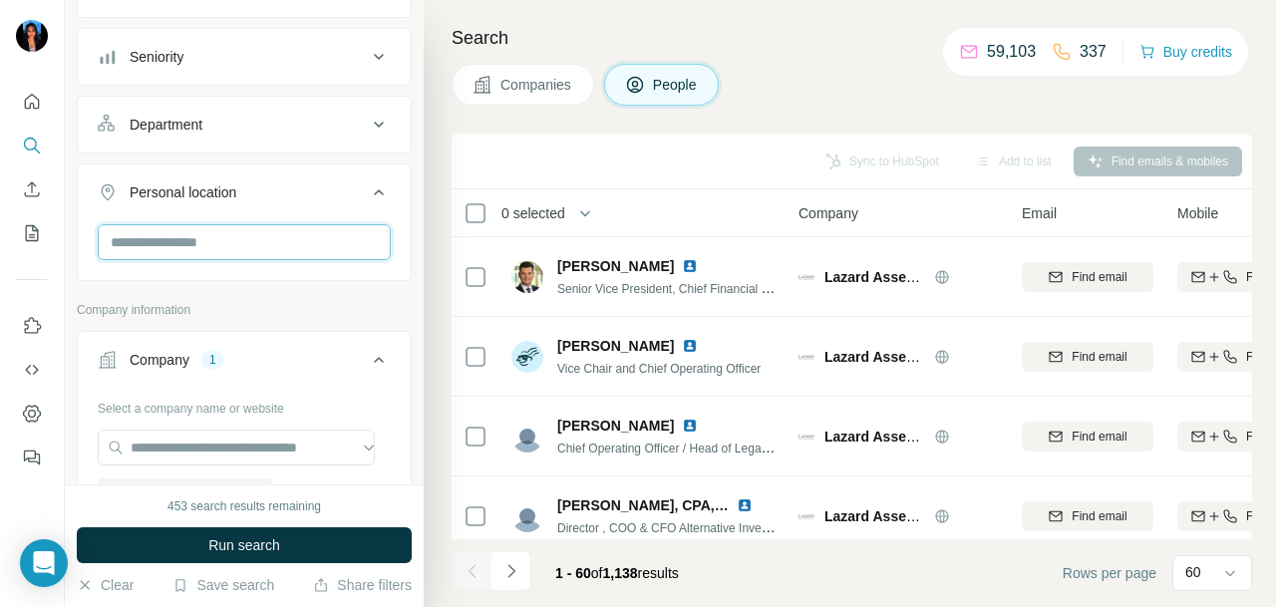
click at [251, 232] on input "text" at bounding box center [244, 242] width 293 height 36
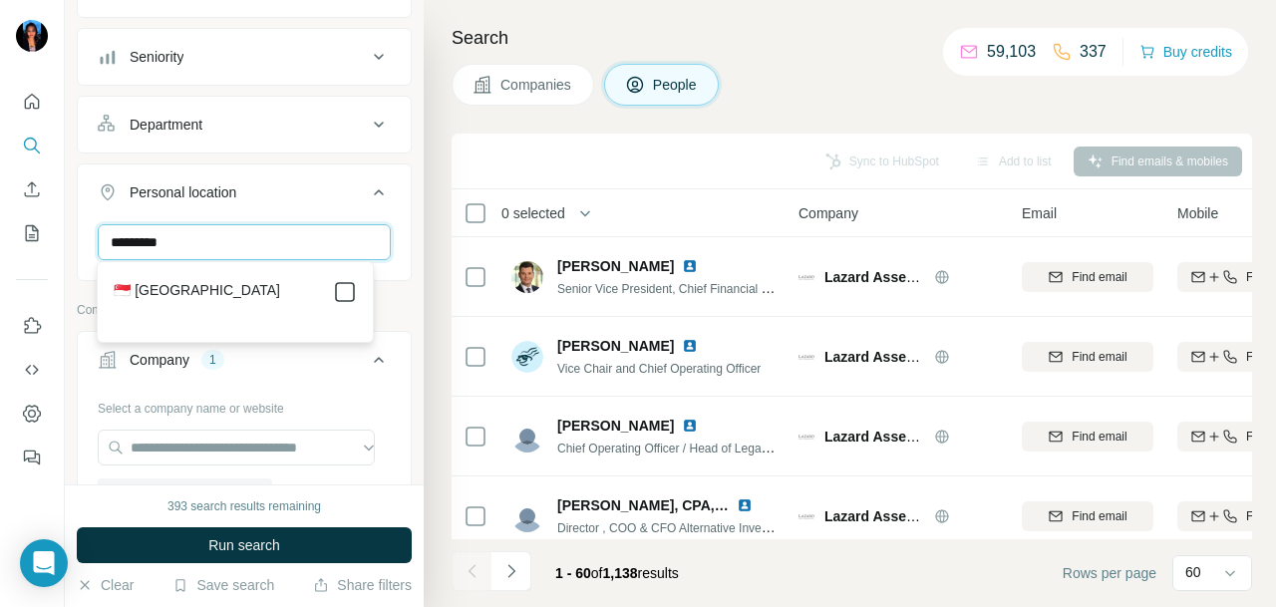
type input "*********"
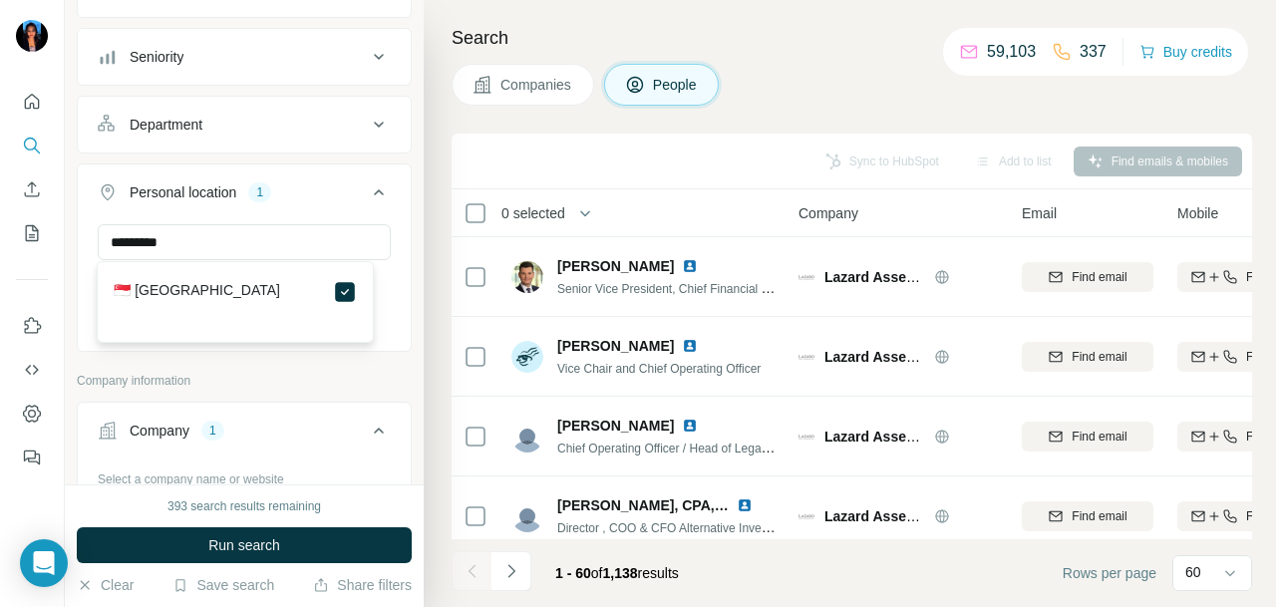
click at [314, 117] on div "Department" at bounding box center [232, 125] width 269 height 20
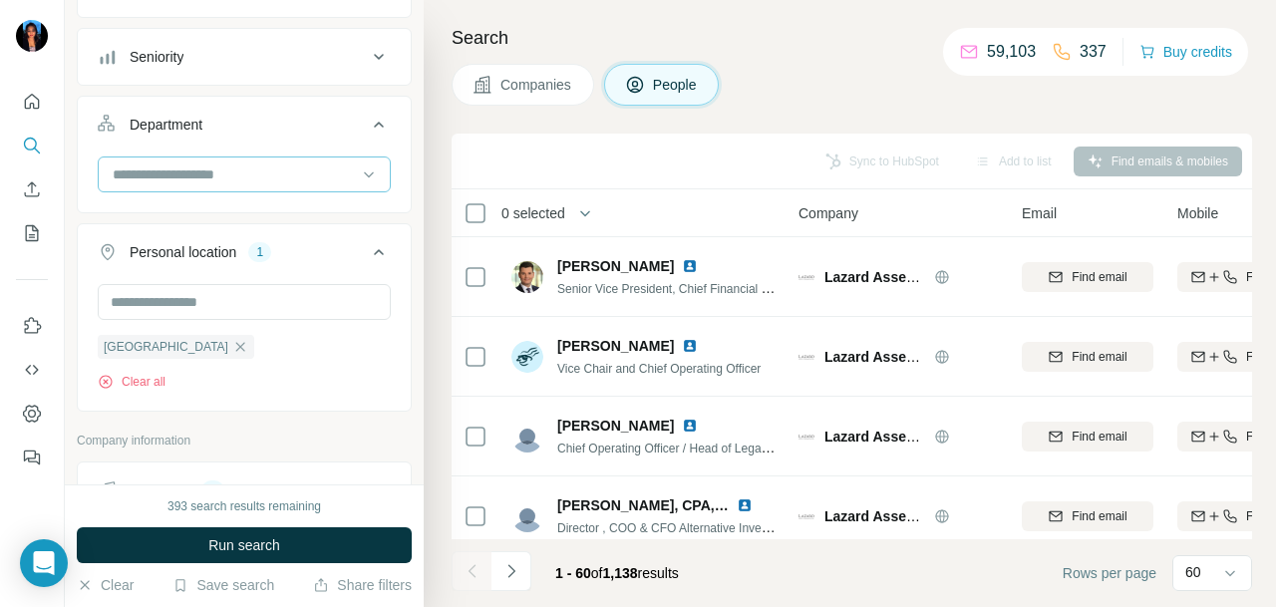
click at [311, 181] on input at bounding box center [234, 175] width 246 height 22
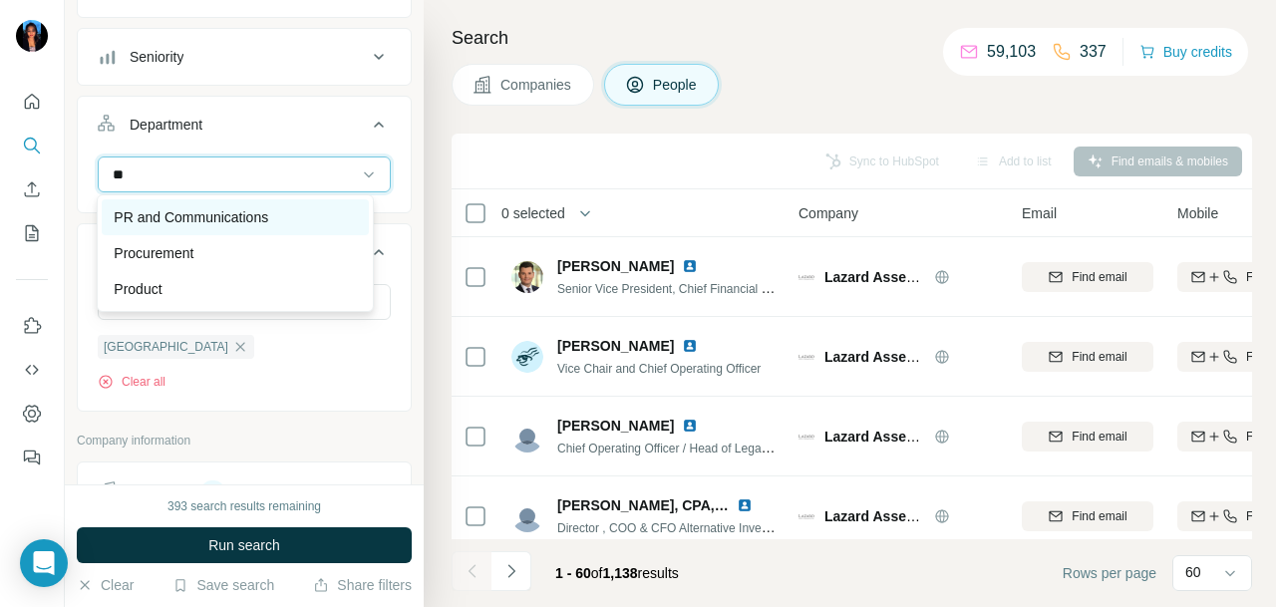
type input "**"
click at [240, 219] on p "PR and Communications" at bounding box center [191, 217] width 155 height 20
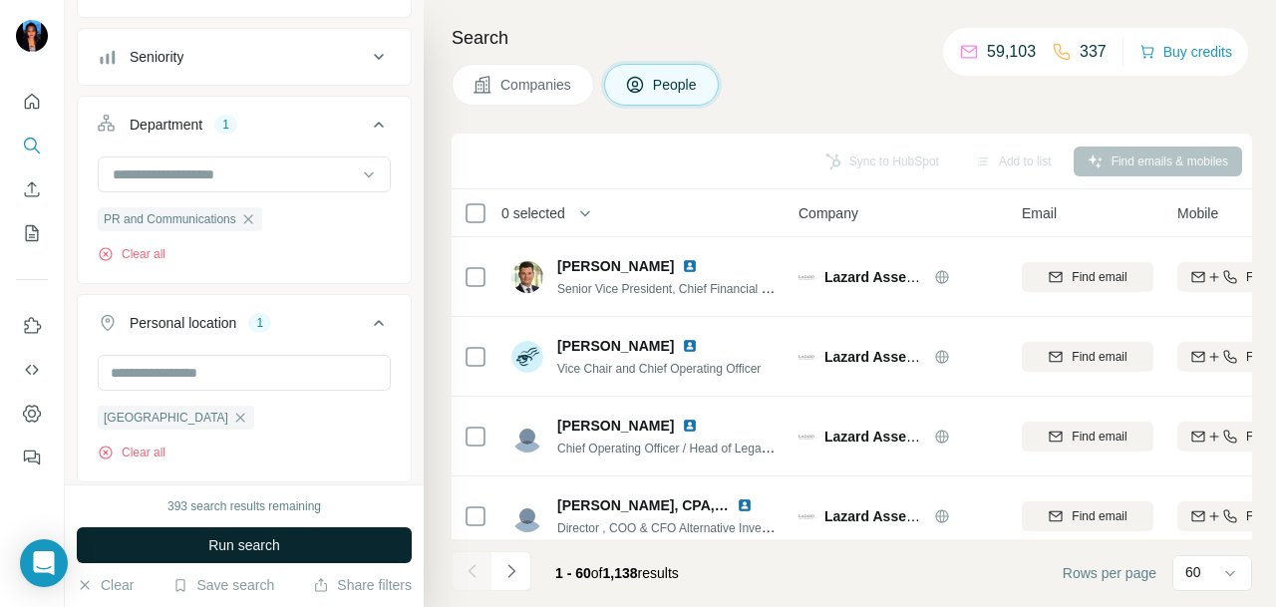
click at [338, 552] on button "Run search" at bounding box center [244, 545] width 335 height 36
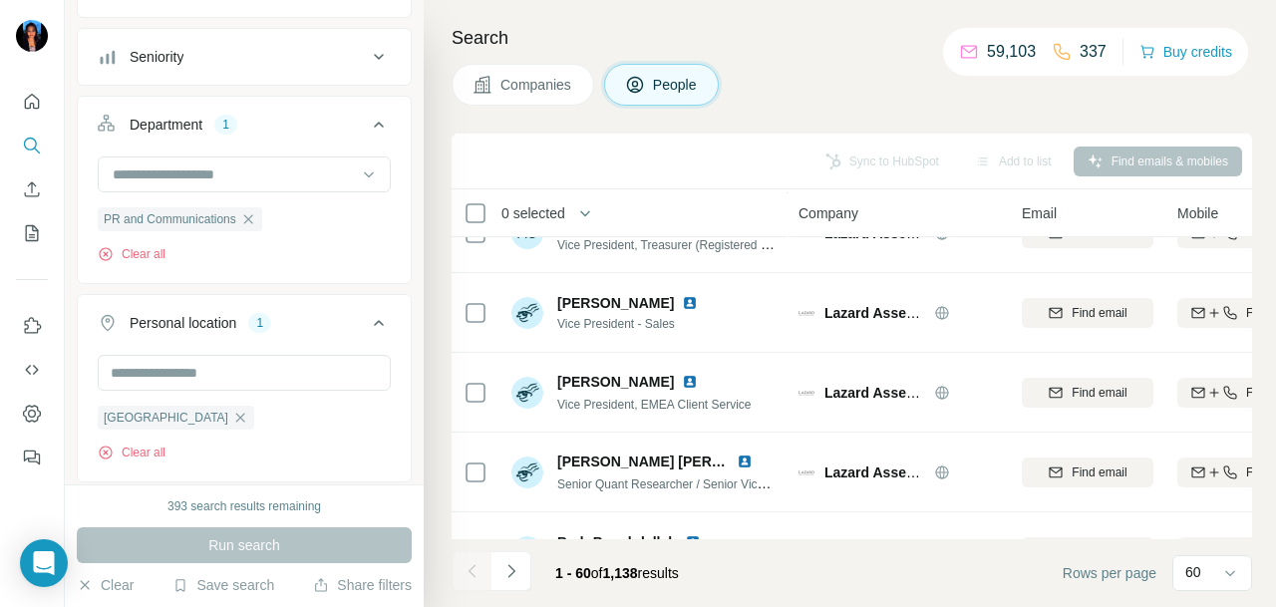
scroll to position [4489, 0]
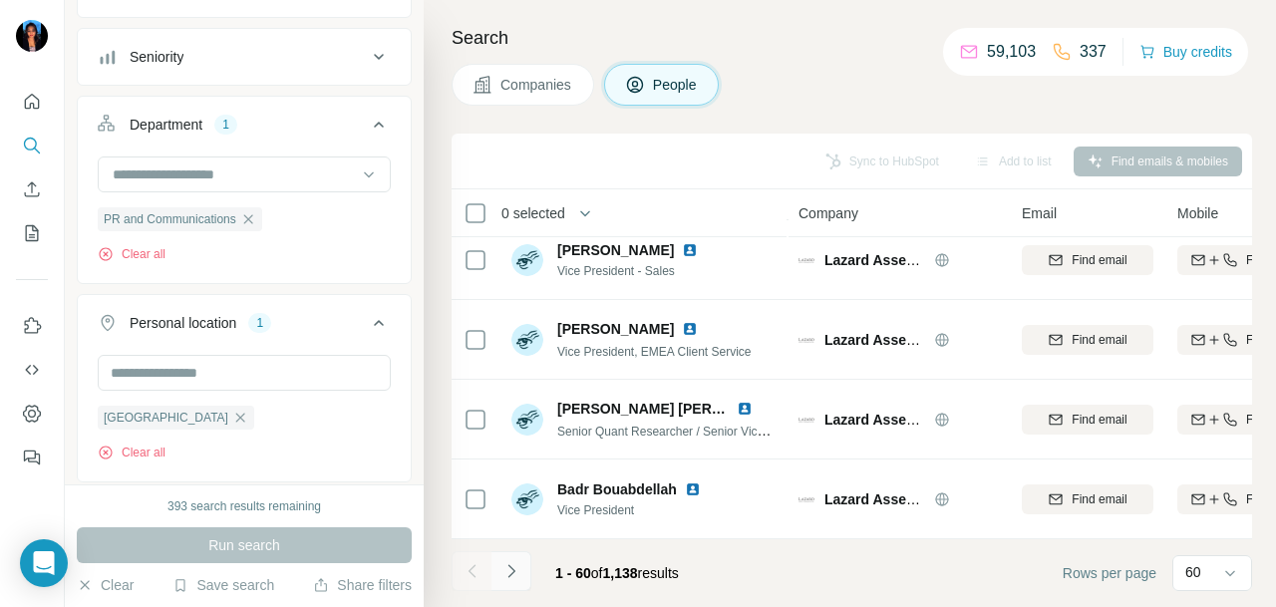
click at [513, 587] on button "Navigate to next page" at bounding box center [512, 571] width 40 height 40
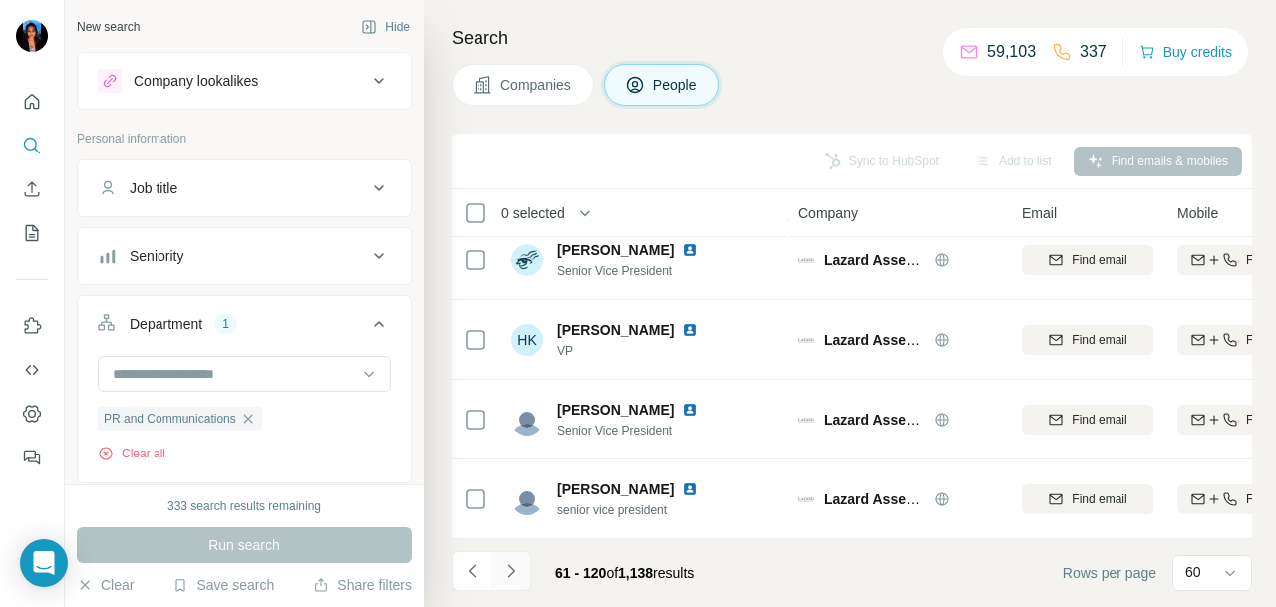
click at [505, 575] on icon "Navigate to next page" at bounding box center [512, 571] width 20 height 20
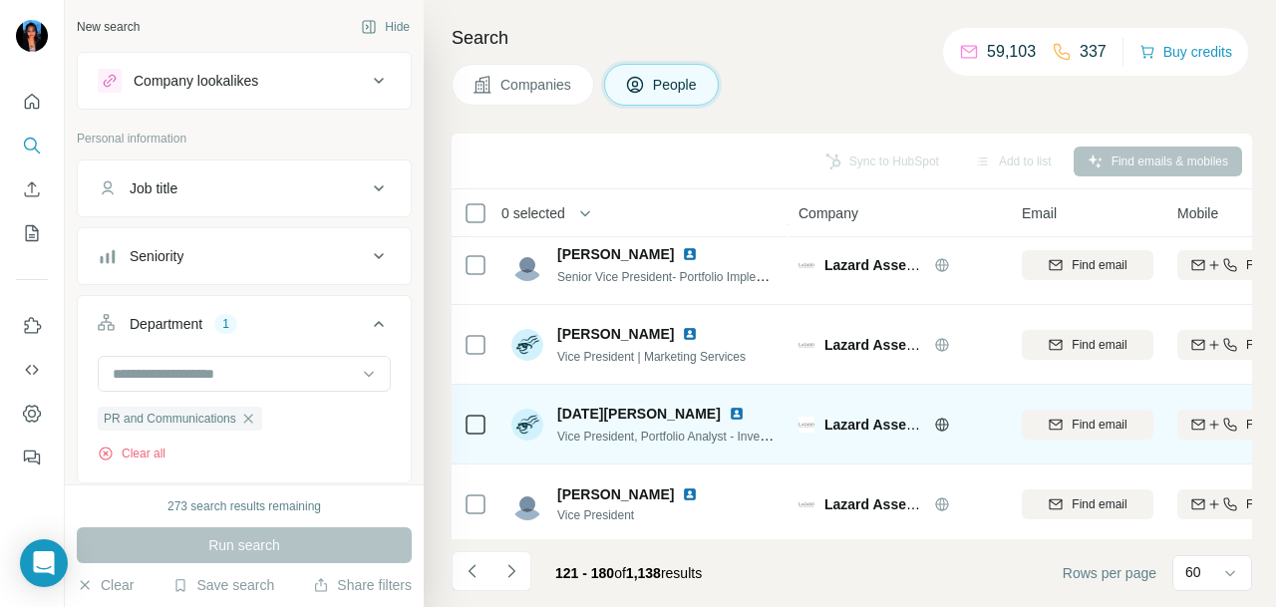
scroll to position [4389, 0]
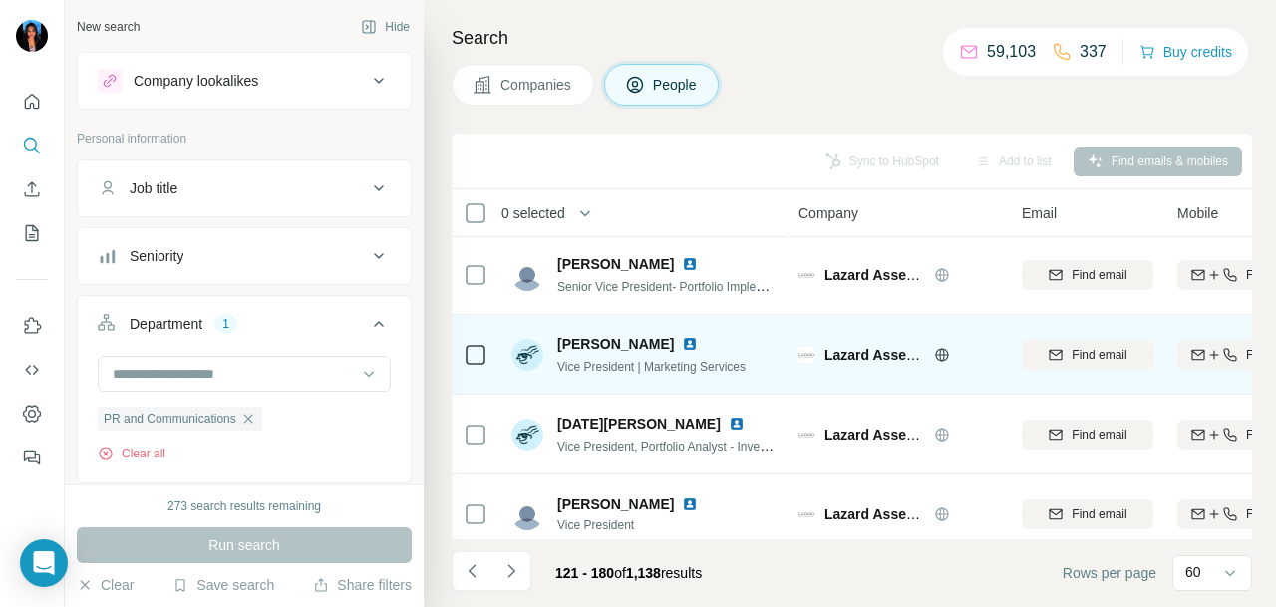
click at [682, 340] on img at bounding box center [690, 344] width 16 height 16
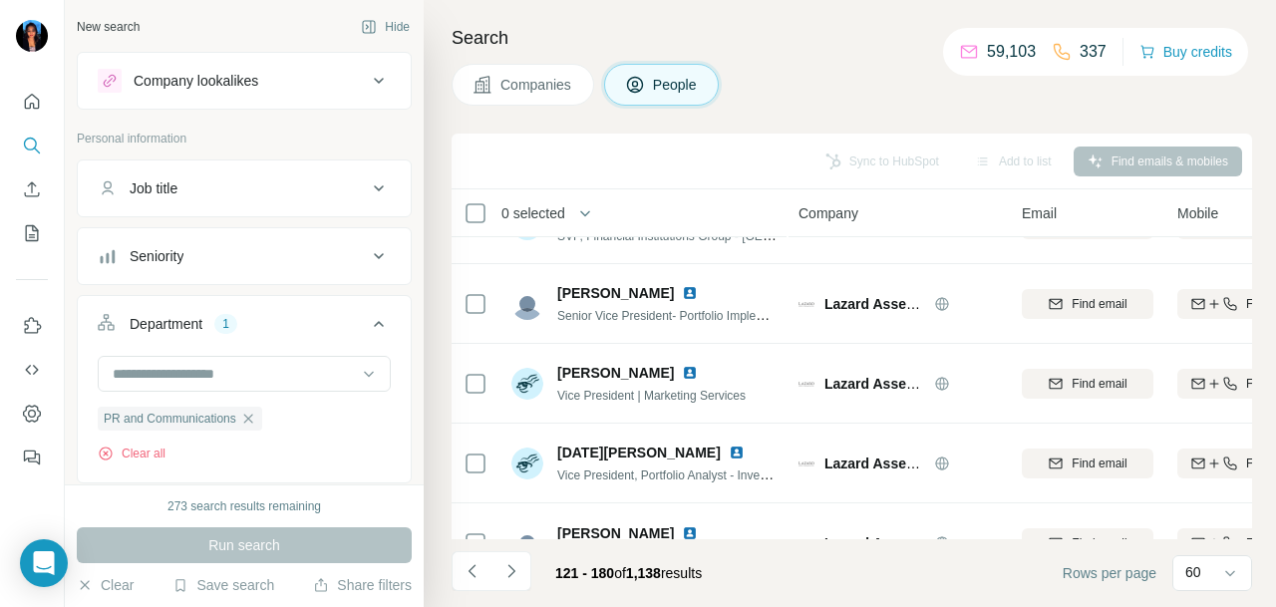
scroll to position [4489, 0]
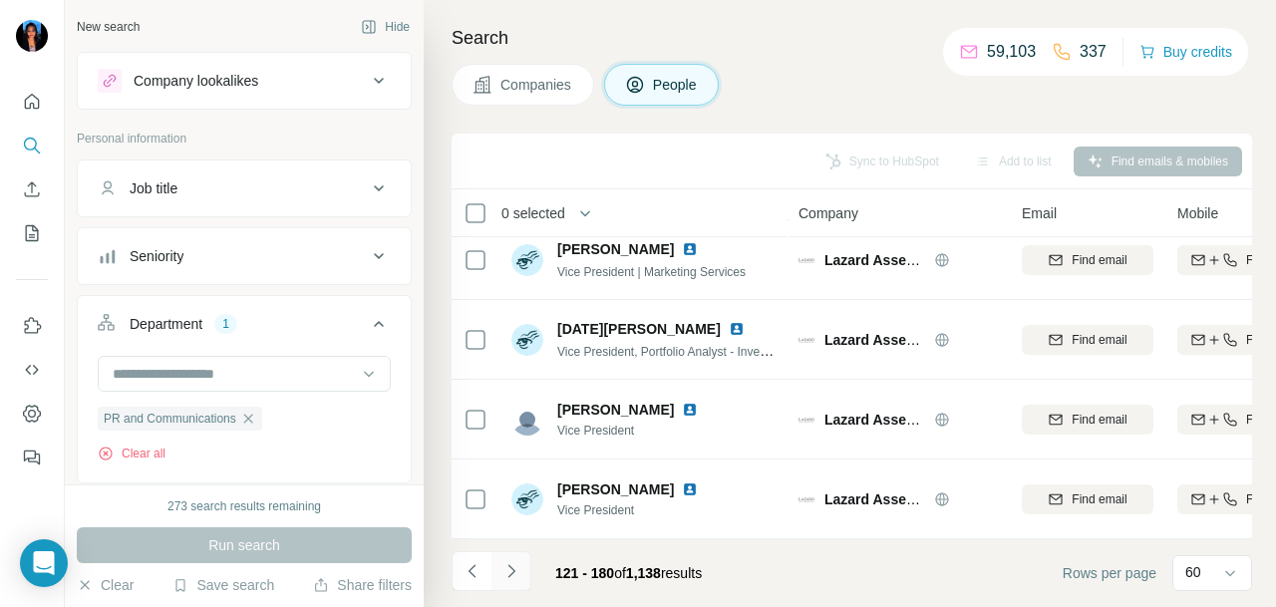
click at [520, 569] on button "Navigate to next page" at bounding box center [512, 571] width 40 height 40
